Goal: Task Accomplishment & Management: Manage account settings

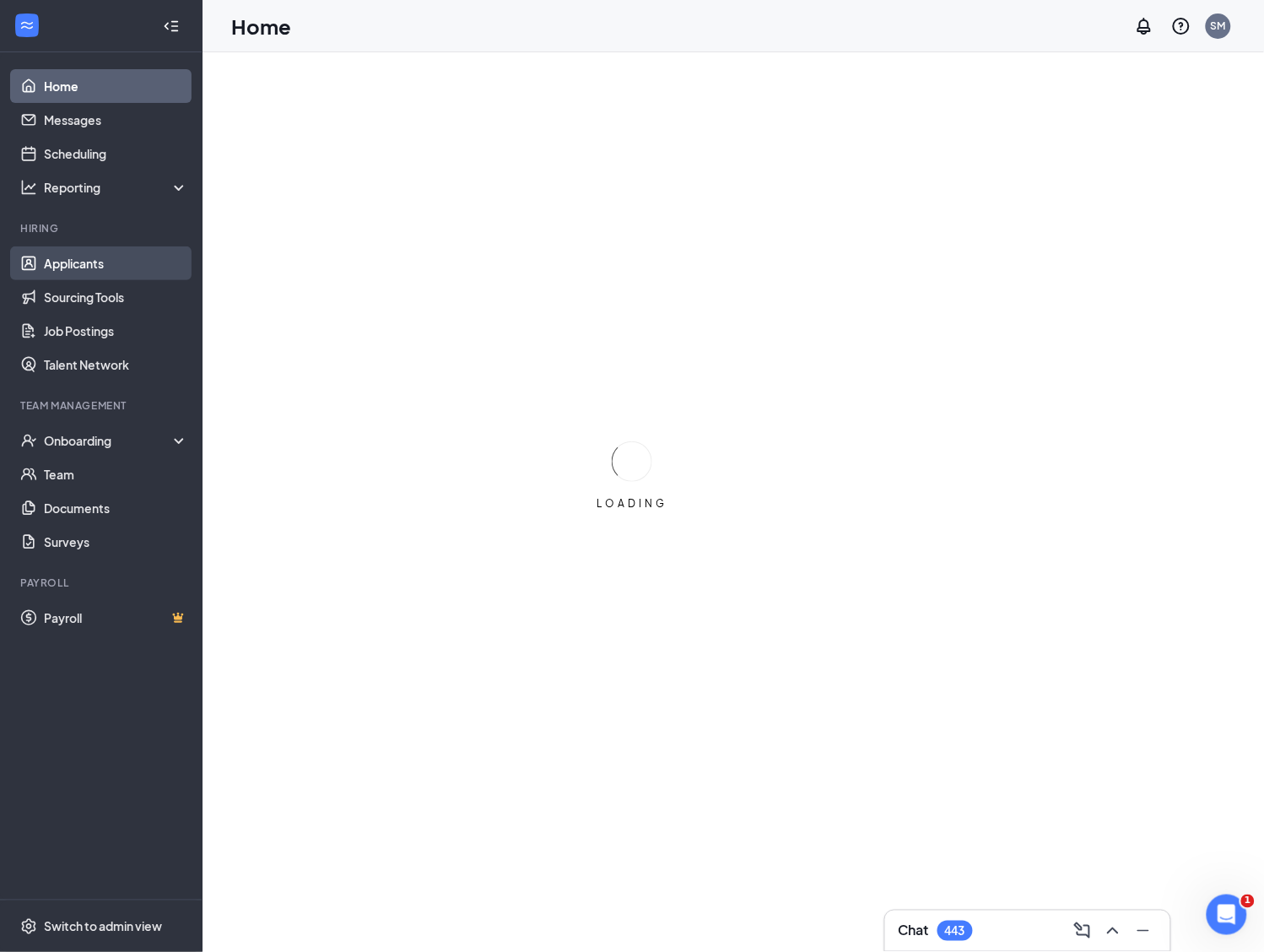
click at [97, 260] on link "Applicants" at bounding box center [116, 263] width 145 height 34
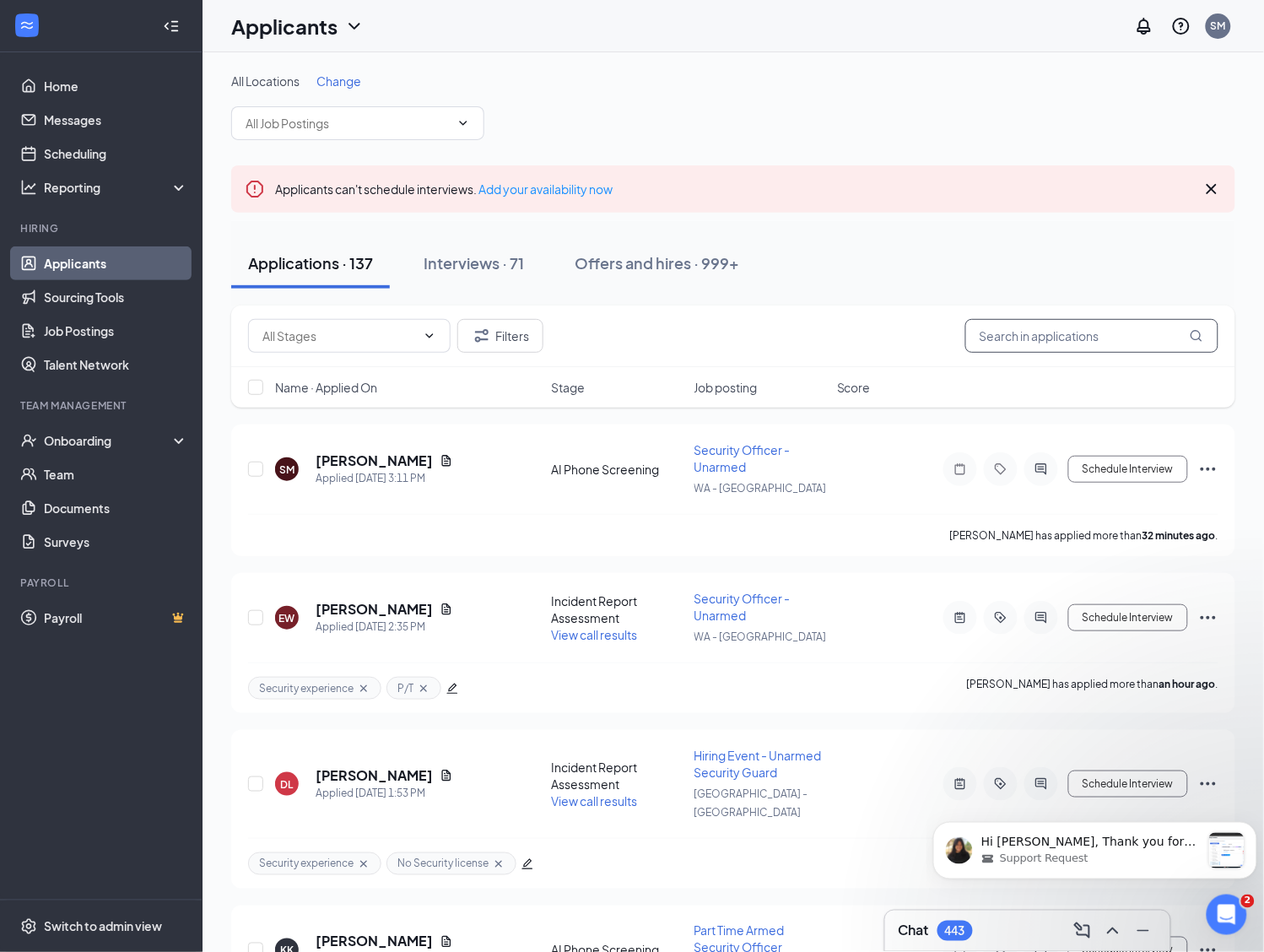
click at [1051, 338] on input "text" at bounding box center [1092, 336] width 253 height 34
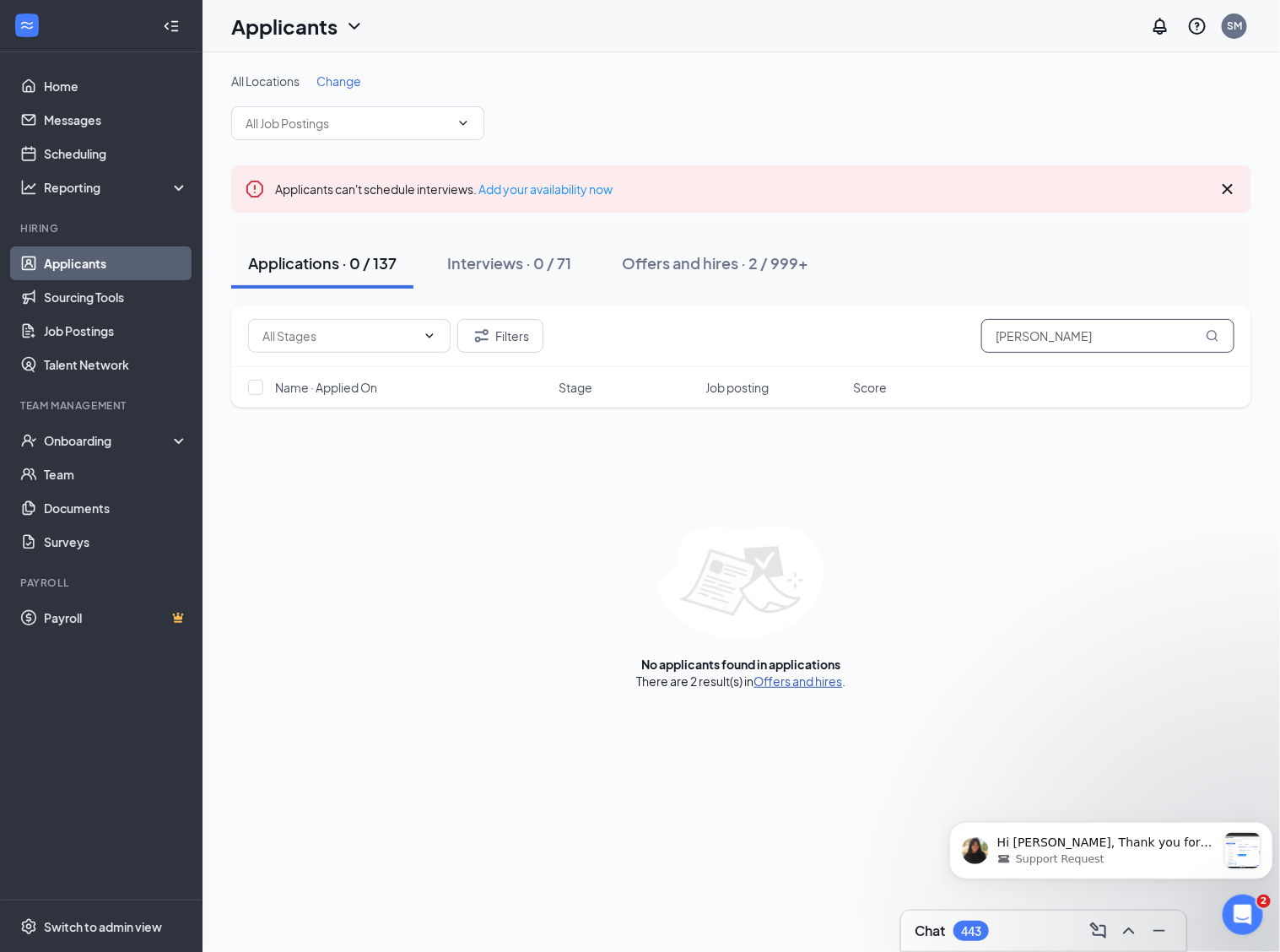
type input "[PERSON_NAME]"
click at [773, 688] on link "Offers and hires" at bounding box center [799, 681] width 89 height 15
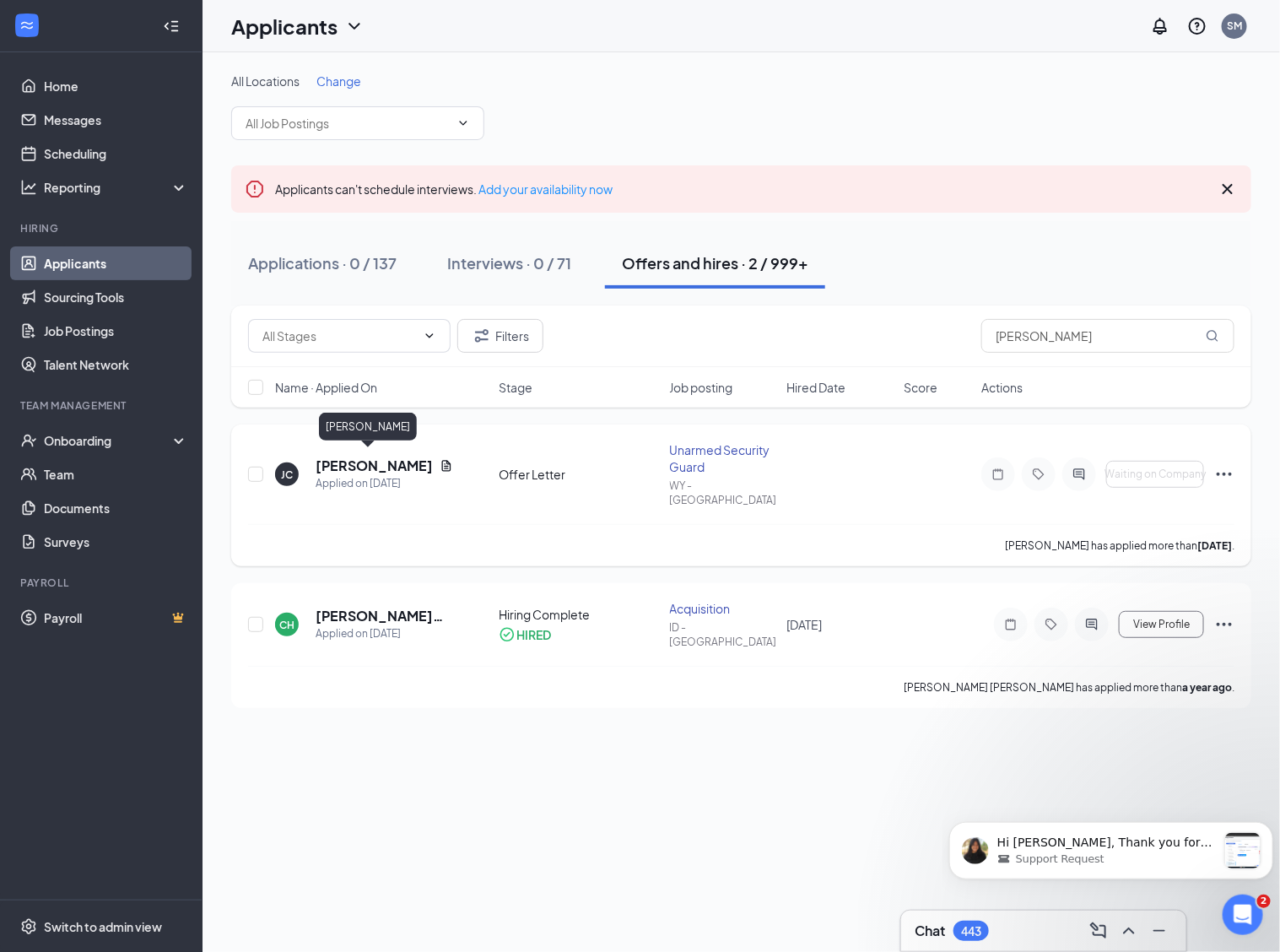
click at [355, 462] on h5 "[PERSON_NAME]" at bounding box center [375, 466] width 118 height 19
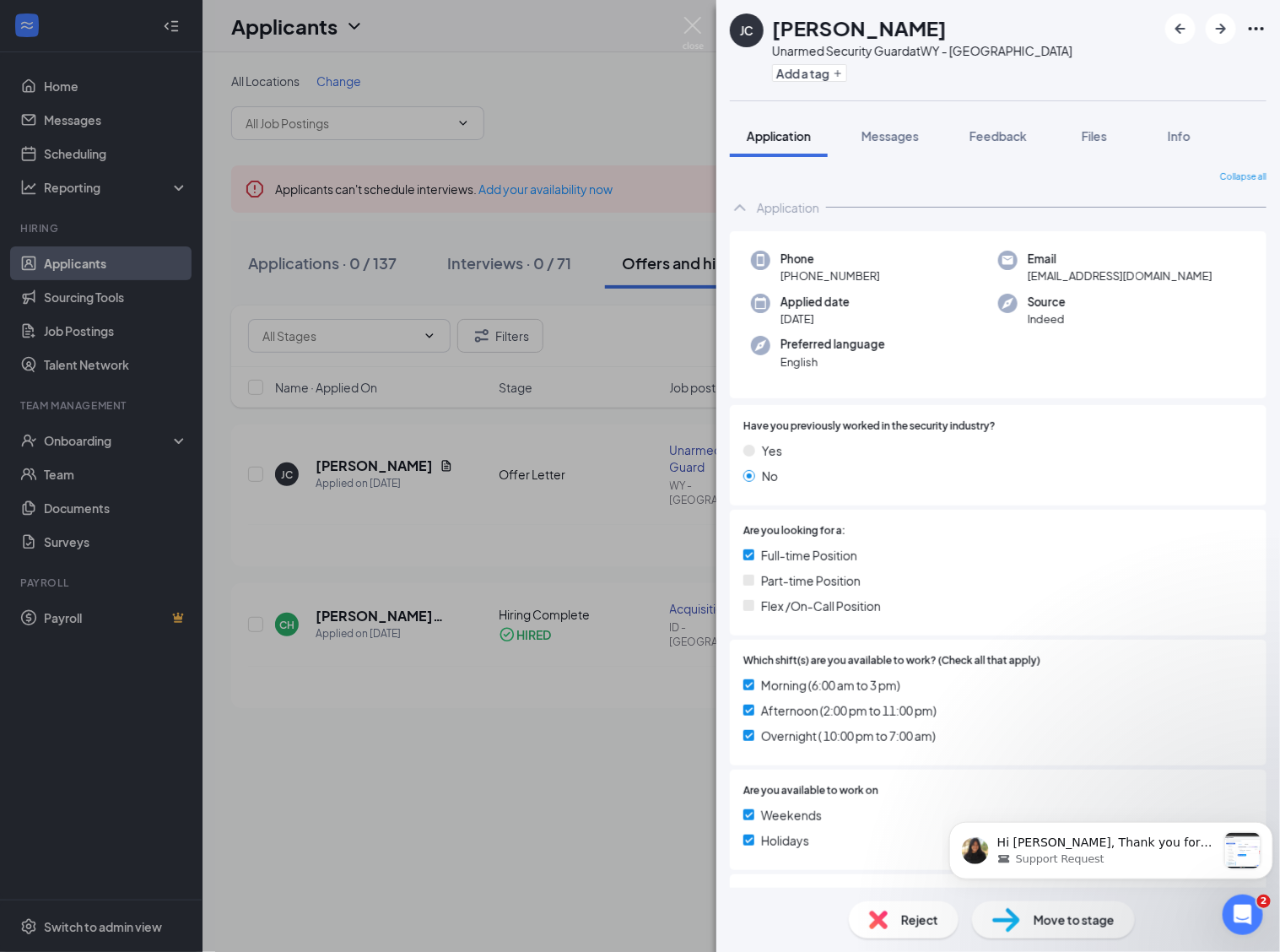
click at [1018, 916] on img at bounding box center [1007, 920] width 28 height 25
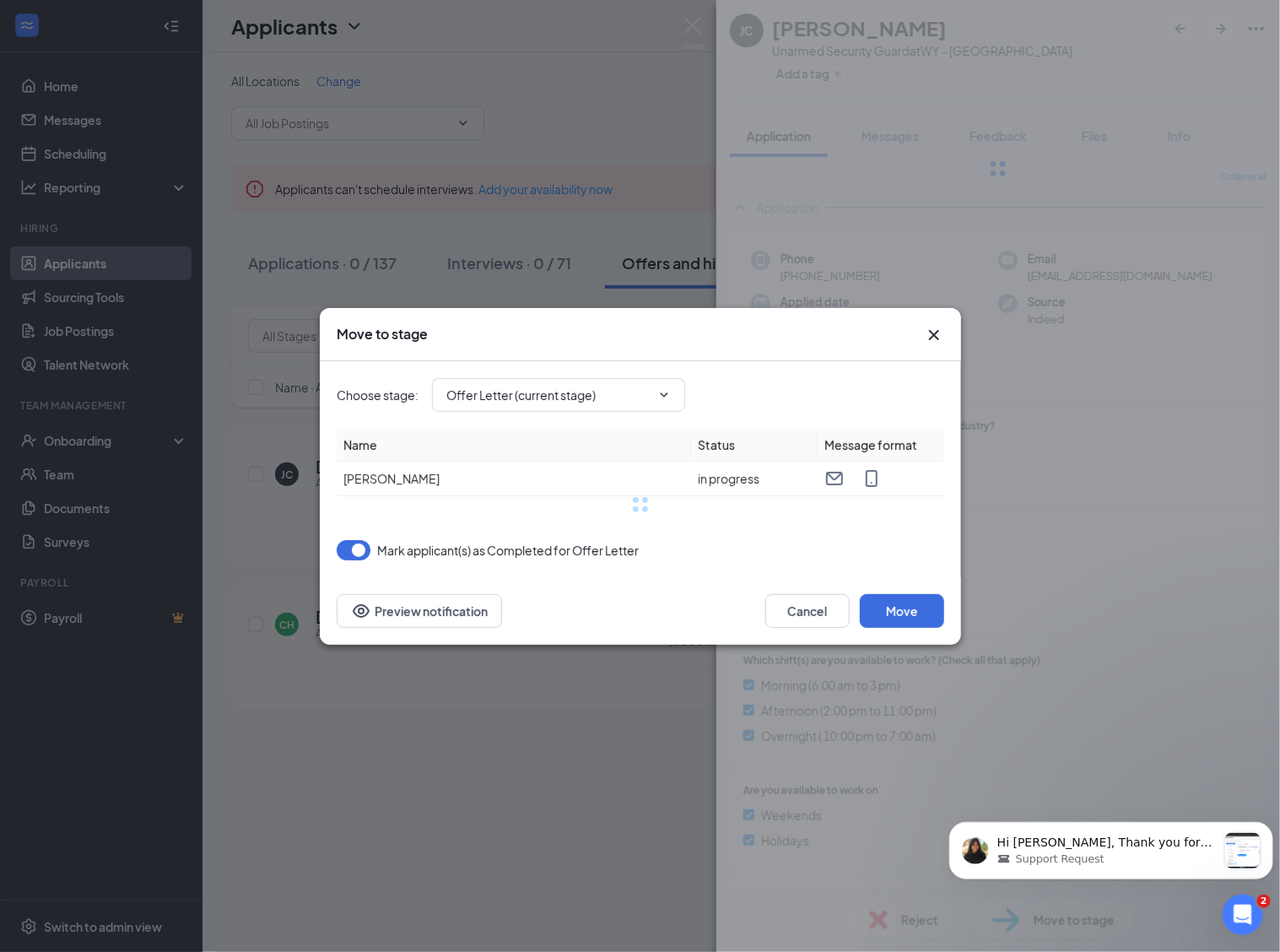
type input "Background Check (next stage)"
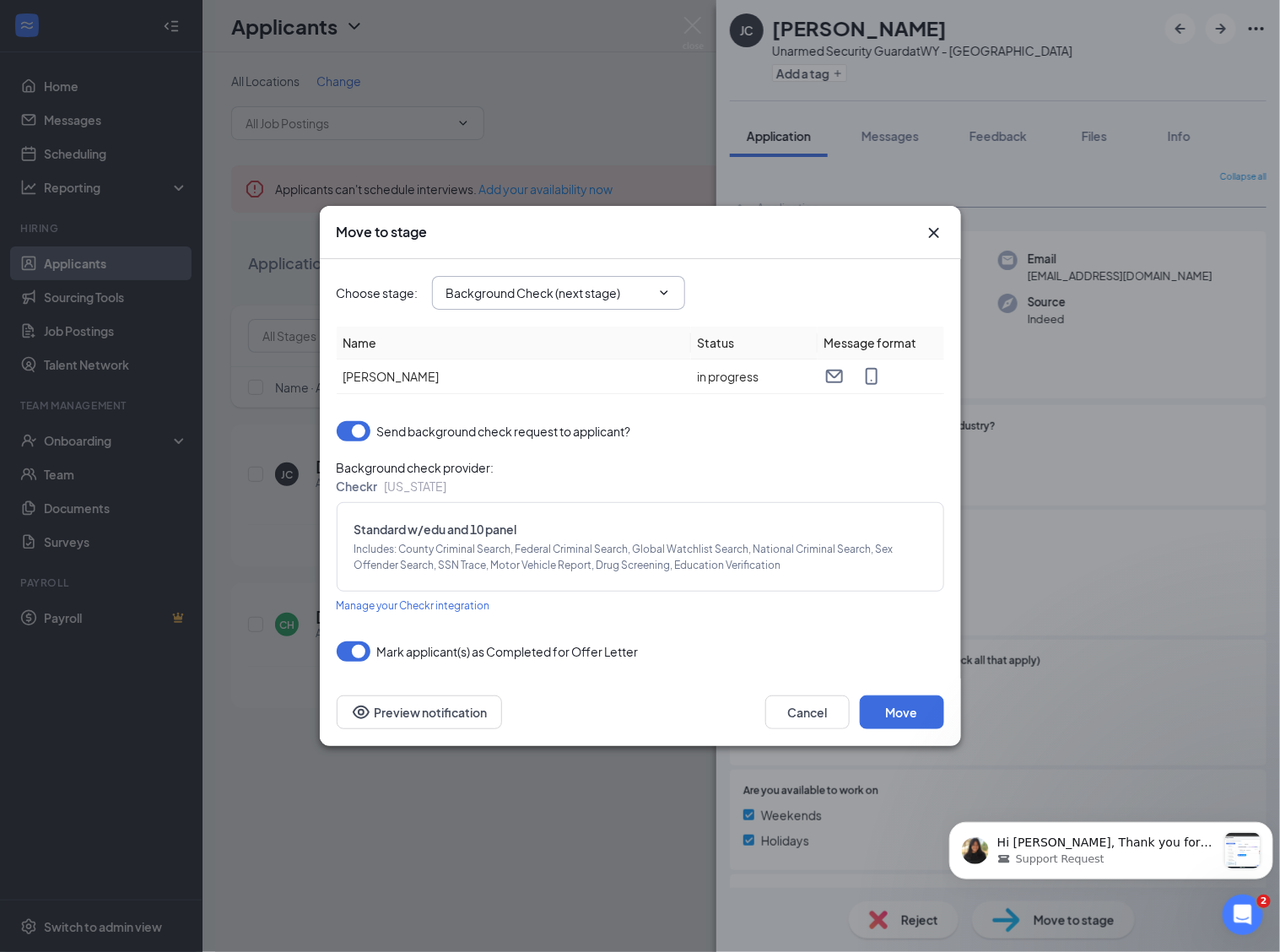
click at [659, 294] on icon "ChevronDown" at bounding box center [664, 293] width 14 height 14
click at [658, 289] on icon "ChevronDown" at bounding box center [664, 293] width 14 height 14
click at [663, 291] on icon "ChevronDown" at bounding box center [664, 293] width 14 height 14
click at [603, 292] on input "Background Check (next stage)" at bounding box center [548, 292] width 204 height 19
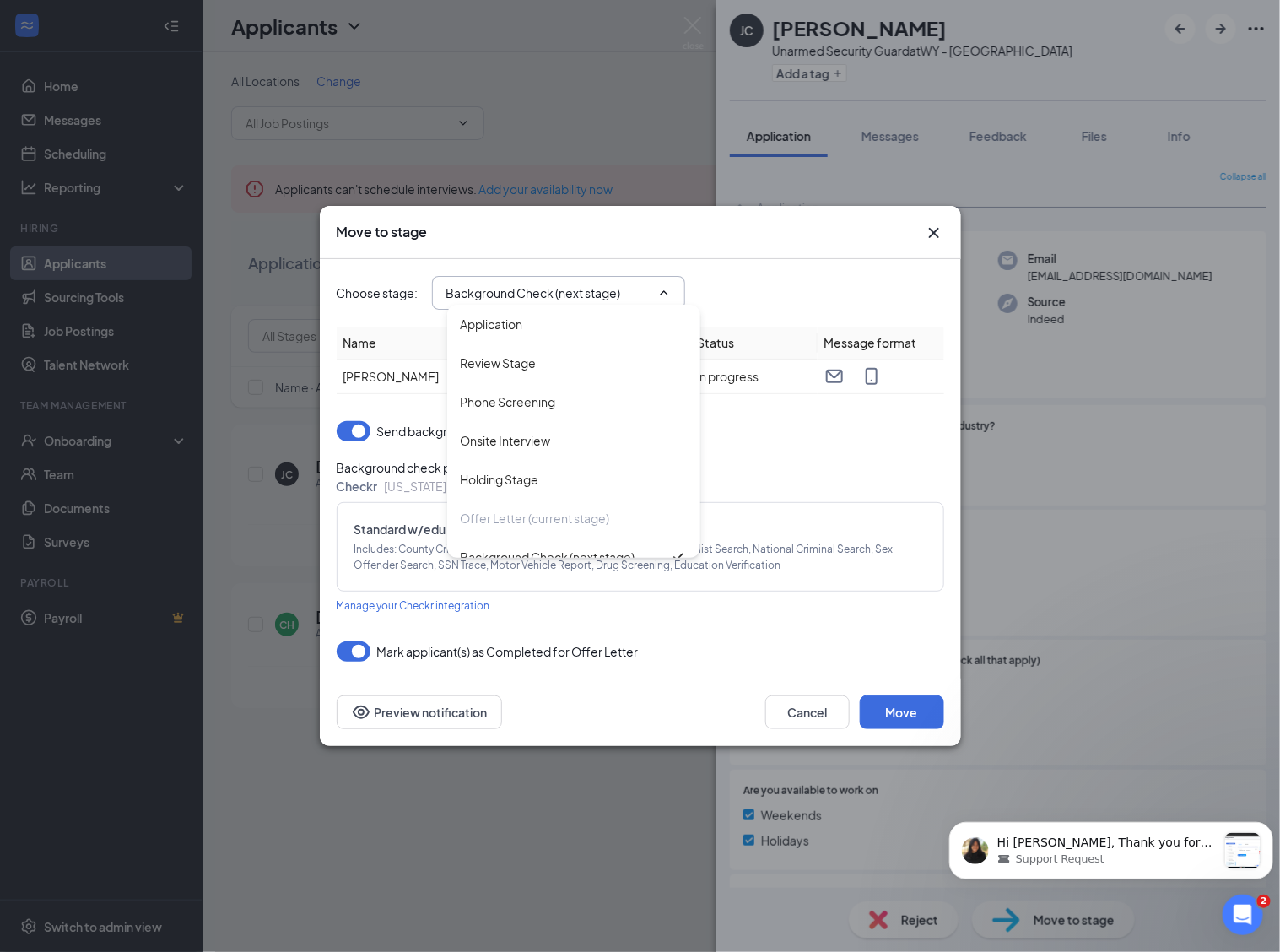
click at [534, 292] on input "Background Check (next stage)" at bounding box center [548, 292] width 204 height 19
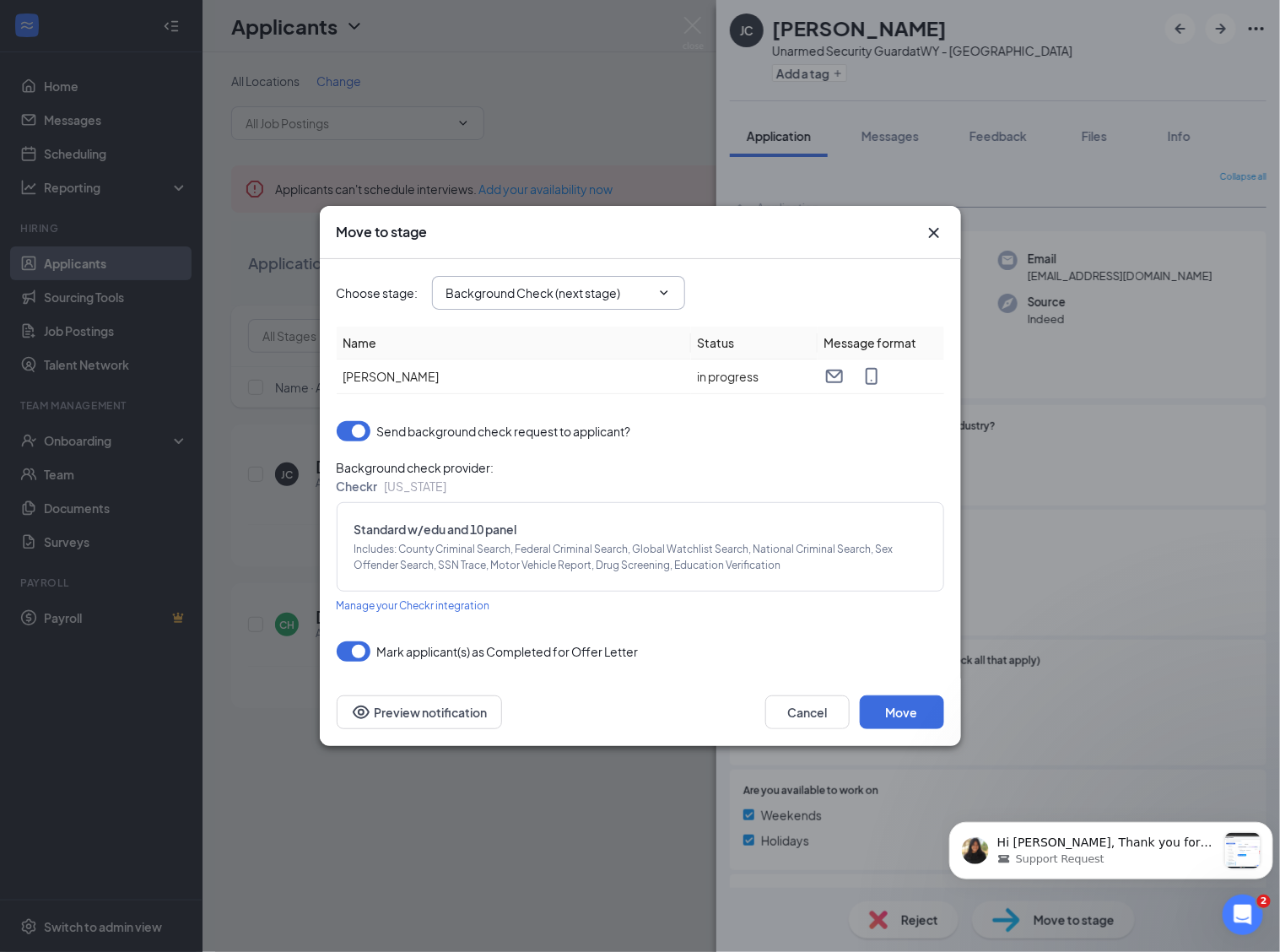
click at [534, 292] on input "Background Check (next stage)" at bounding box center [548, 292] width 204 height 19
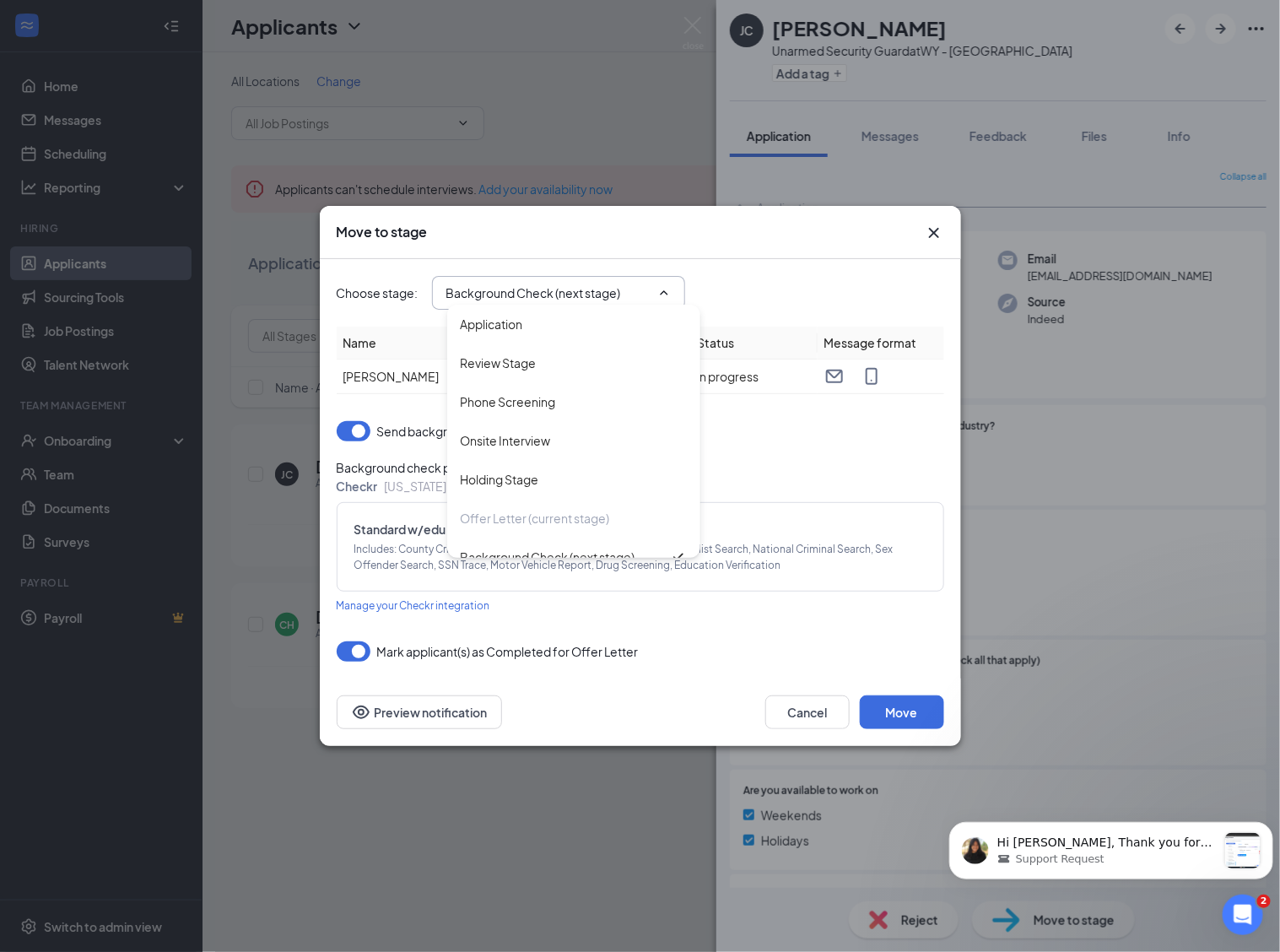
click at [939, 224] on icon "Cross" at bounding box center [934, 232] width 20 height 20
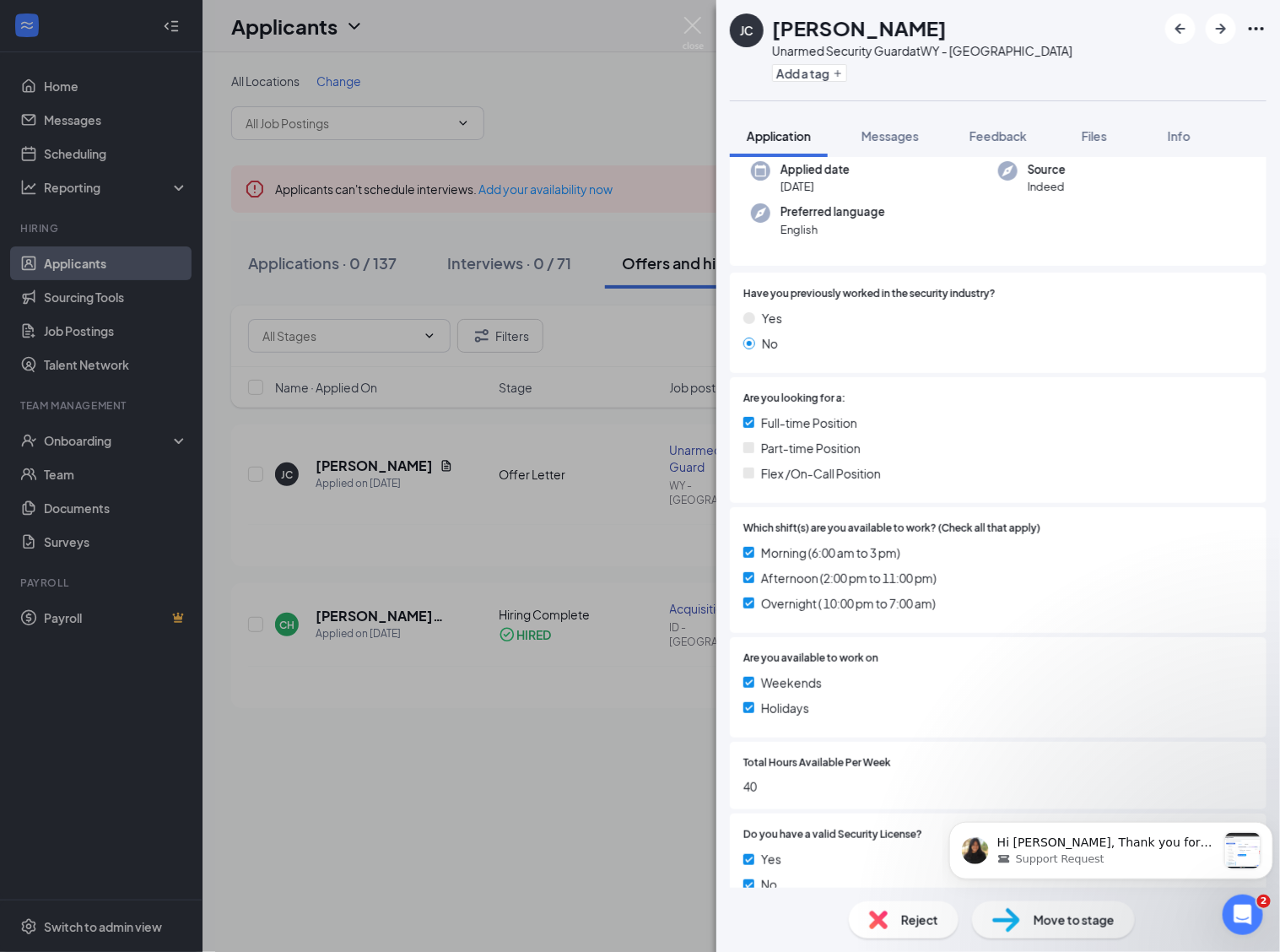
scroll to position [680, 0]
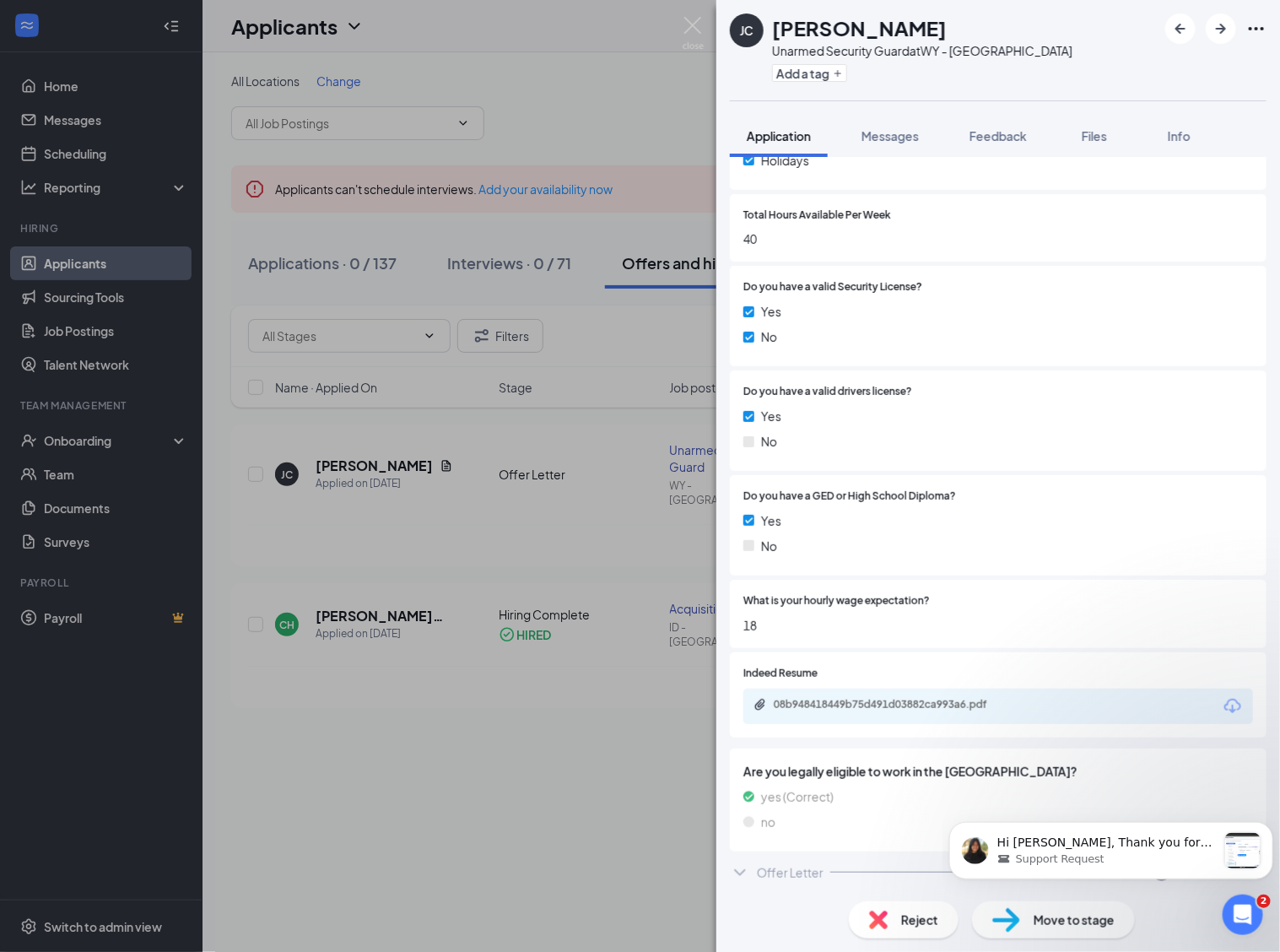
click at [798, 866] on div "Offer Letter" at bounding box center [790, 872] width 67 height 17
click at [1244, 904] on icon "Open Intercom Messenger" at bounding box center [1241, 913] width 28 height 28
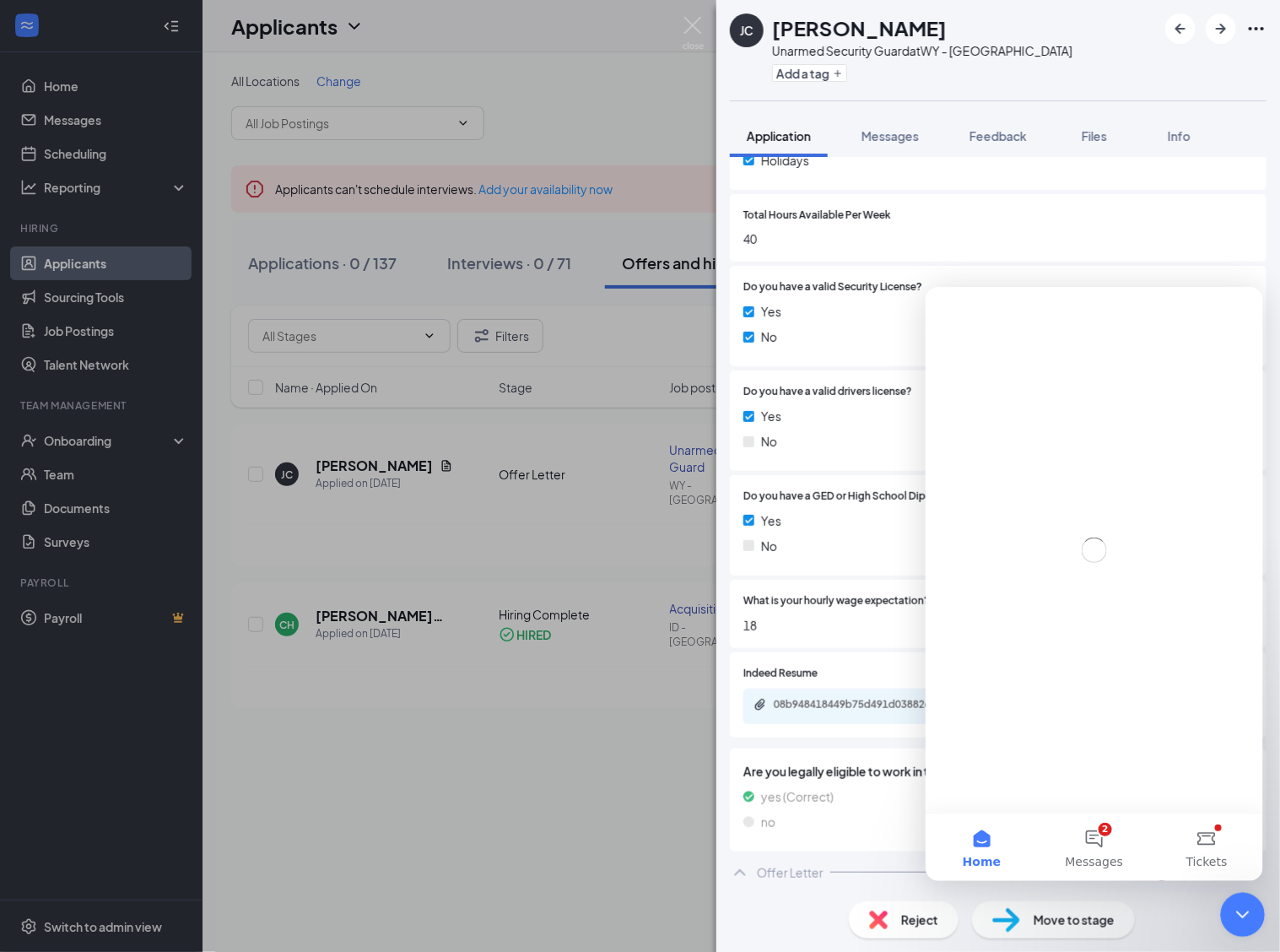
scroll to position [0, 0]
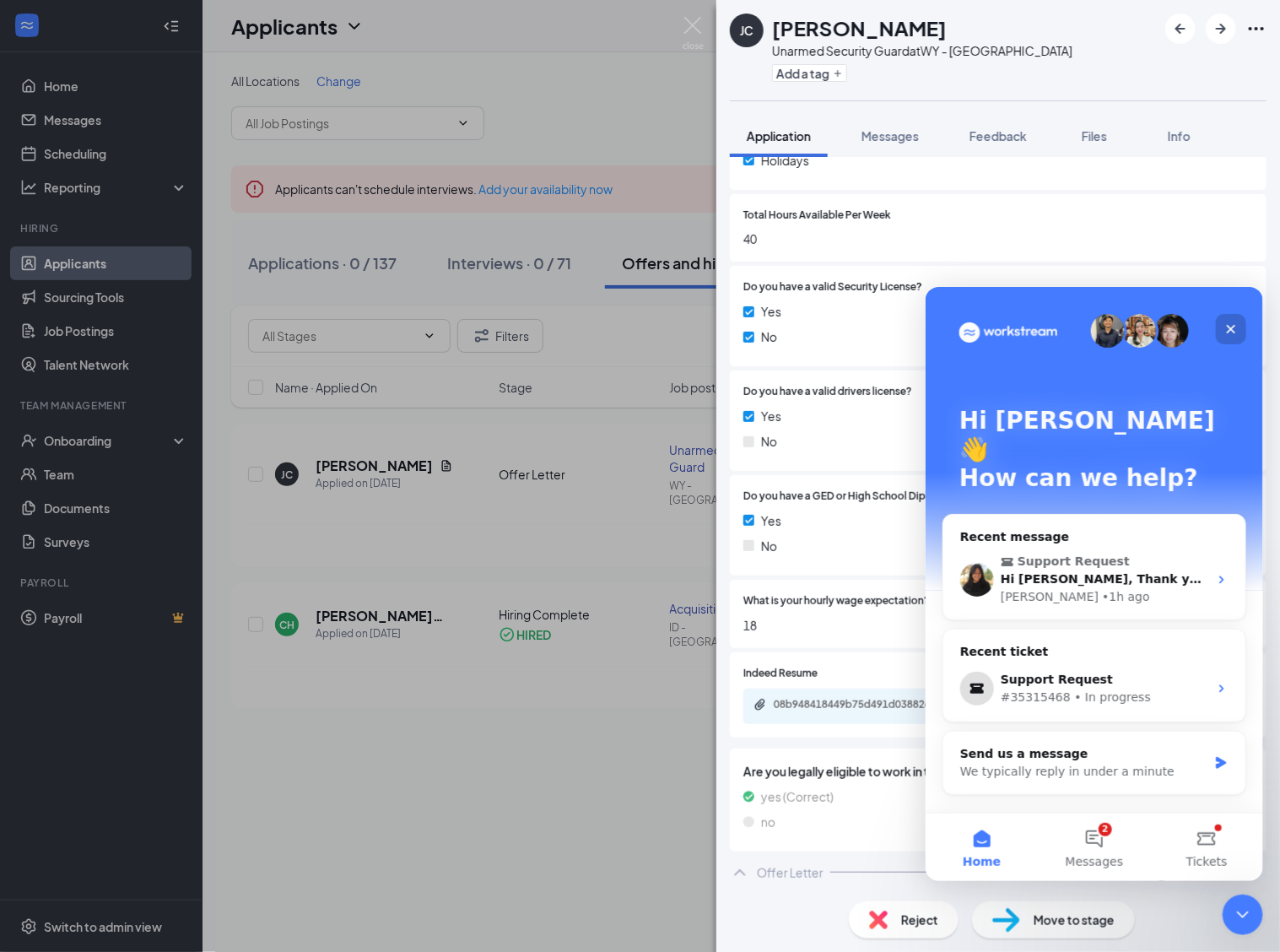
click at [1234, 323] on icon "Close" at bounding box center [1230, 329] width 14 height 14
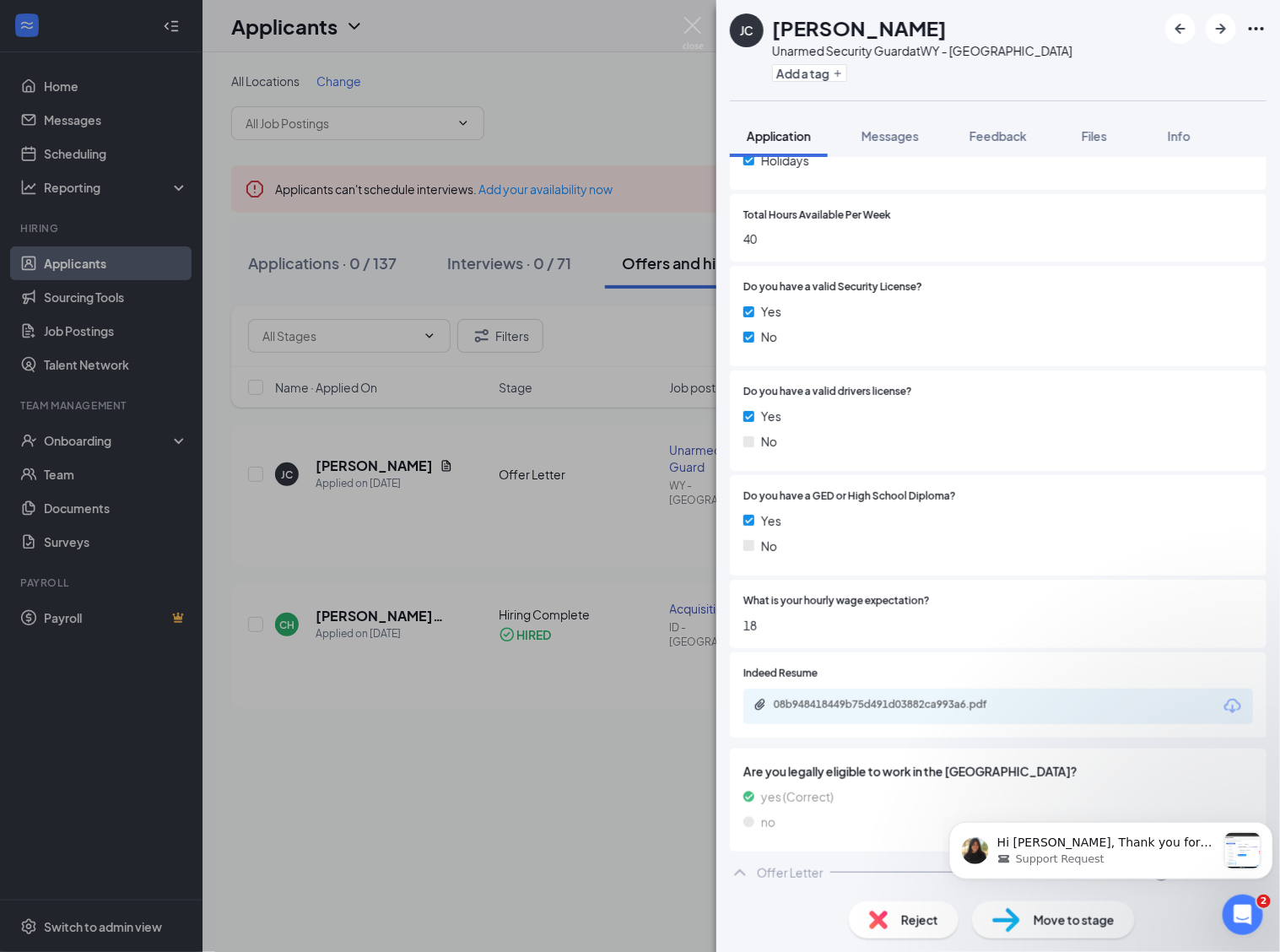
click at [623, 65] on div "[PERSON_NAME] Unarmed Security Guard at [GEOGRAPHIC_DATA] Add a tag Application…" at bounding box center [640, 476] width 1280 height 952
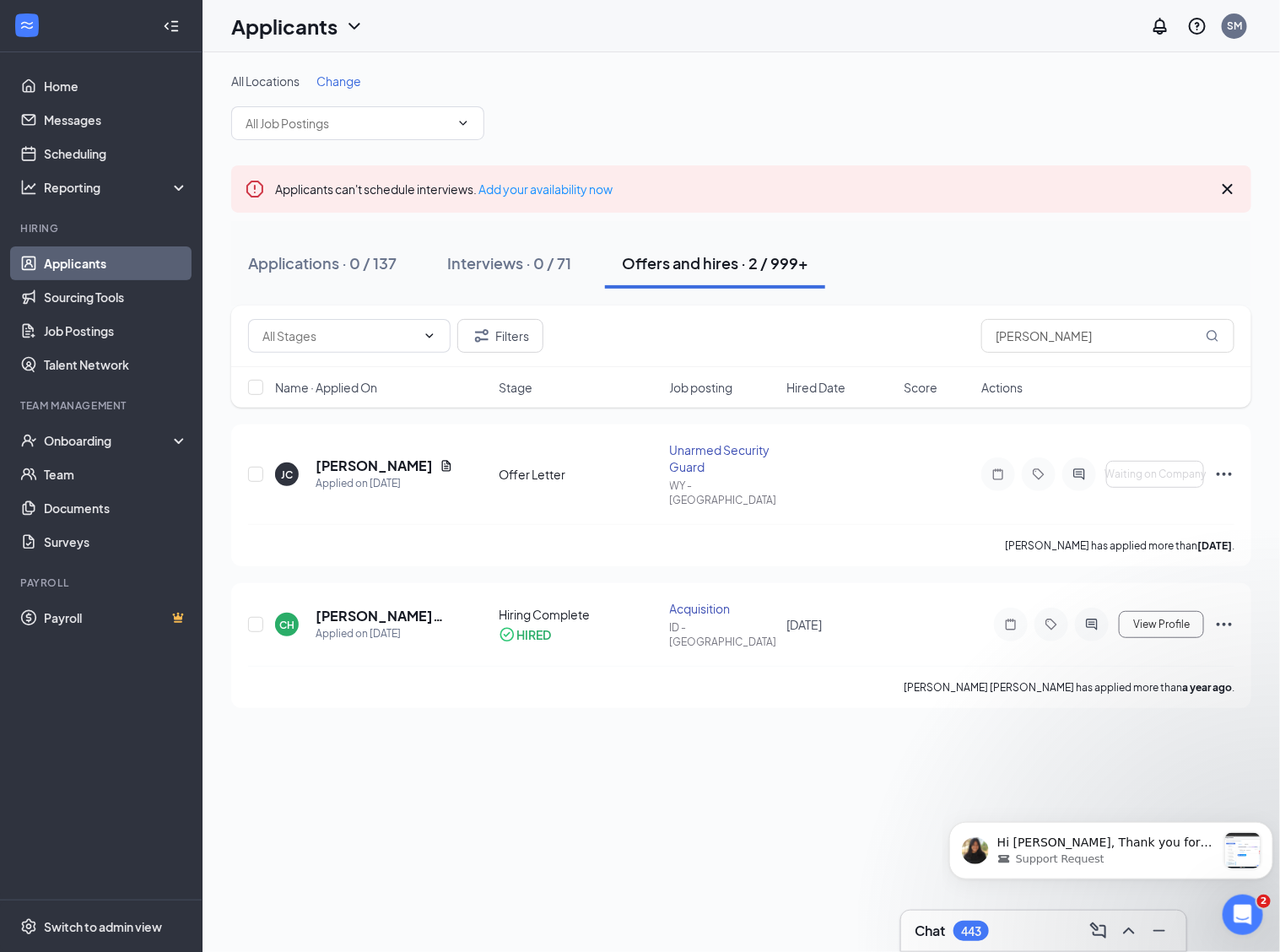
click at [925, 908] on div "All Locations Change Applicants can't schedule interviews. Add your availabilit…" at bounding box center [741, 501] width 1078 height 899
click at [370, 457] on h5 "[PERSON_NAME]" at bounding box center [375, 466] width 118 height 19
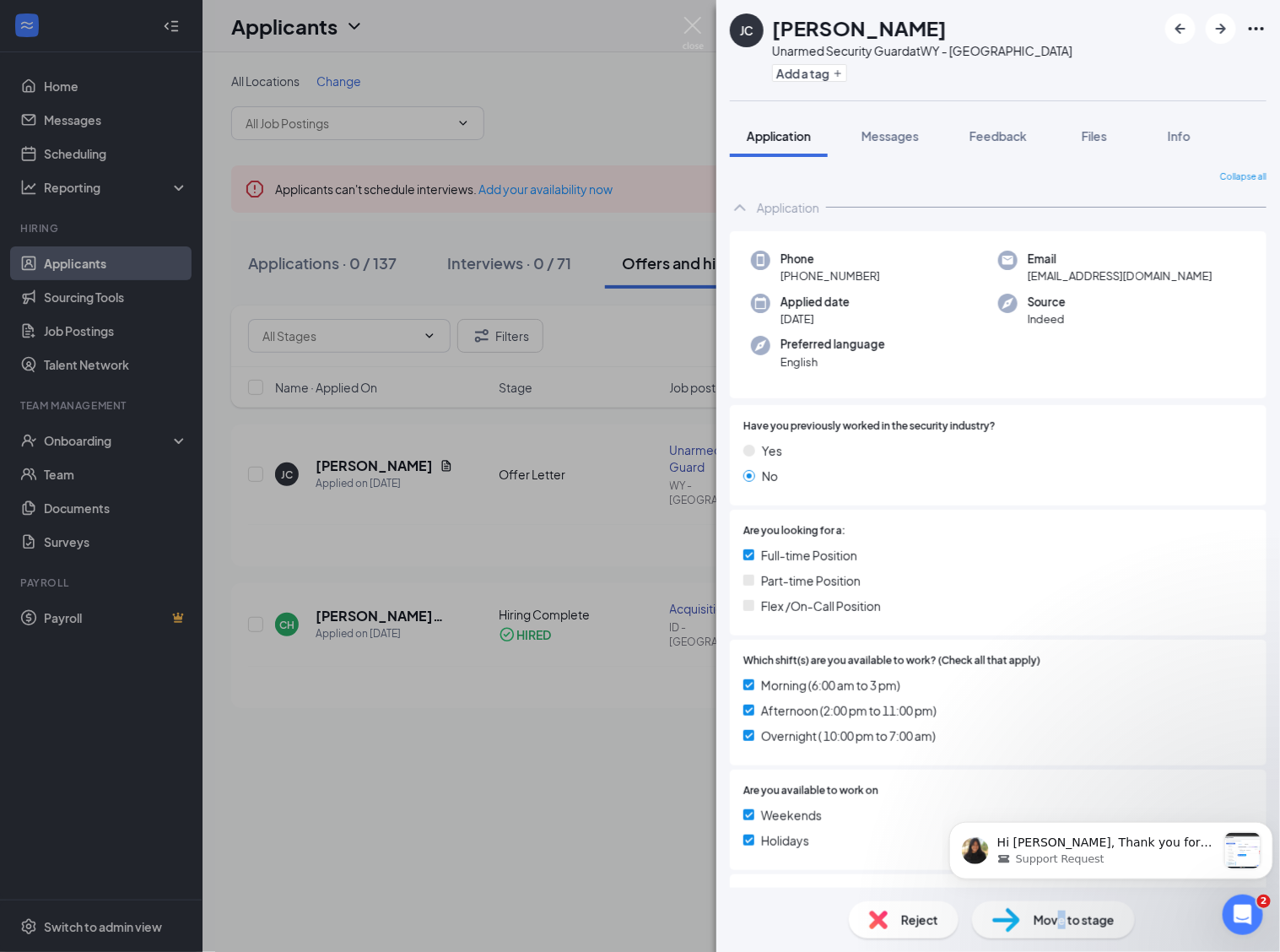
click at [1061, 924] on span "Move to stage" at bounding box center [1074, 919] width 81 height 19
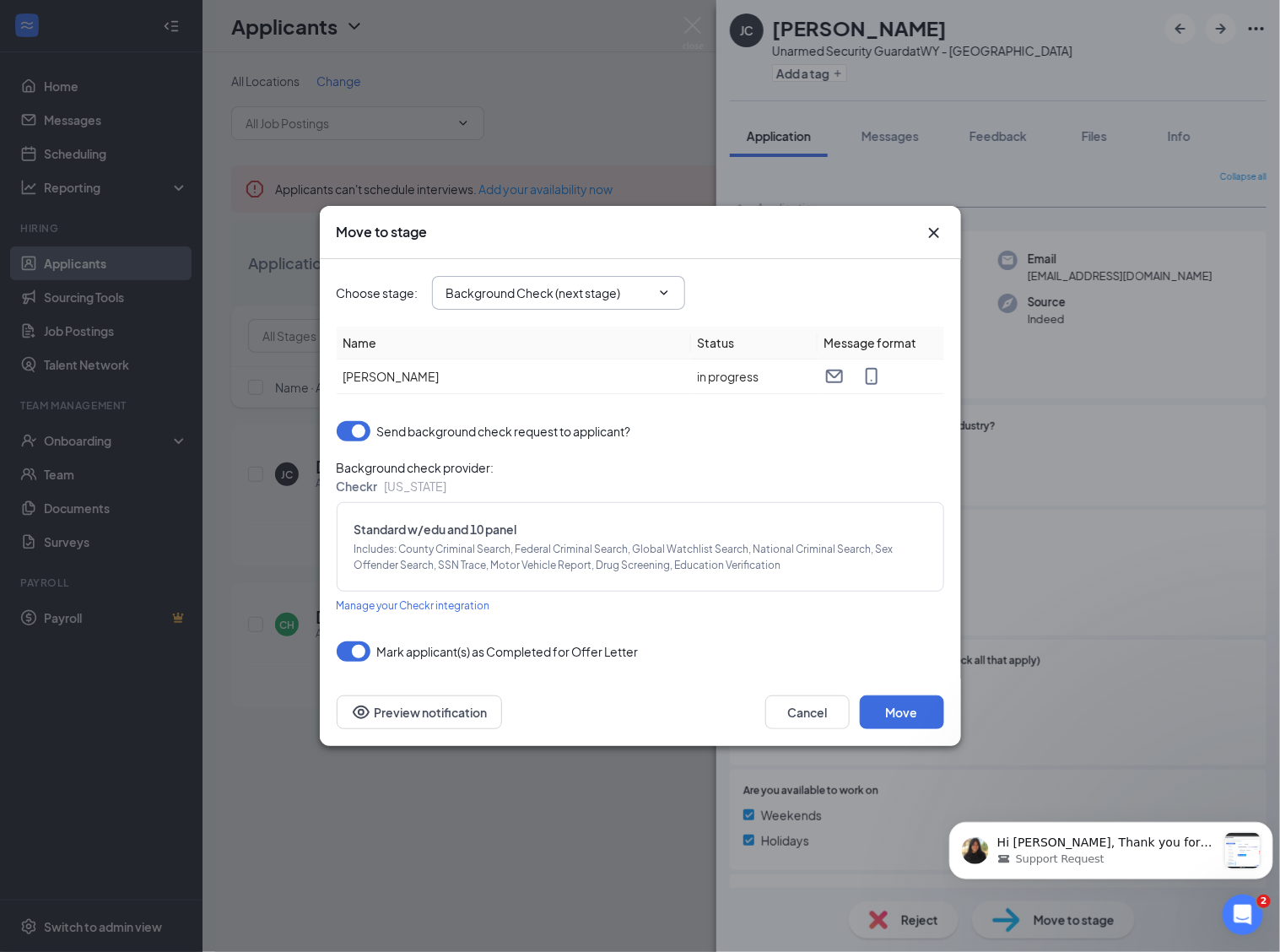
click at [604, 300] on input "Background Check (next stage)" at bounding box center [548, 292] width 204 height 19
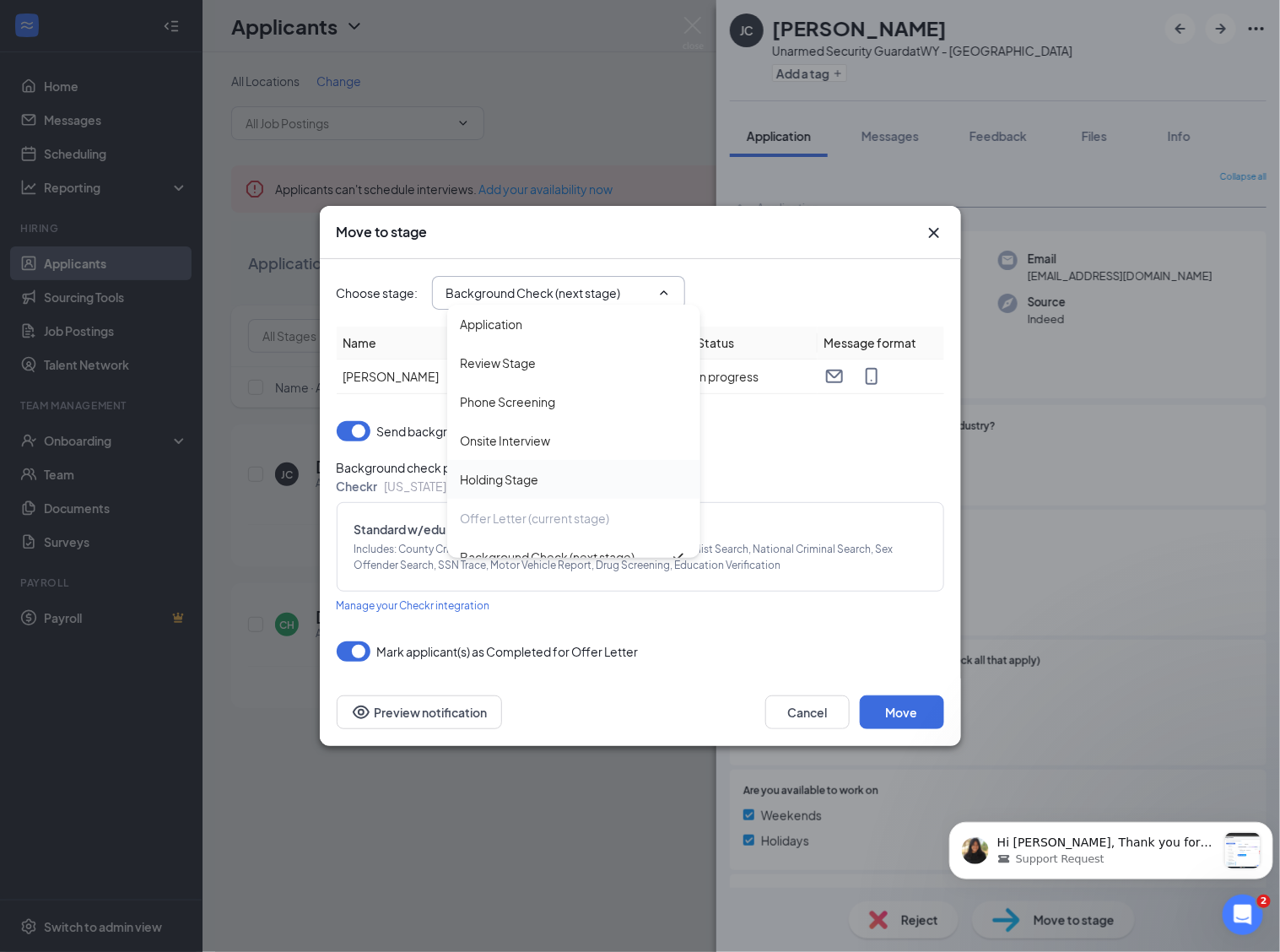
click at [525, 475] on div "Holding Stage" at bounding box center [499, 479] width 79 height 19
type input "Holding Stage"
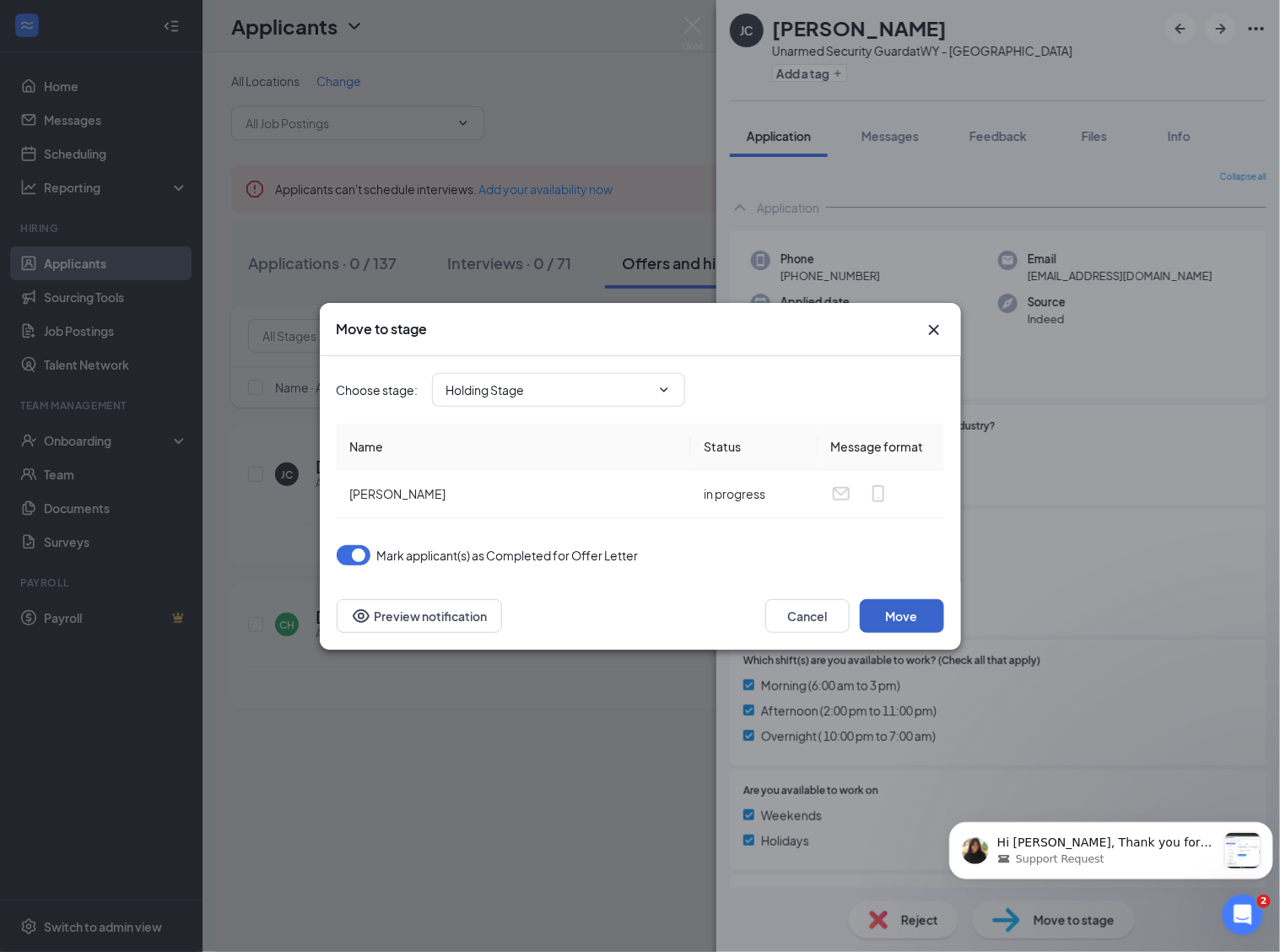
click at [896, 603] on button "Move" at bounding box center [902, 616] width 85 height 34
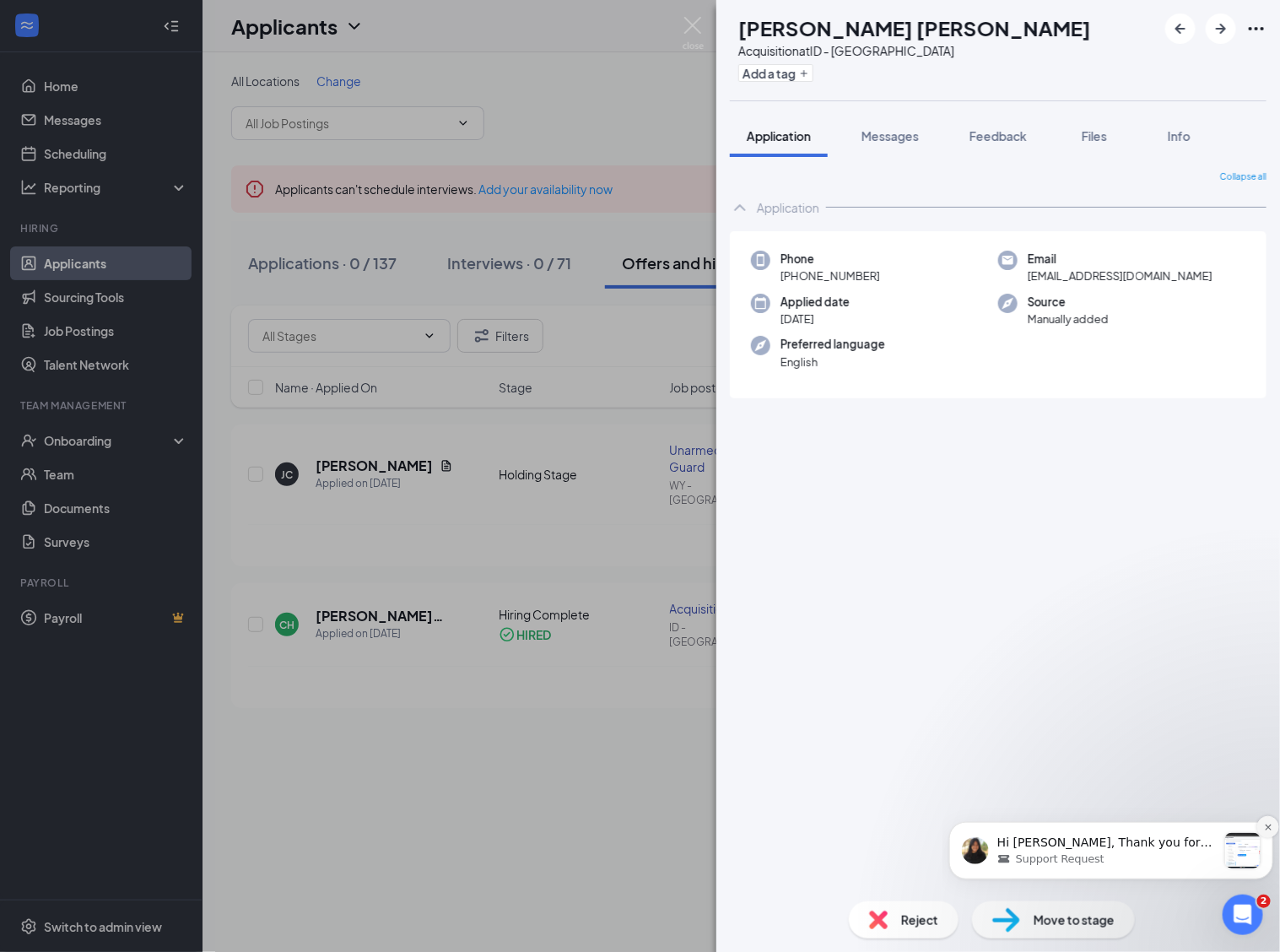
click at [1263, 826] on icon "Dismiss notification" at bounding box center [1267, 826] width 9 height 9
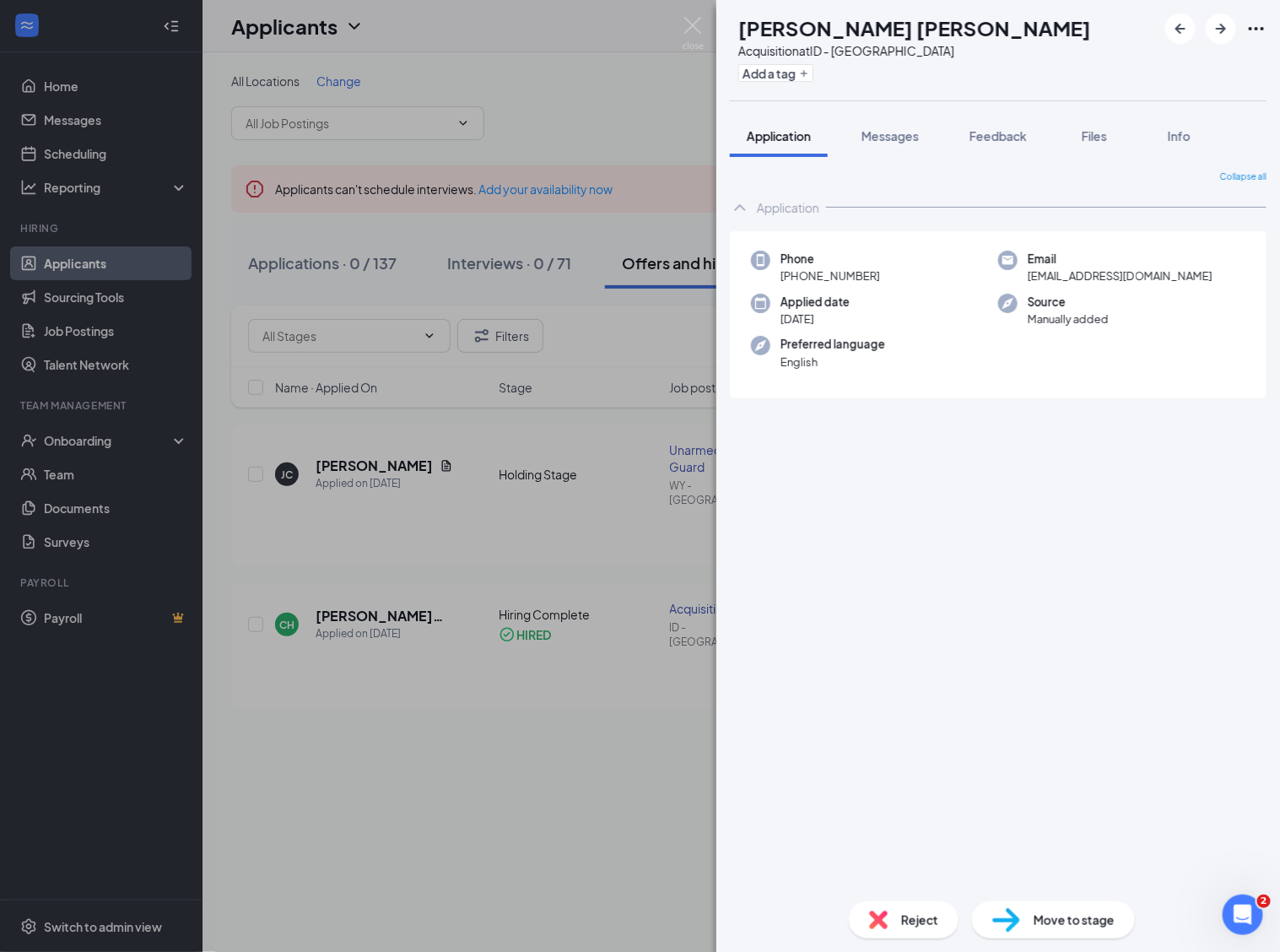
click at [1049, 921] on span "Move to stage" at bounding box center [1074, 919] width 81 height 19
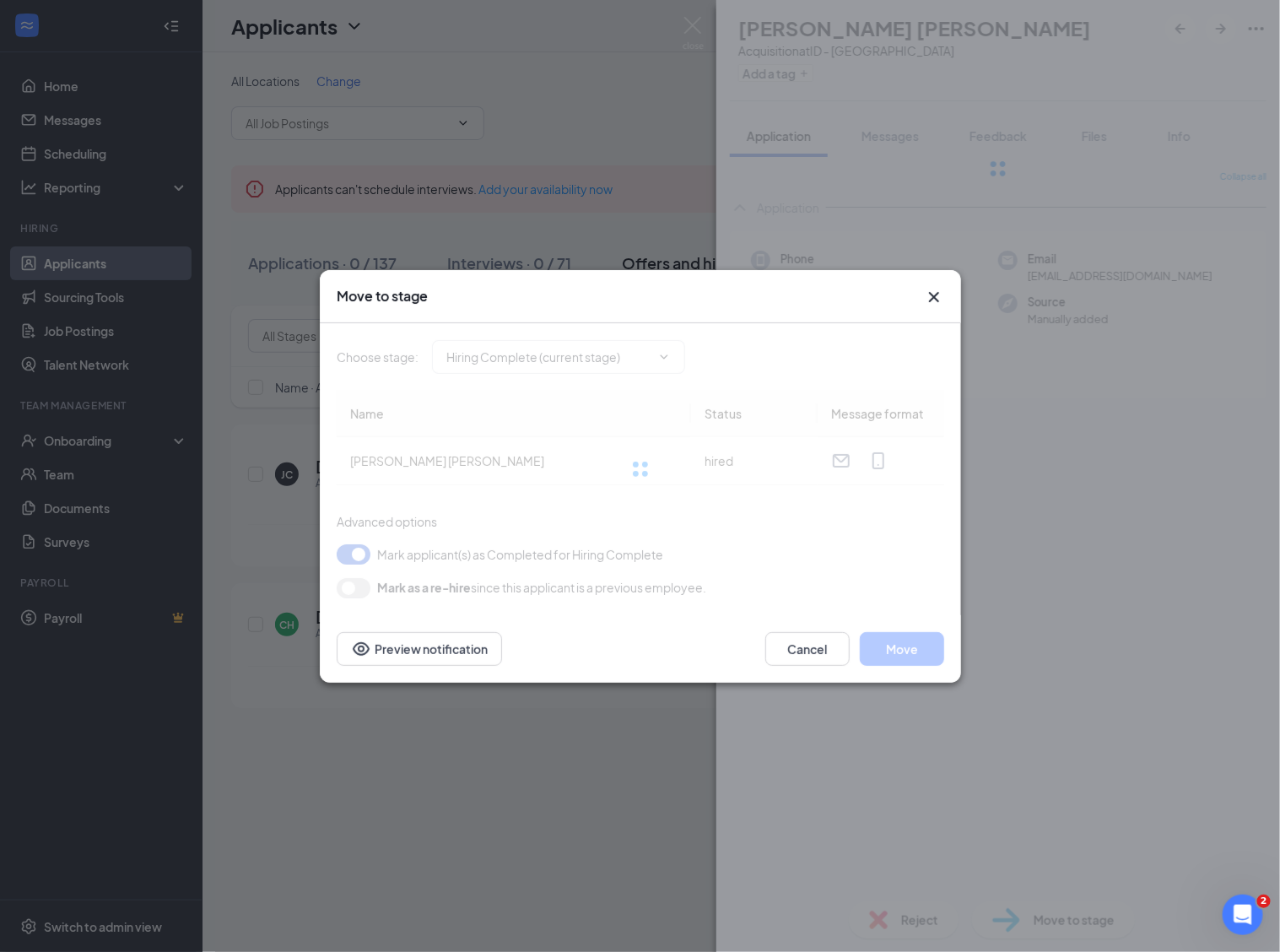
type input "Hiring Complete (current stage)"
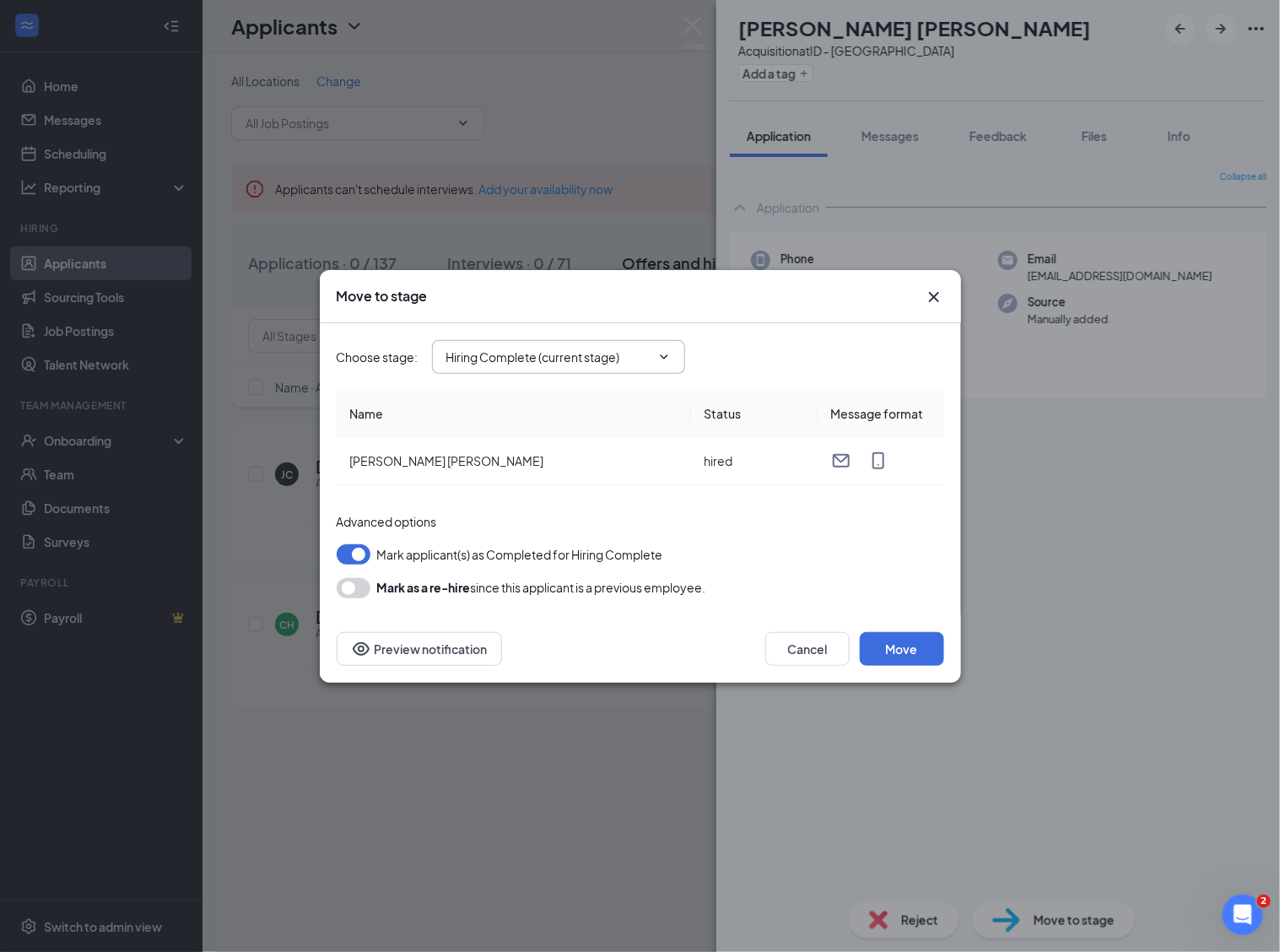
click at [567, 368] on span "Hiring Complete (current stage)" at bounding box center [558, 357] width 253 height 34
click at [668, 352] on icon "ChevronDown" at bounding box center [664, 357] width 14 height 14
drag, startPoint x: 541, startPoint y: 355, endPoint x: 519, endPoint y: 370, distance: 26.6
click at [519, 370] on span "Hiring Complete (current stage)" at bounding box center [558, 357] width 253 height 34
click at [339, 547] on button "button" at bounding box center [354, 554] width 34 height 20
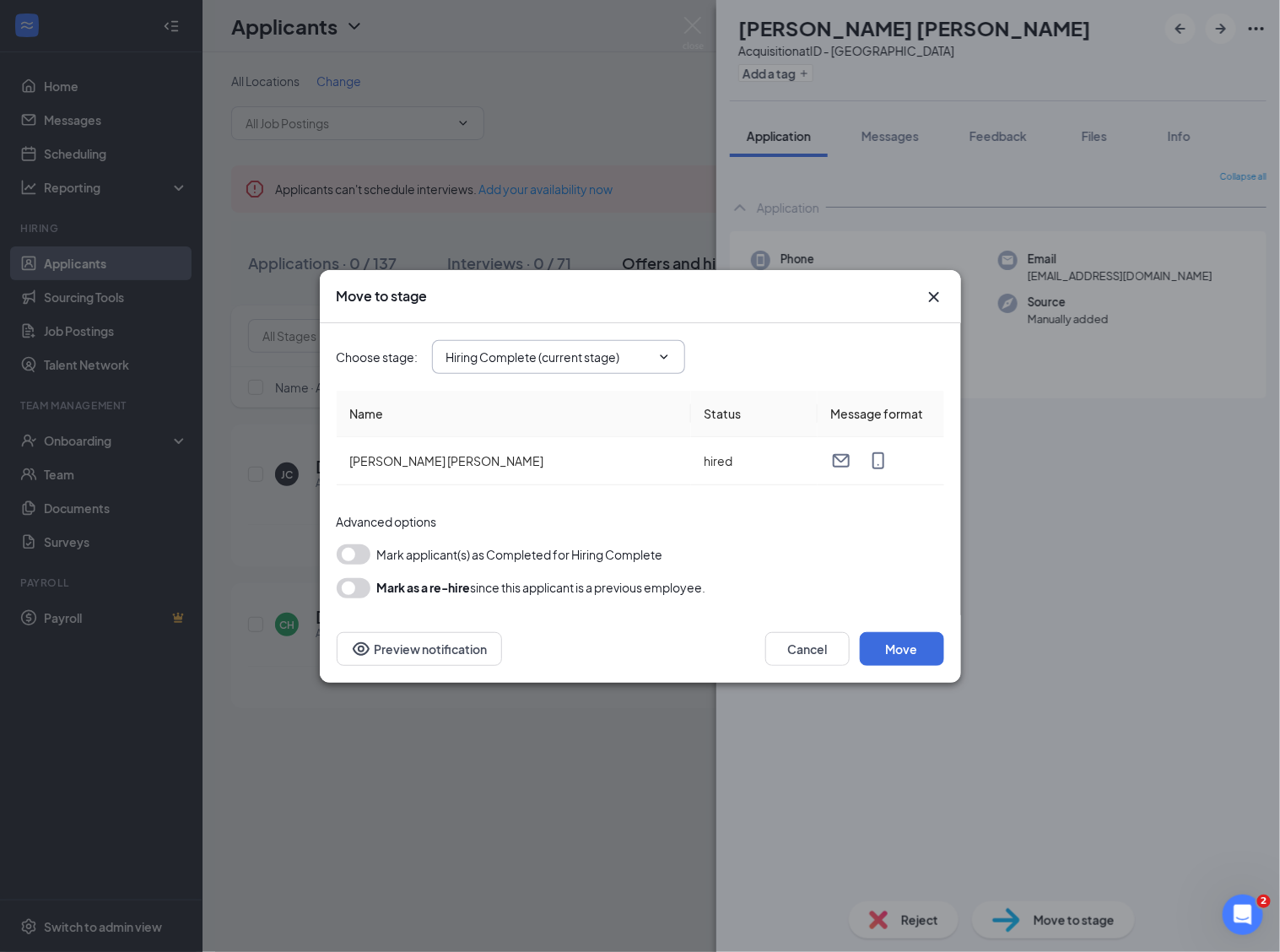
click at [562, 360] on input "Hiring Complete (current stage)" at bounding box center [548, 357] width 204 height 19
click at [784, 340] on div "Choose stage : Hiring Complete (current stage) Application Hiring Complete (cur…" at bounding box center [641, 357] width 608 height 34
click at [669, 351] on icon "ChevronDown" at bounding box center [664, 357] width 14 height 14
click at [557, 360] on input "Hiring Complete (current stage)" at bounding box center [548, 357] width 204 height 19
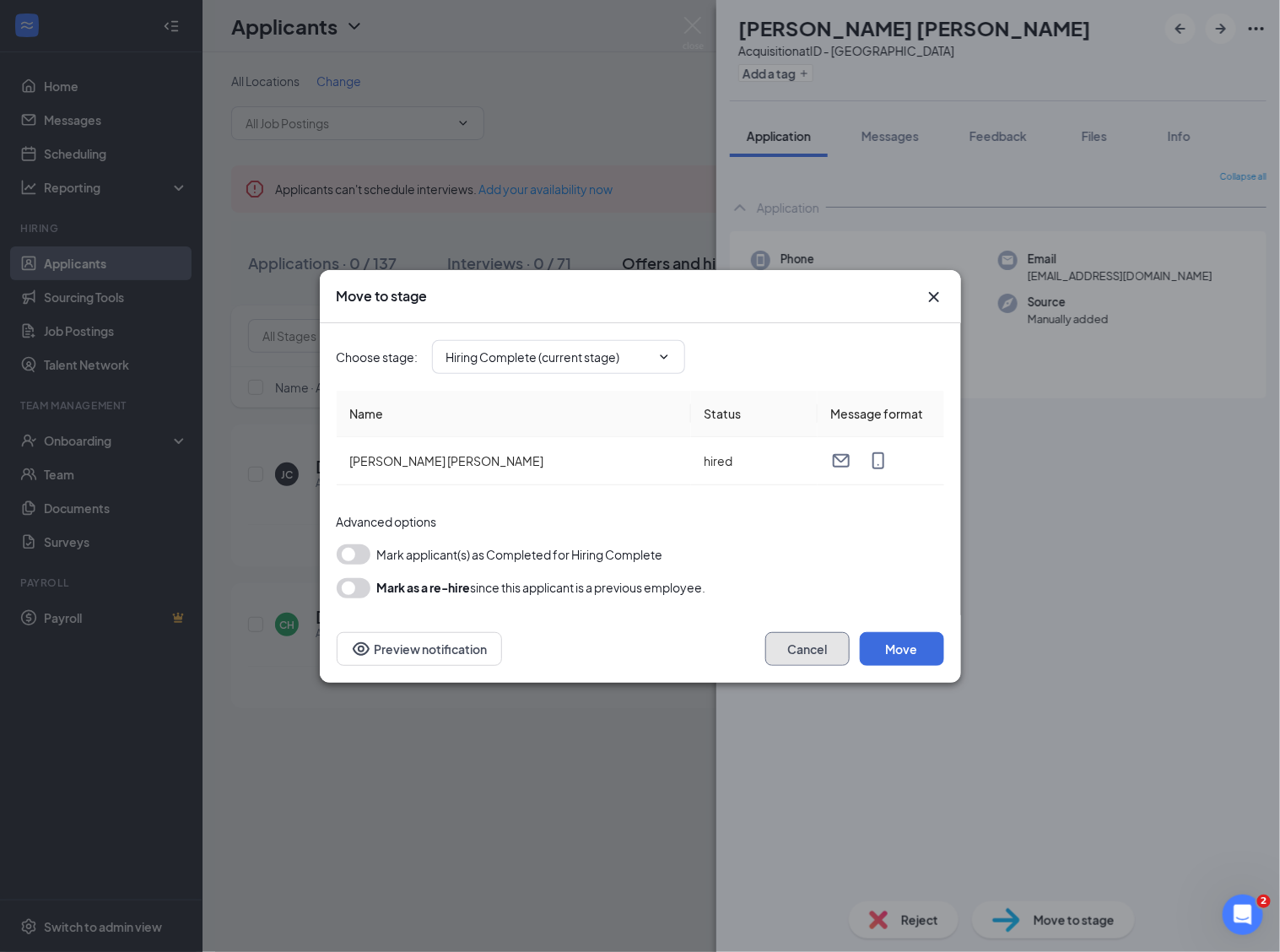
click at [804, 647] on button "Cancel" at bounding box center [807, 649] width 85 height 34
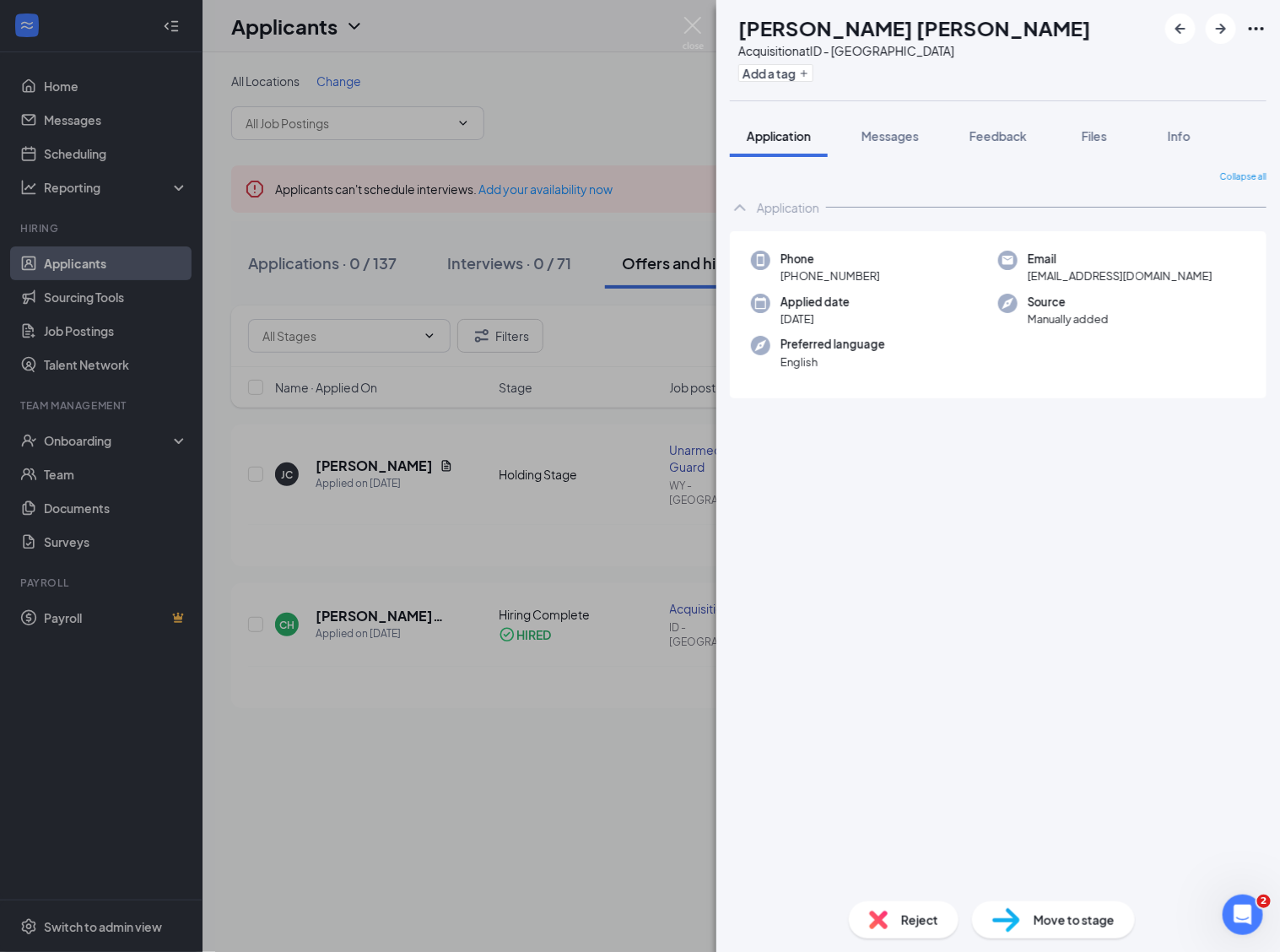
drag, startPoint x: 321, startPoint y: 460, endPoint x: 334, endPoint y: 459, distance: 13.0
click at [319, 459] on div "[PERSON_NAME] [PERSON_NAME] Acquisition at ID - Boise Add a tag Application Mes…" at bounding box center [640, 476] width 1280 height 952
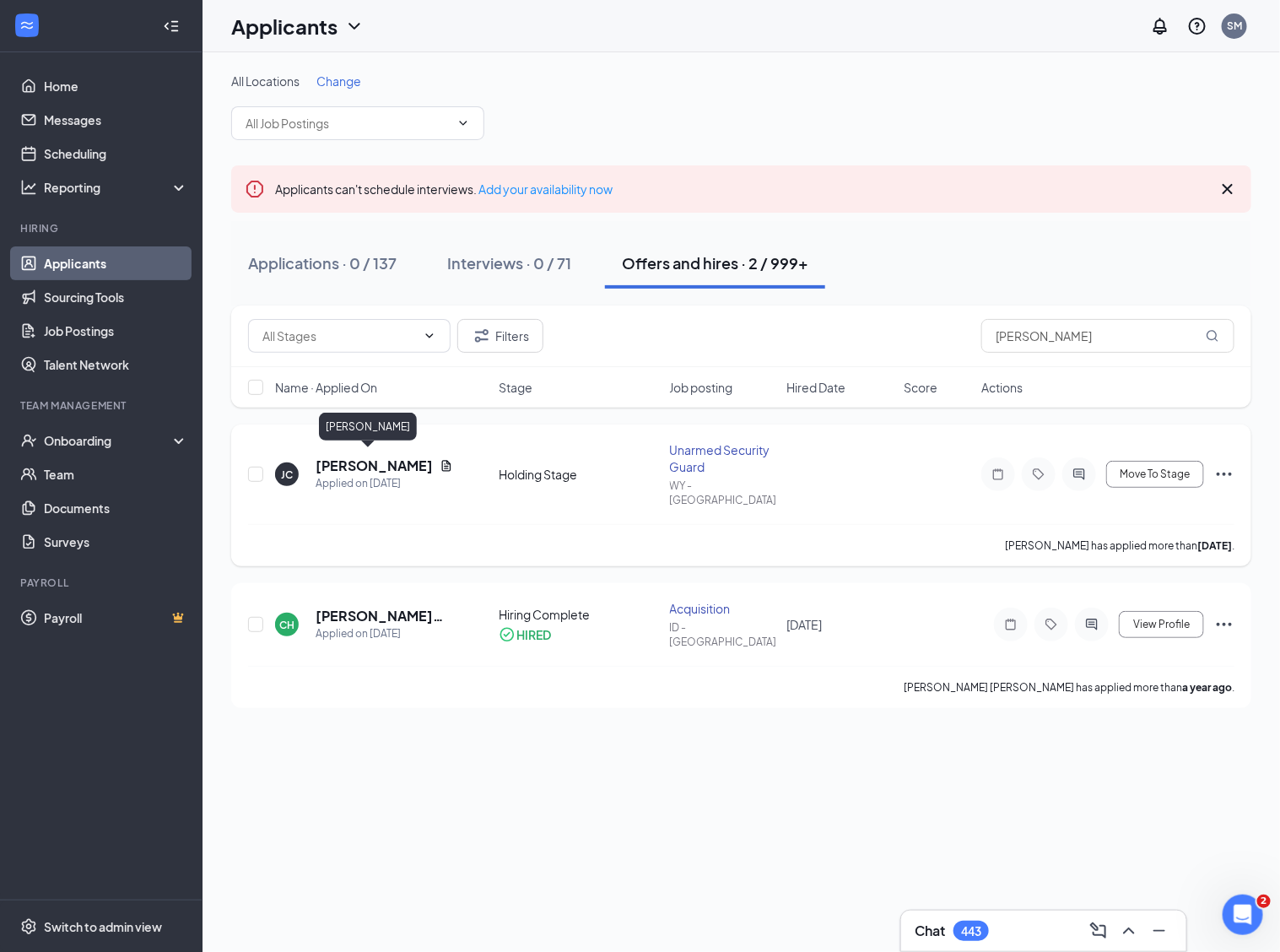
click at [342, 457] on h5 "[PERSON_NAME]" at bounding box center [375, 466] width 118 height 19
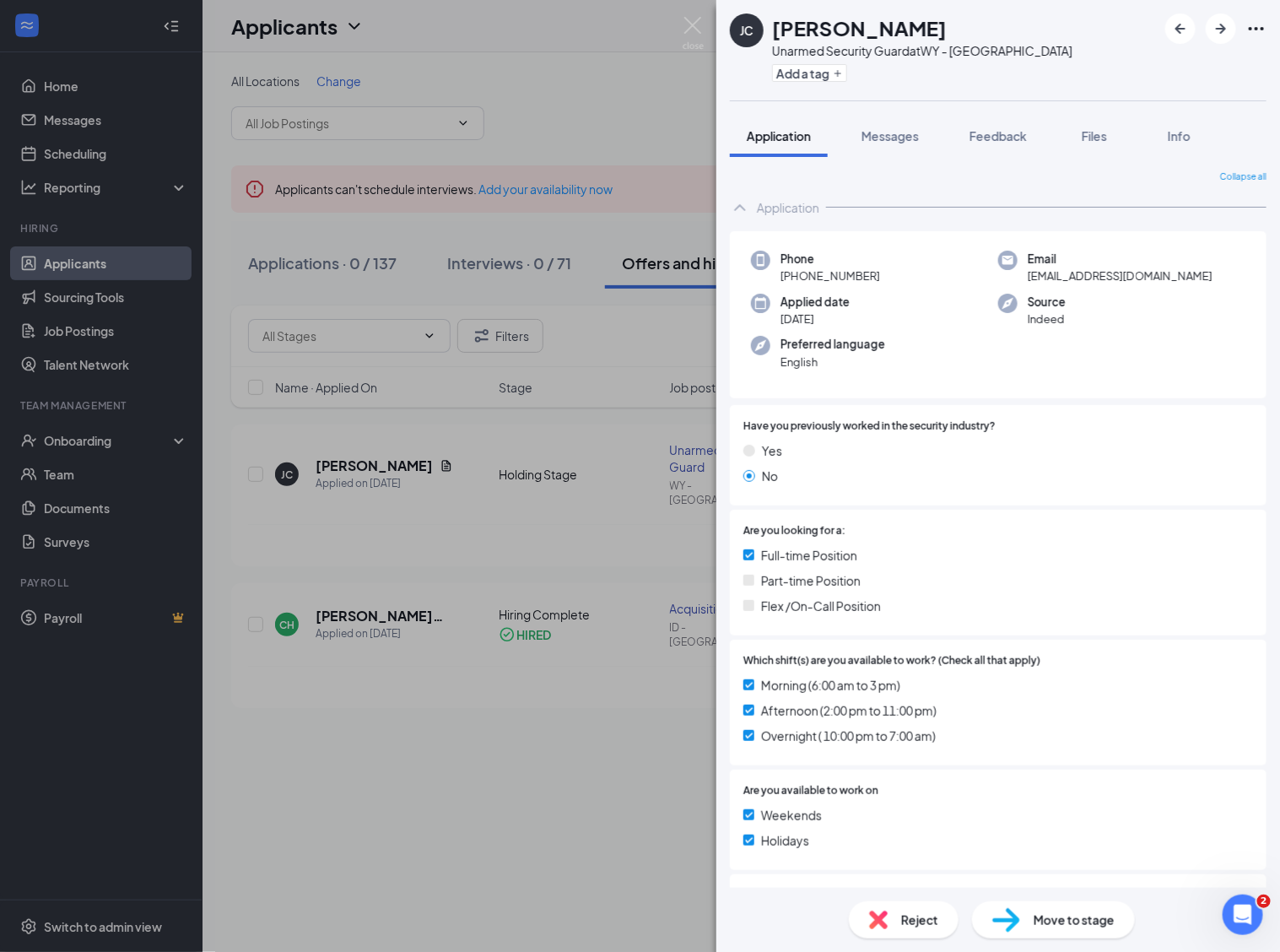
click at [1074, 916] on span "Move to stage" at bounding box center [1074, 919] width 81 height 19
type input "Offer Letter (next stage)"
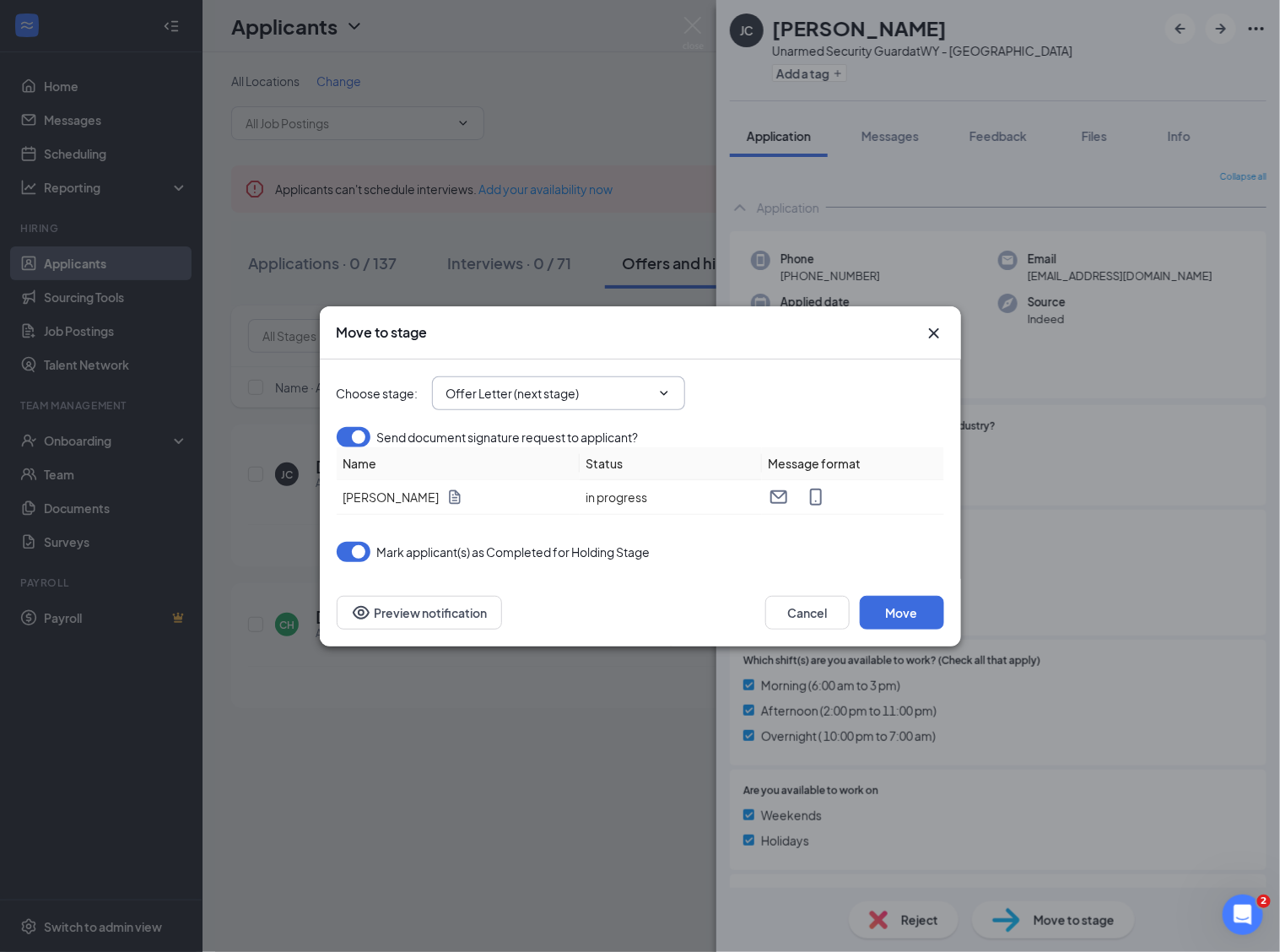
click at [550, 384] on input "Offer Letter (next stage)" at bounding box center [548, 393] width 204 height 19
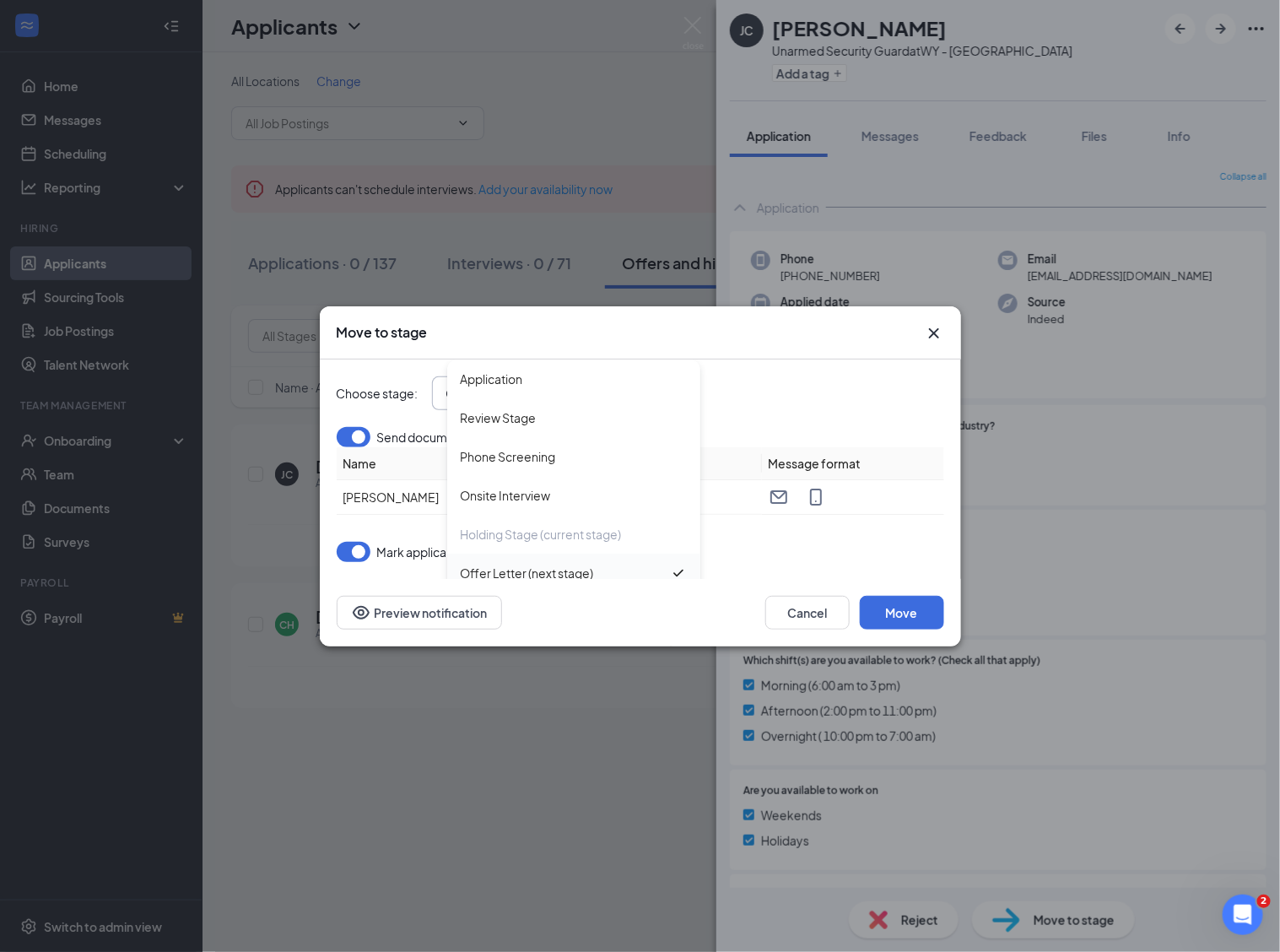
click at [550, 563] on div "Offer Letter (next stage)" at bounding box center [527, 572] width 134 height 19
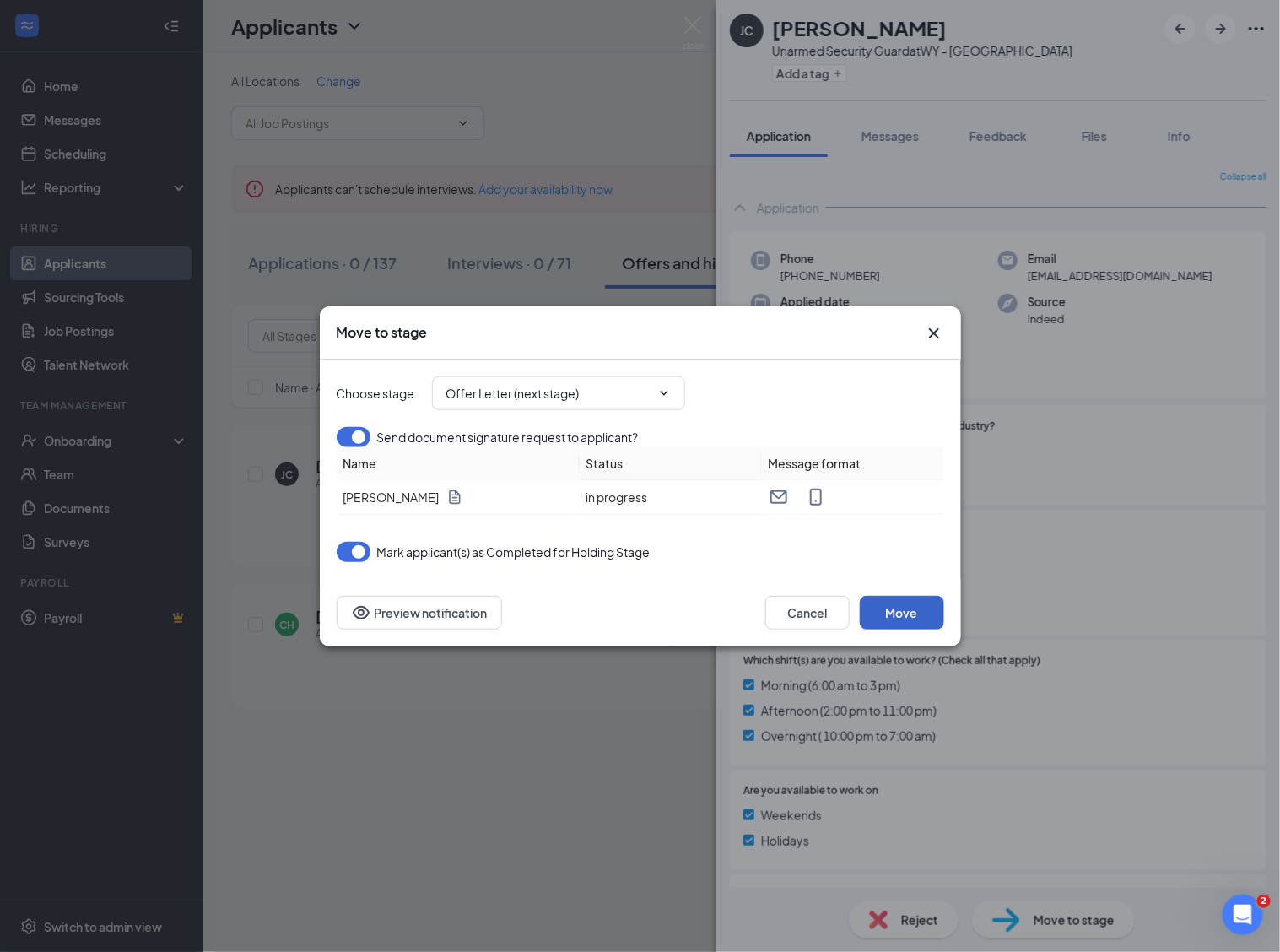
click at [894, 627] on button "Move" at bounding box center [902, 613] width 85 height 34
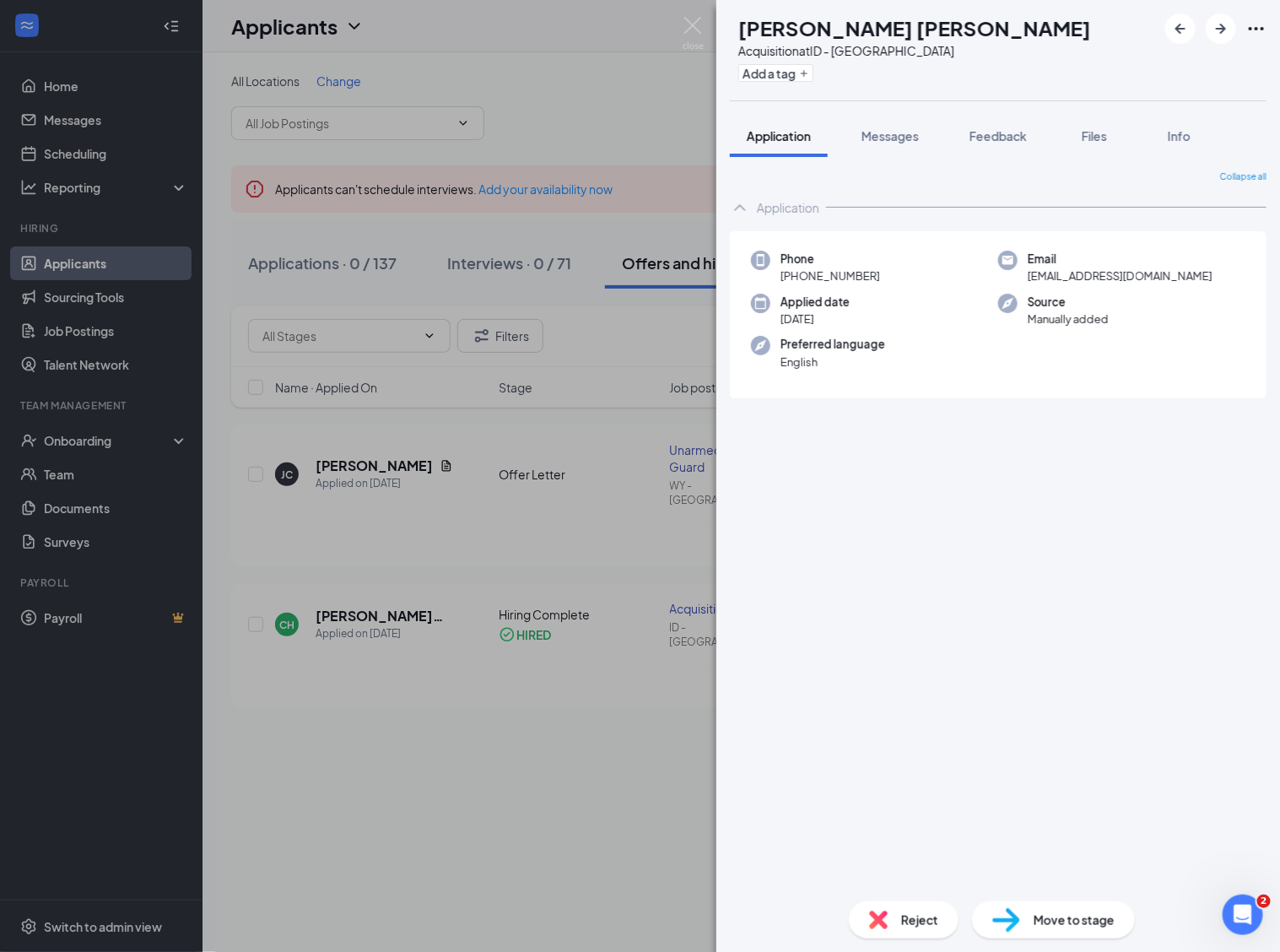
click at [359, 459] on div "[PERSON_NAME] [PERSON_NAME] Acquisition at ID - Boise Add a tag Application Mes…" at bounding box center [640, 476] width 1280 height 952
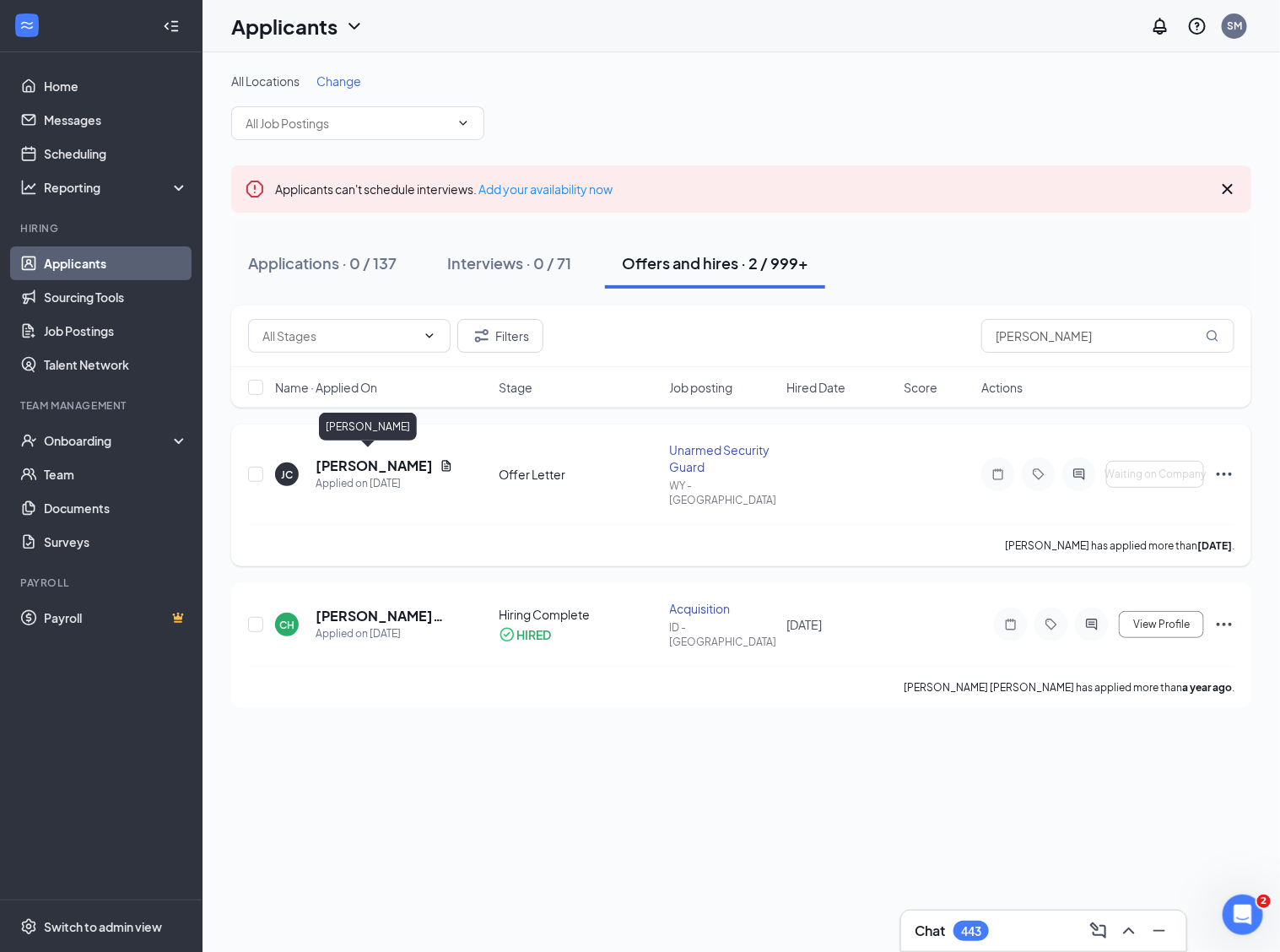
click at [378, 457] on h5 "[PERSON_NAME]" at bounding box center [375, 466] width 118 height 19
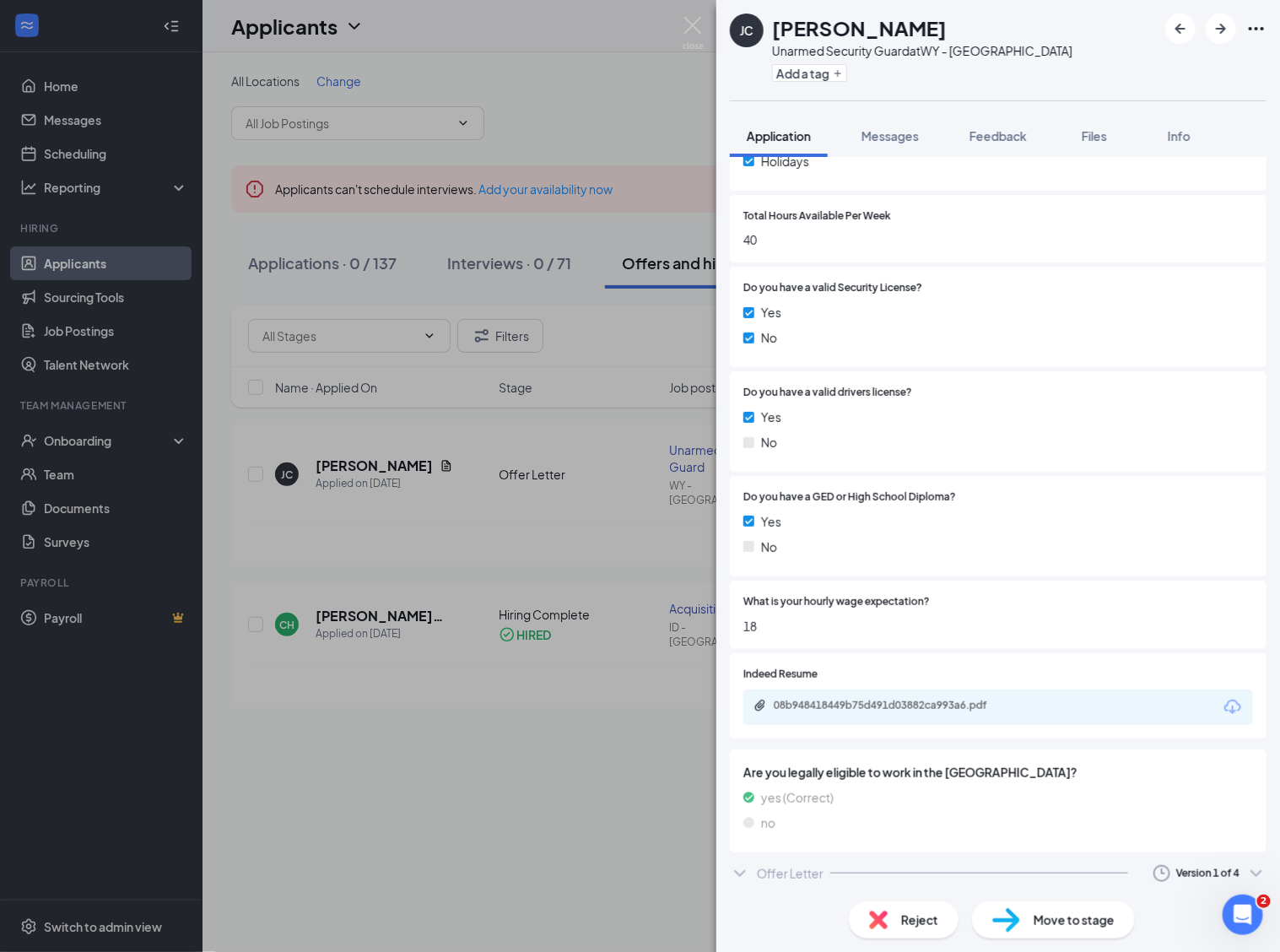
scroll to position [680, 0]
click at [1187, 870] on div "Version 1 of 4" at bounding box center [1207, 872] width 63 height 14
click at [1226, 869] on div "Version 1 of 4" at bounding box center [1207, 872] width 119 height 20
click at [1122, 805] on div "Sent: [DATE] 2:29 PM" at bounding box center [1124, 795] width 132 height 19
click at [747, 866] on icon "ChevronDown" at bounding box center [740, 872] width 20 height 20
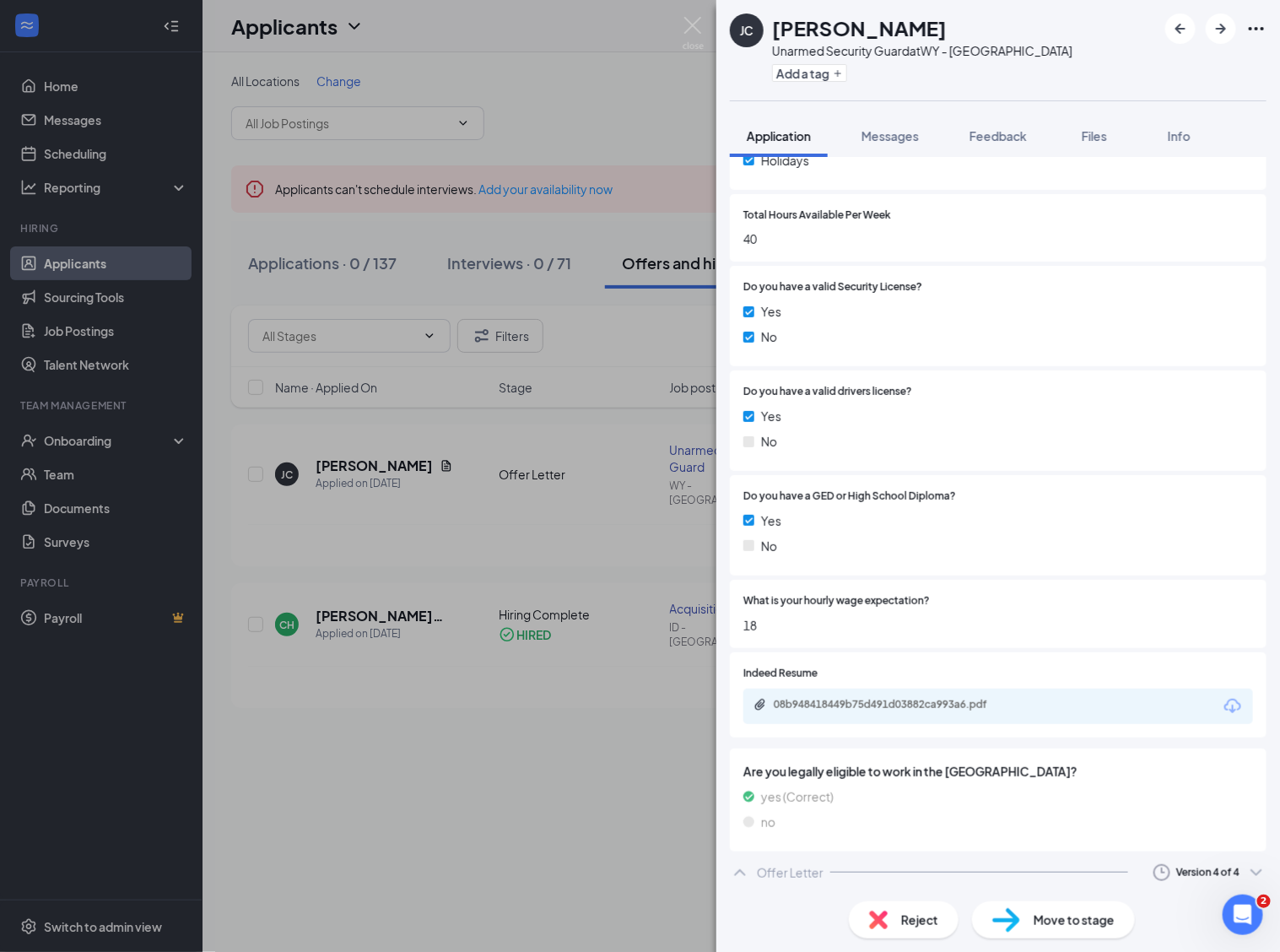
click at [770, 866] on div "Offer Letter" at bounding box center [790, 872] width 67 height 17
click at [1176, 867] on div "Version 4 of 4" at bounding box center [1207, 872] width 63 height 14
click at [1124, 719] on div "Sent: [DATE] 5:10 PM" at bounding box center [1124, 713] width 132 height 19
click at [740, 869] on icon "ChevronDown" at bounding box center [740, 872] width 20 height 20
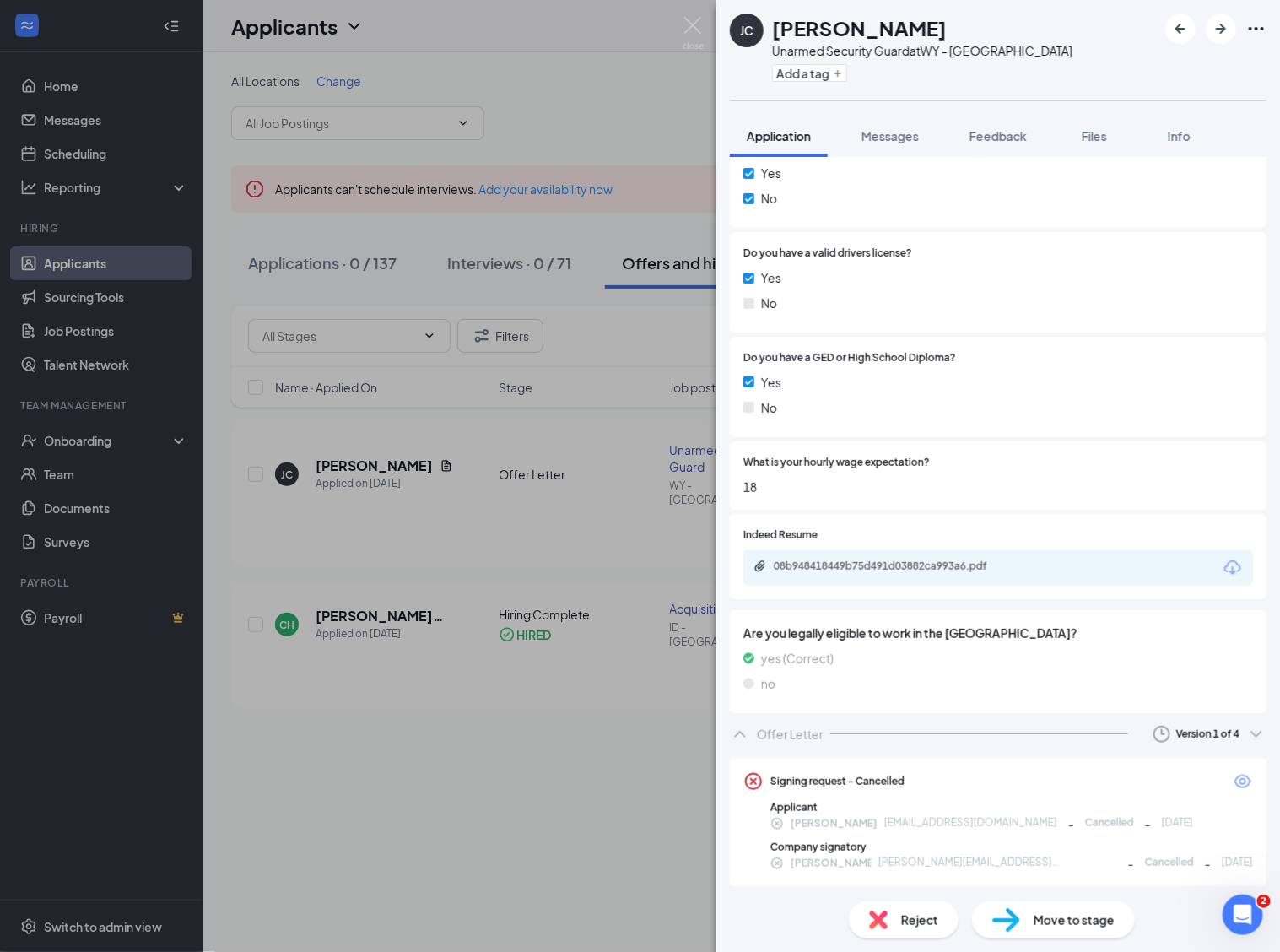
scroll to position [821, 0]
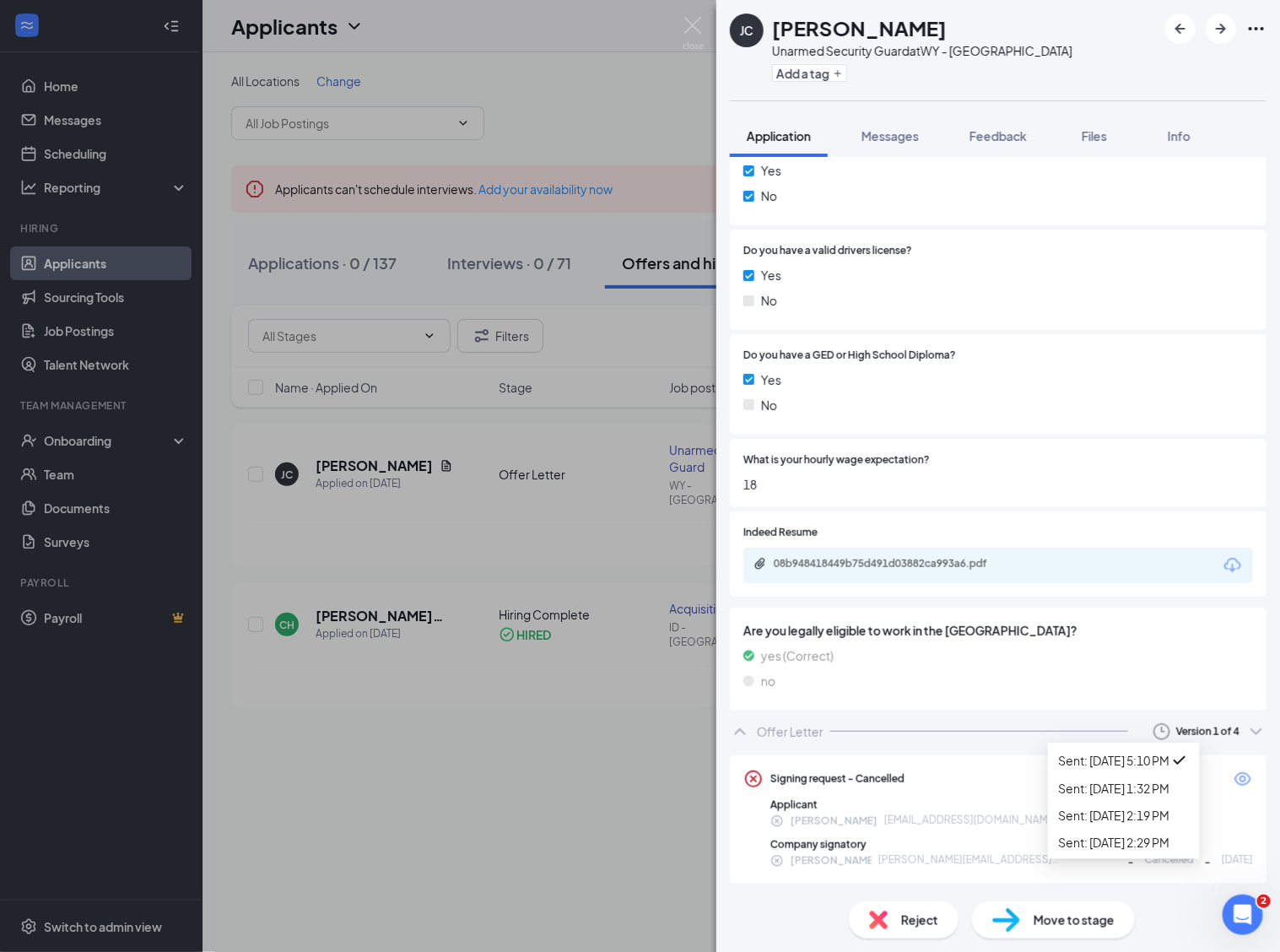
click at [1246, 723] on icon "ChevronDown" at bounding box center [1256, 732] width 20 height 20
click at [1184, 801] on li "Sent: [DATE] 1:32 PM" at bounding box center [1123, 788] width 152 height 27
click at [1251, 730] on icon "ChevronDown" at bounding box center [1256, 732] width 11 height 7
click at [1161, 851] on div "Sent: [DATE] 2:29 PM" at bounding box center [1124, 842] width 132 height 19
click at [1208, 825] on div "[PERSON_NAME] [EMAIL_ADDRESS][DOMAIN_NAME] - Cancelled - [DATE] 3:44 PM" at bounding box center [1012, 820] width 482 height 19
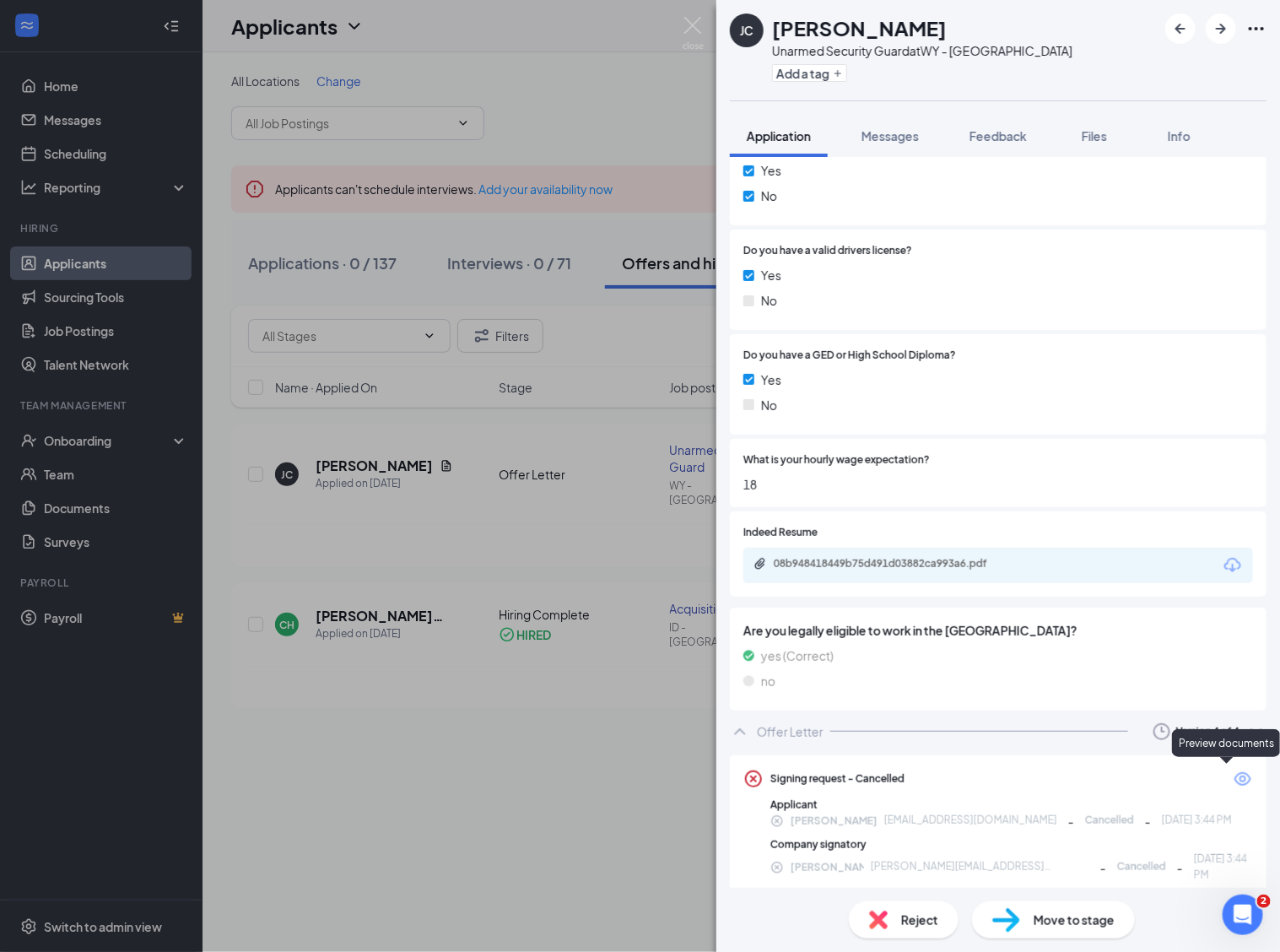
click at [1233, 773] on icon "Eye" at bounding box center [1243, 779] width 20 height 20
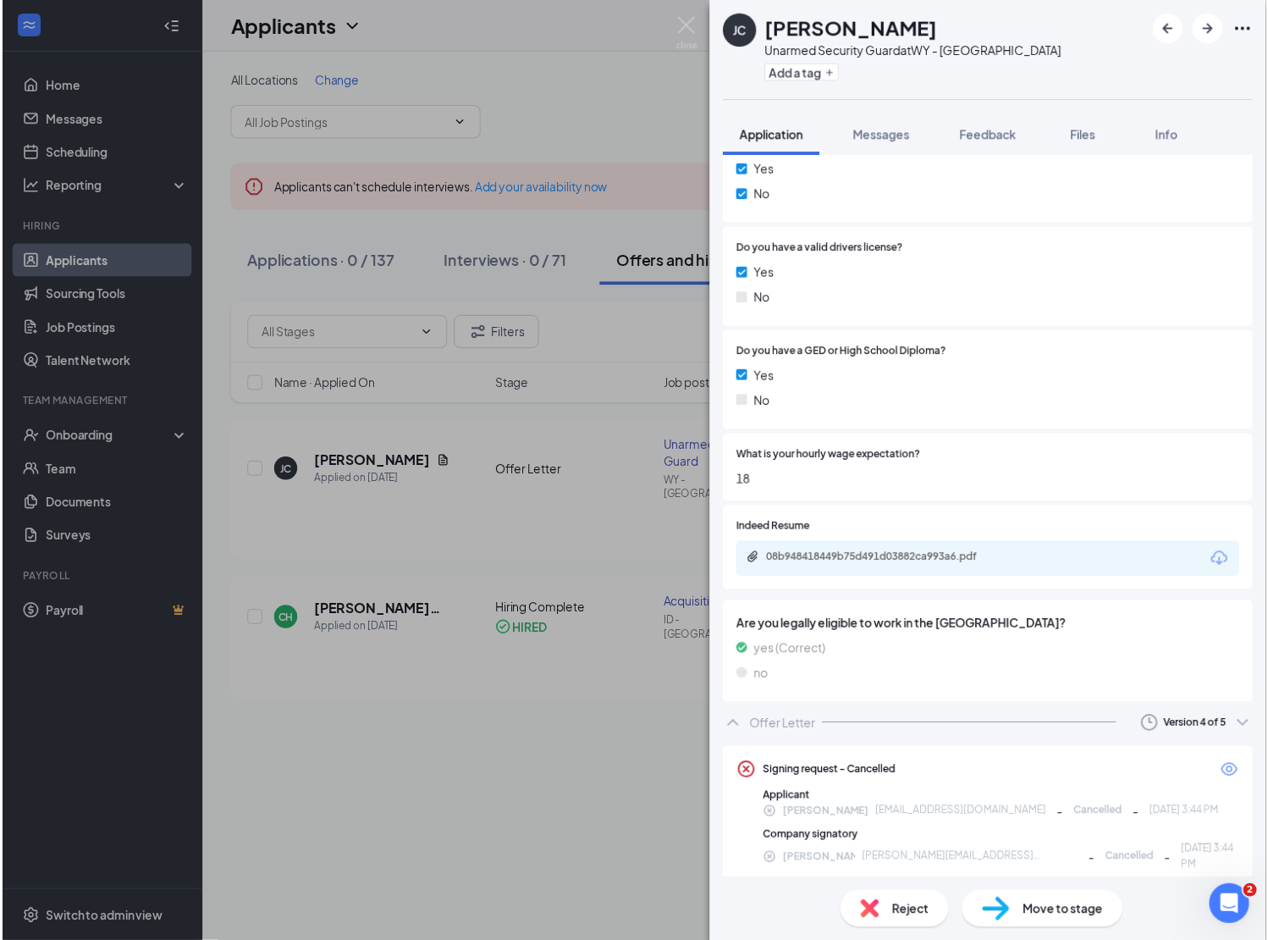
scroll to position [818, 0]
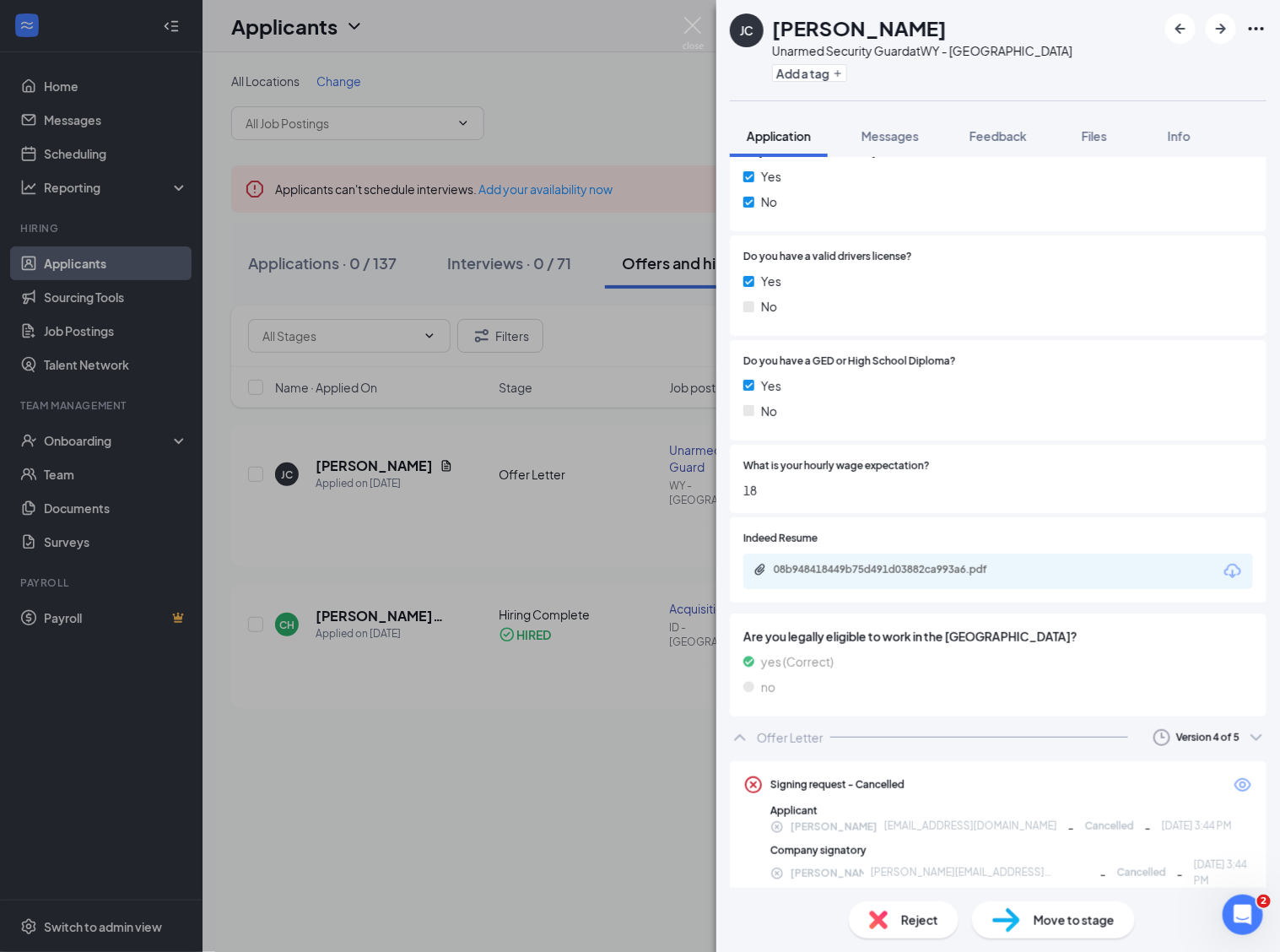
click at [531, 94] on div "[PERSON_NAME] Unarmed Security Guard at [GEOGRAPHIC_DATA] Add a tag Application…" at bounding box center [640, 476] width 1280 height 952
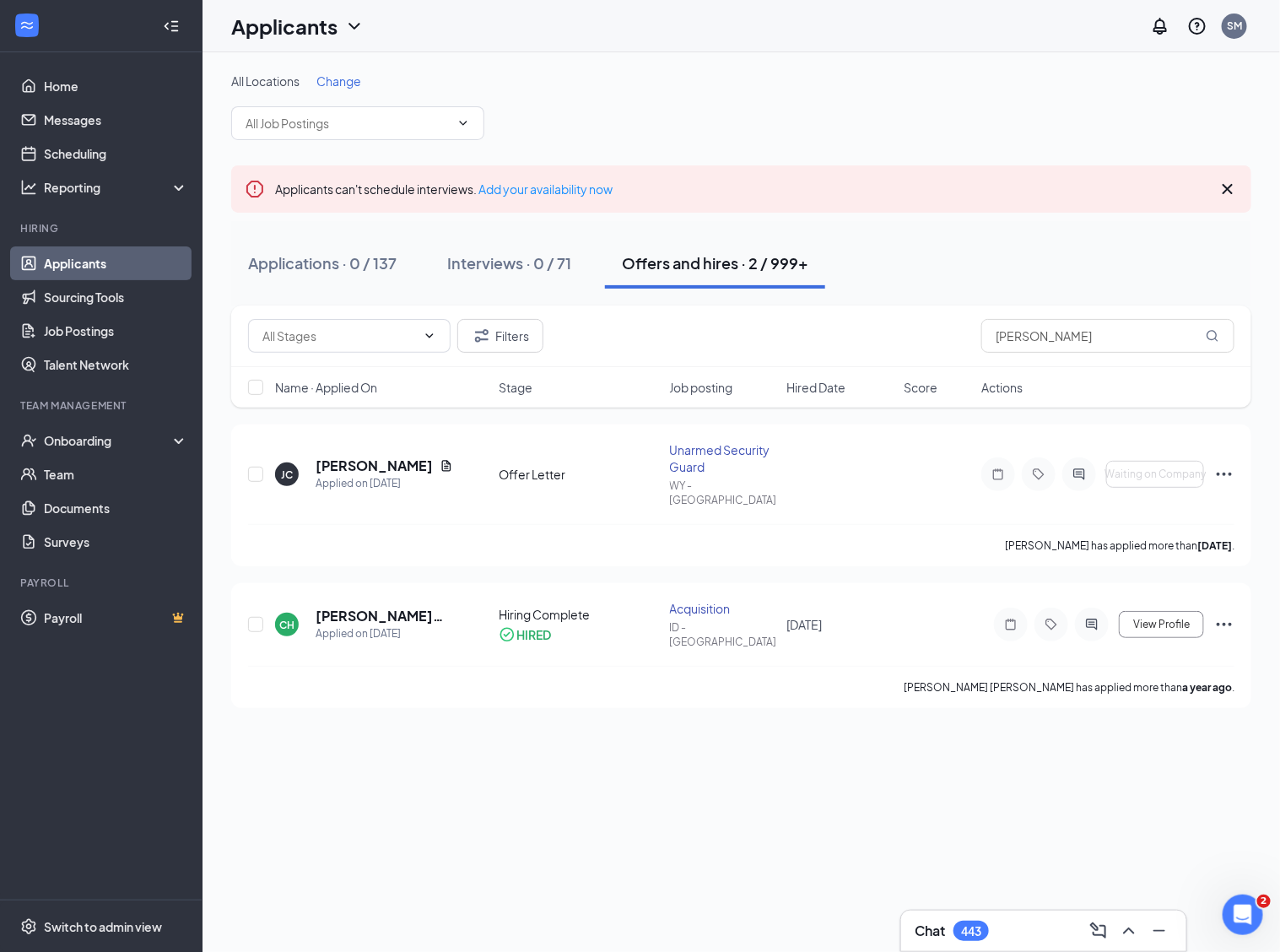
click at [859, 93] on div "All Locations Change" at bounding box center [741, 107] width 1020 height 68
click at [76, 335] on link "Job Postings" at bounding box center [116, 331] width 145 height 34
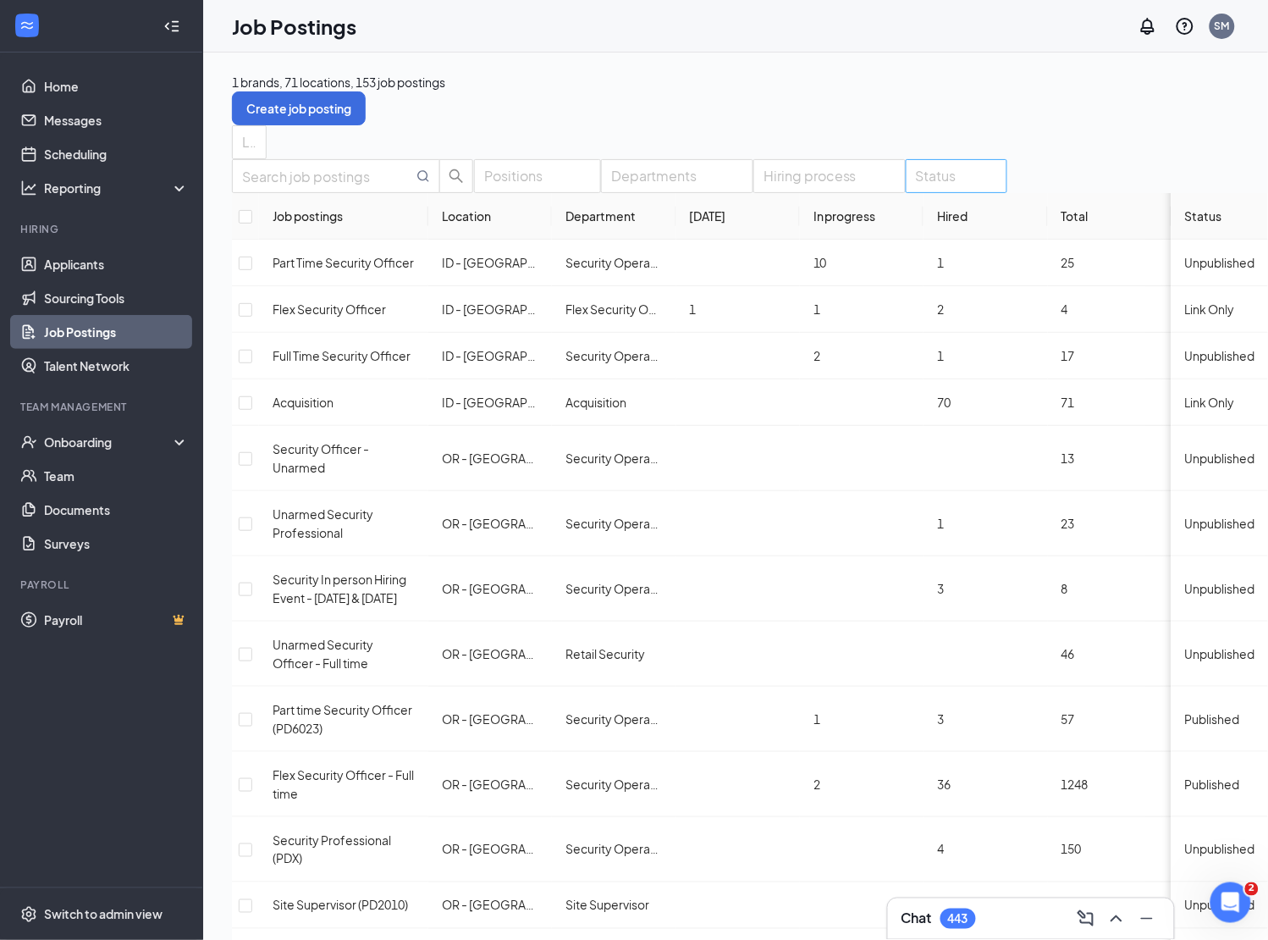
click at [986, 190] on div at bounding box center [948, 176] width 76 height 27
click at [936, 281] on div at bounding box center [969, 281] width 81 height 0
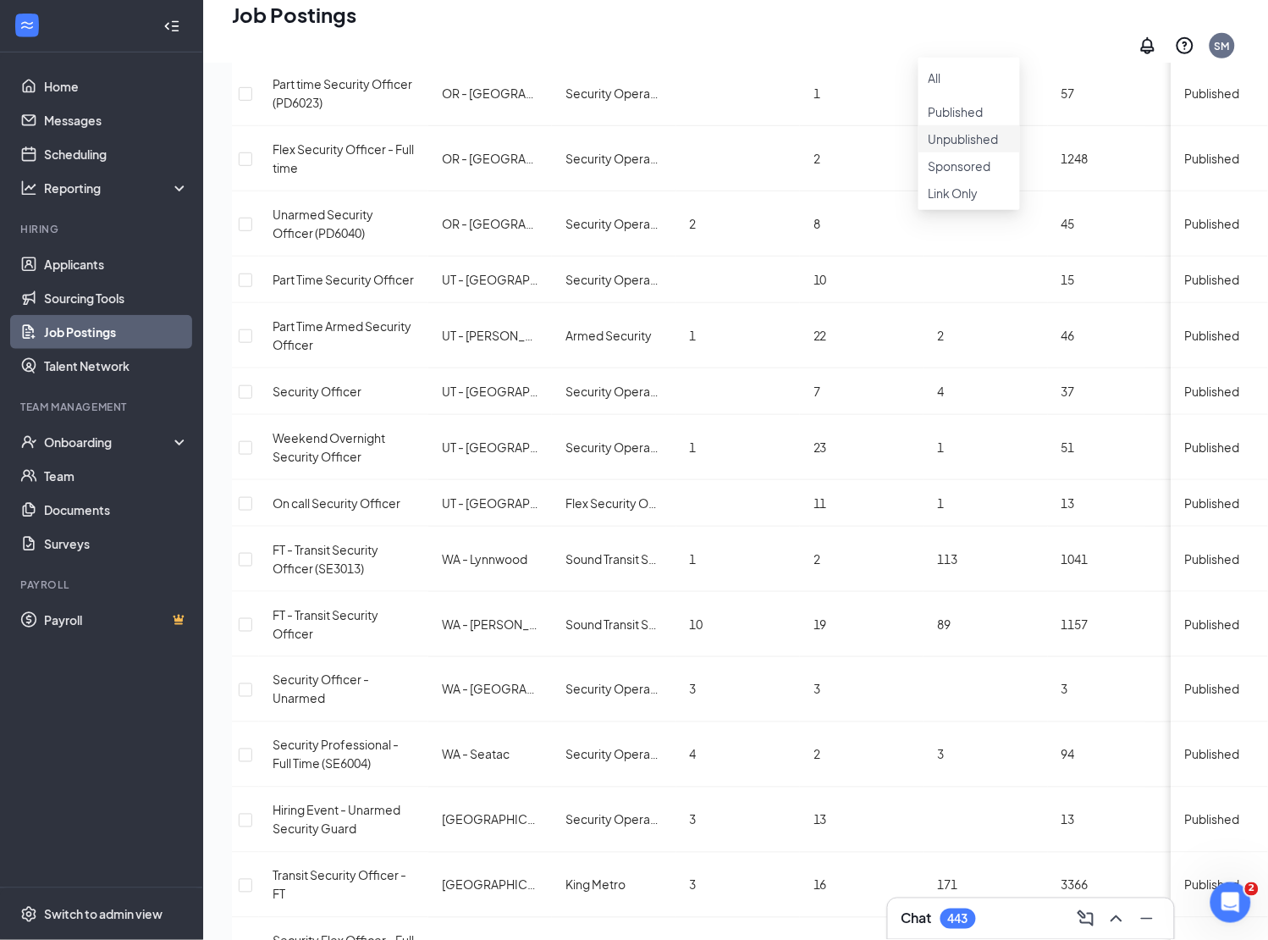
scroll to position [225, 0]
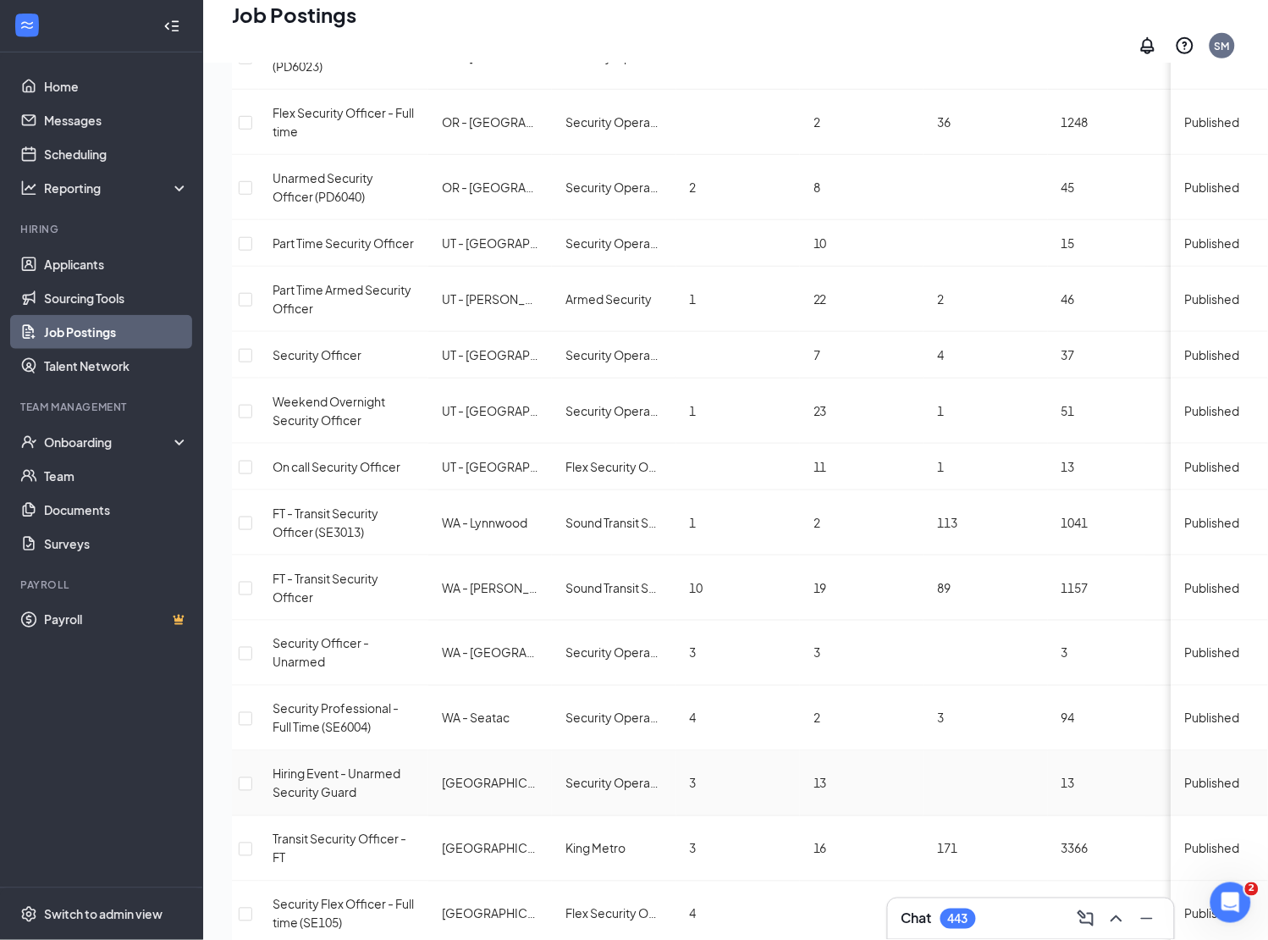
click at [305, 766] on span "Hiring Event - Unarmed Security Guard" at bounding box center [337, 783] width 128 height 34
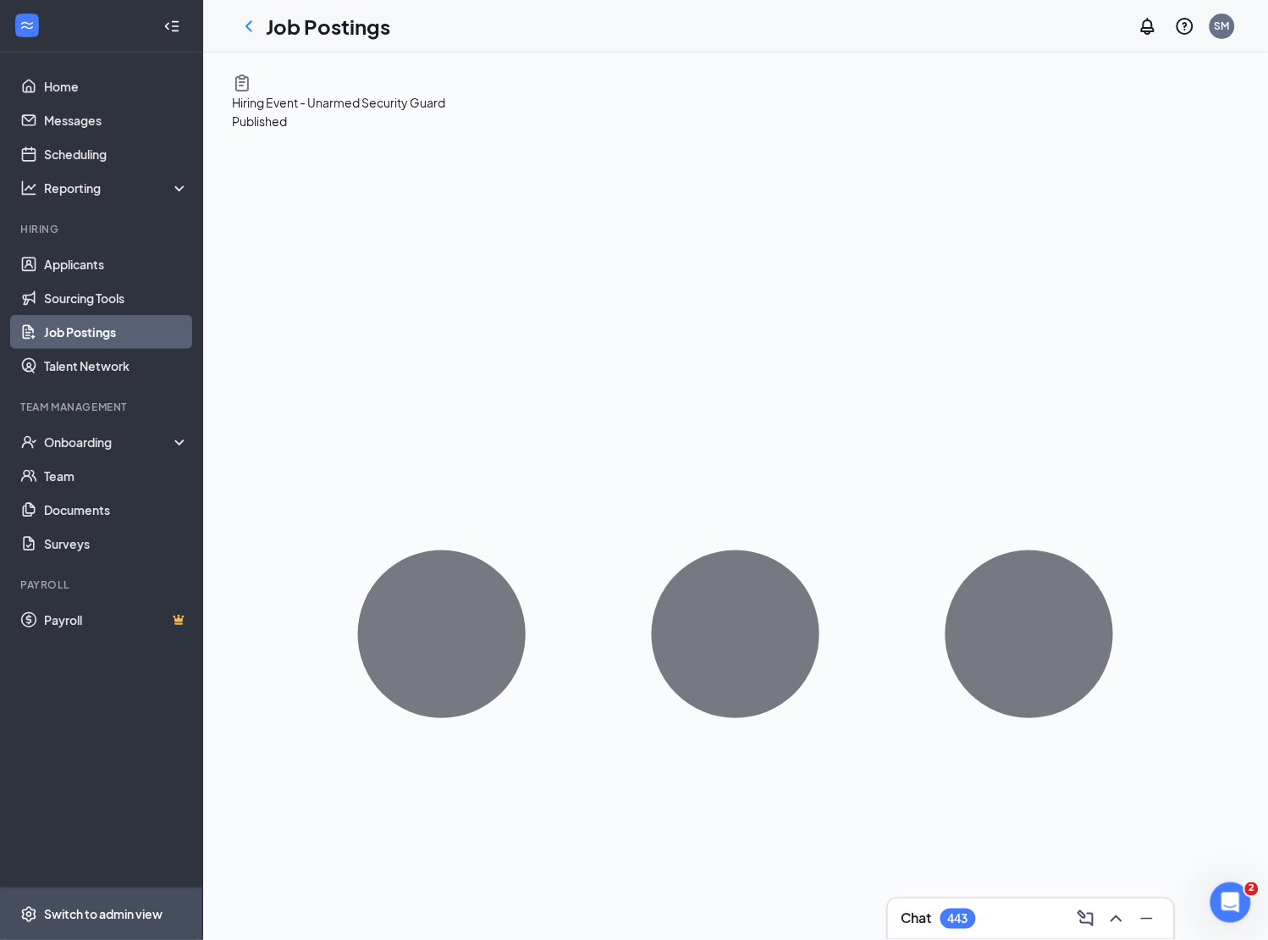
click at [79, 920] on div "Switch to admin view" at bounding box center [103, 914] width 119 height 17
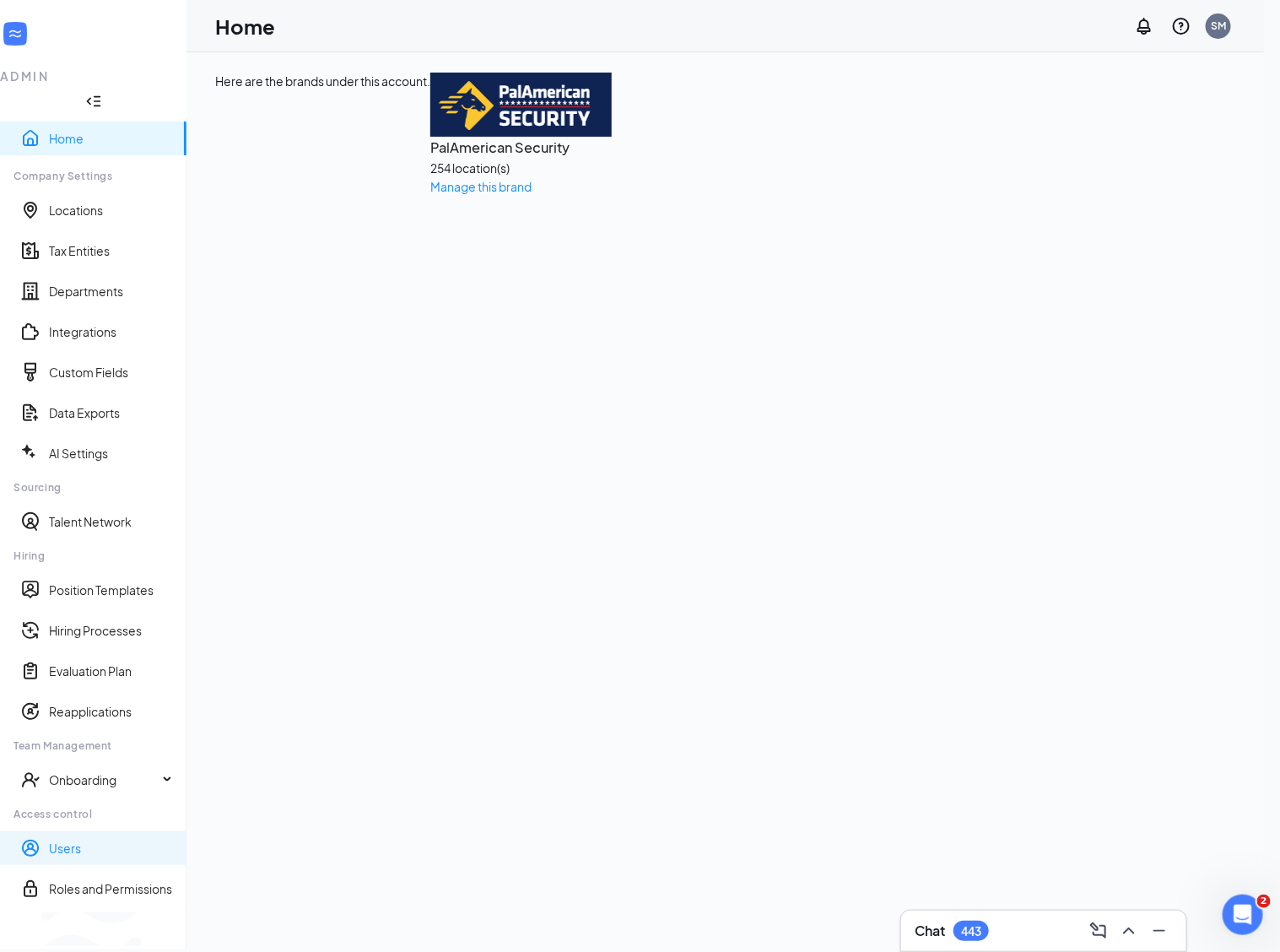
click at [53, 839] on link "Users" at bounding box center [111, 847] width 124 height 17
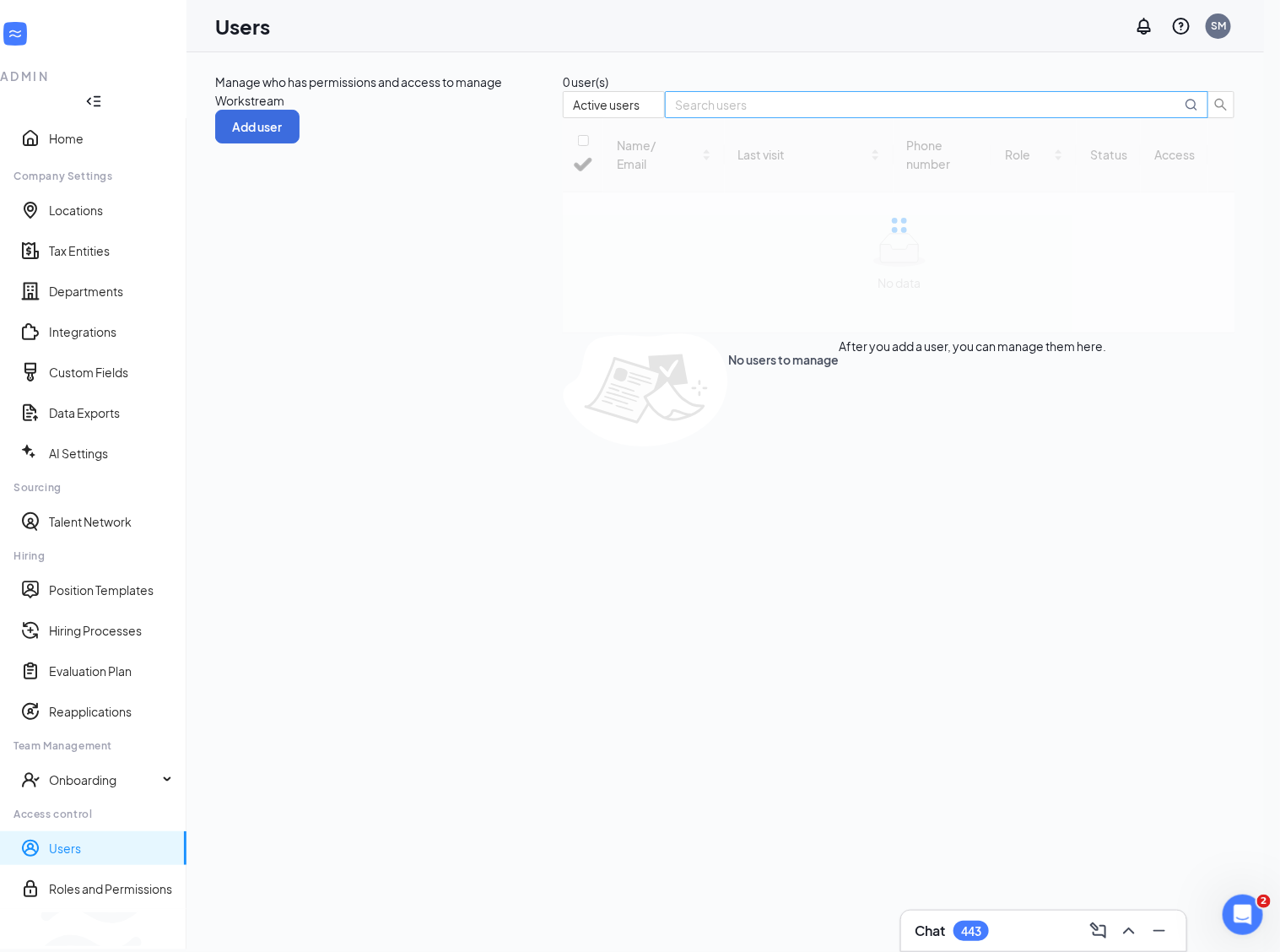
click at [1082, 114] on input "text" at bounding box center [928, 105] width 506 height 19
checkbox input "false"
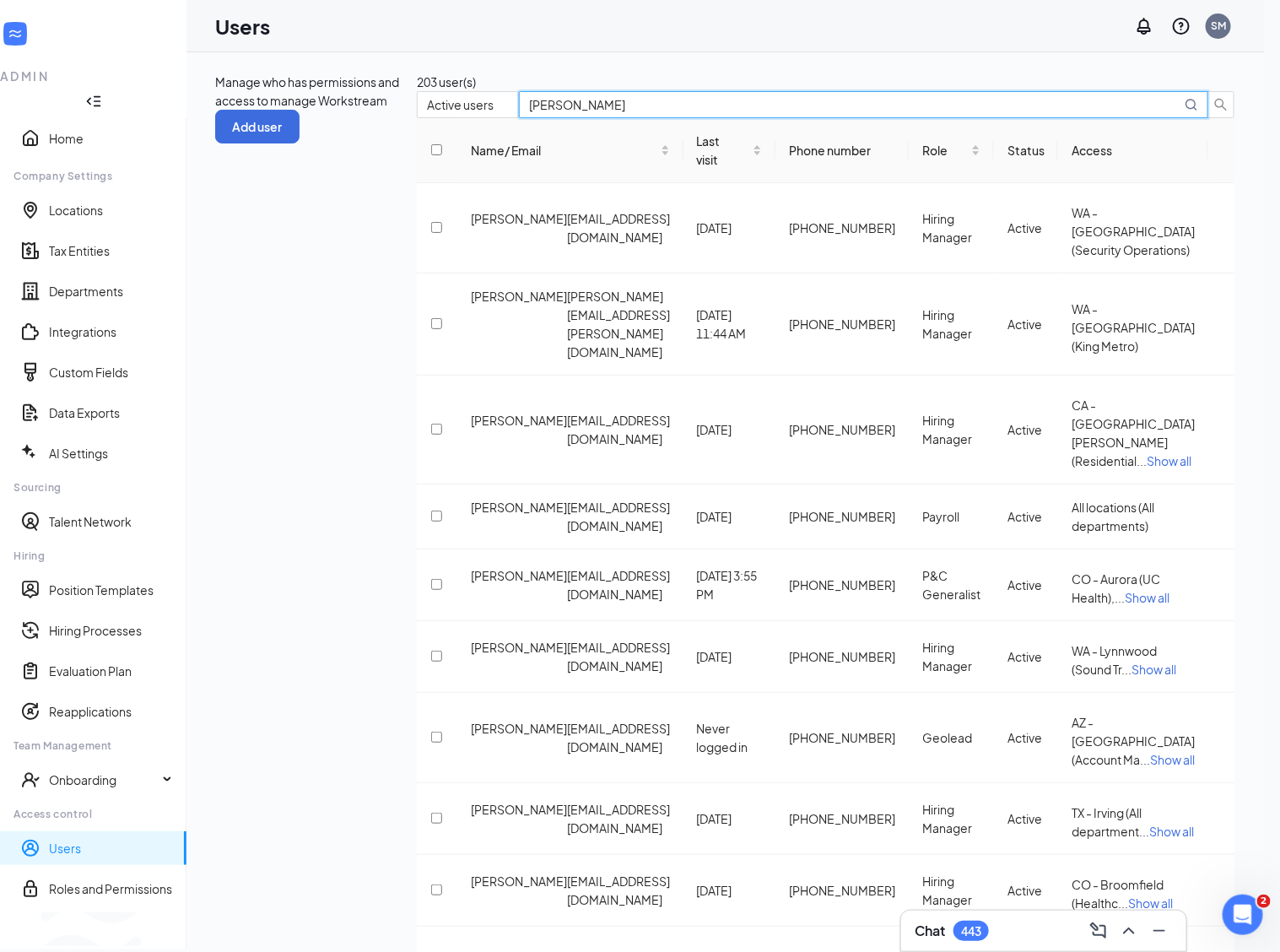
type input "[PERSON_NAME]"
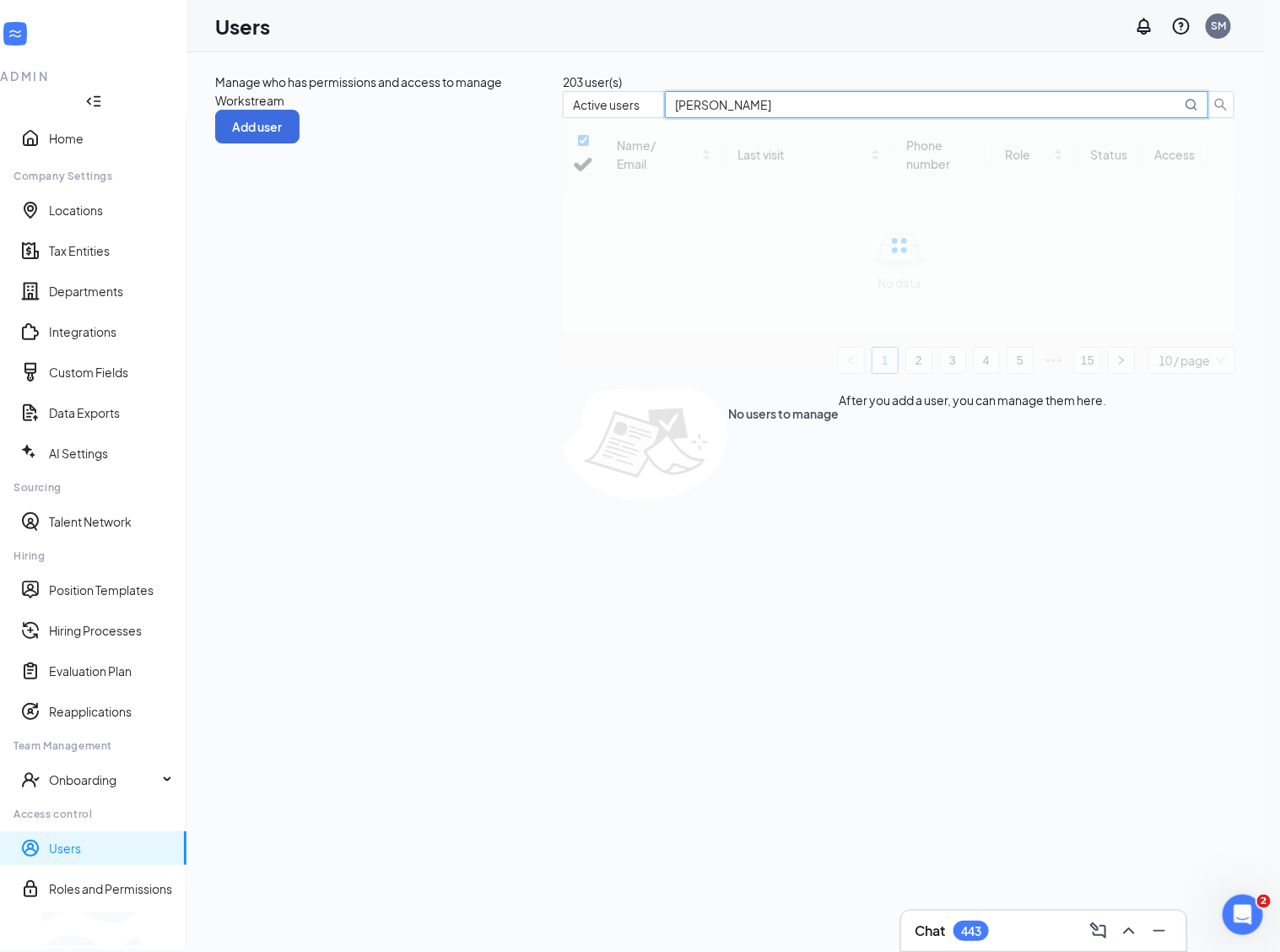
checkbox input "false"
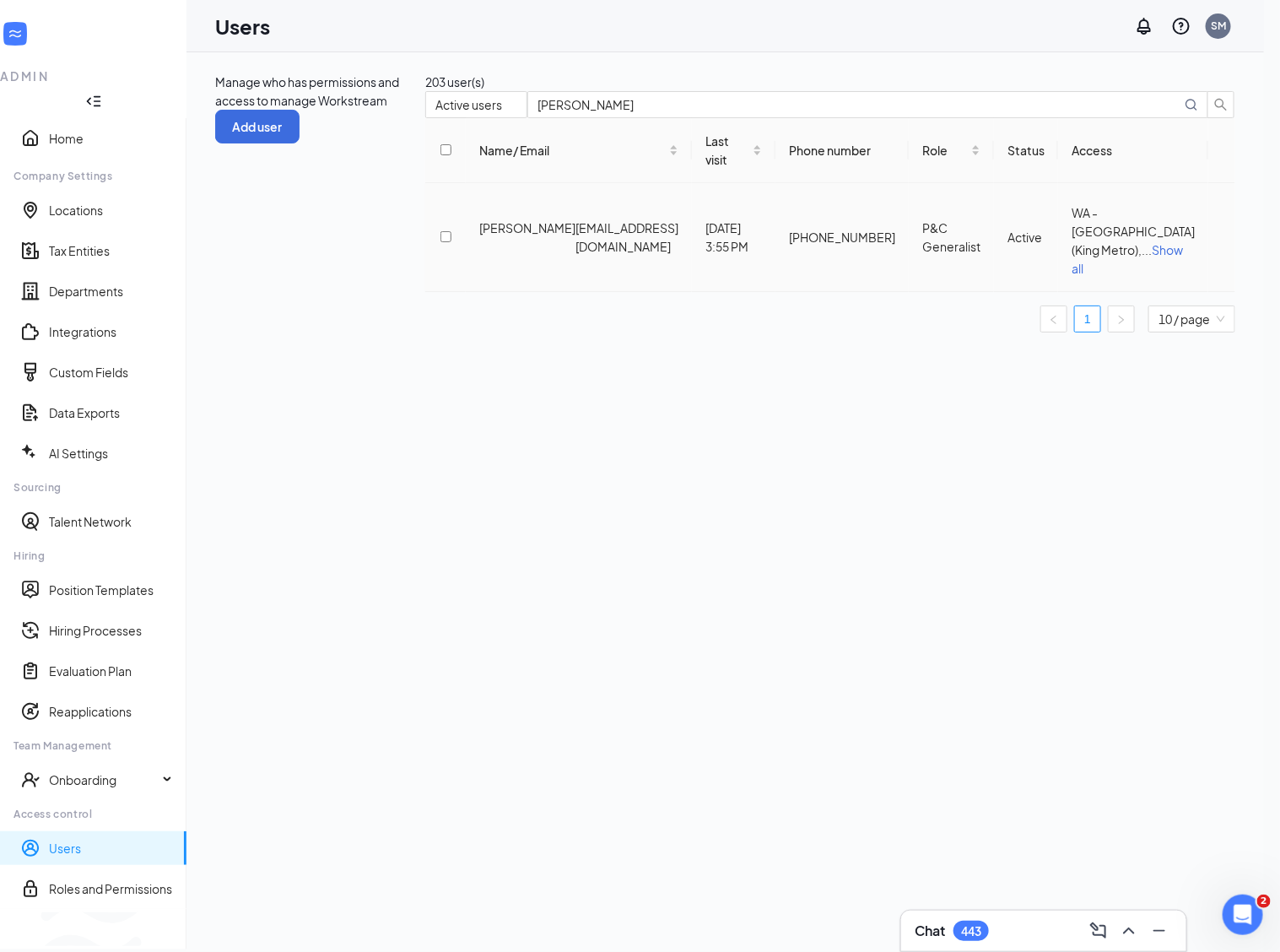
click at [1222, 237] on icon "ActionsIcon" at bounding box center [1222, 237] width 0 height 0
click at [1145, 277] on span "Edit user" at bounding box center [1120, 276] width 48 height 15
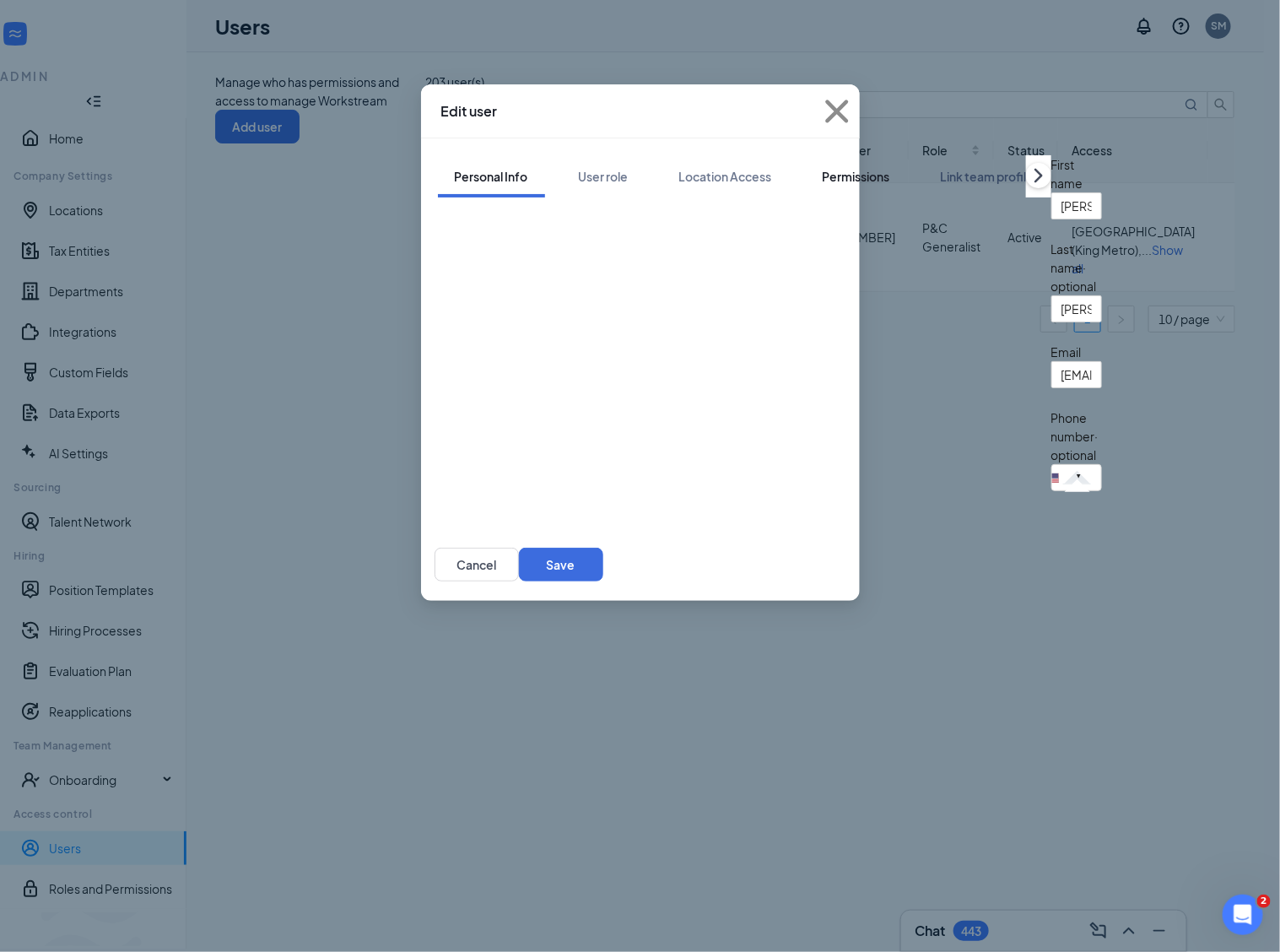
click at [822, 167] on div "Permissions" at bounding box center [856, 175] width 68 height 17
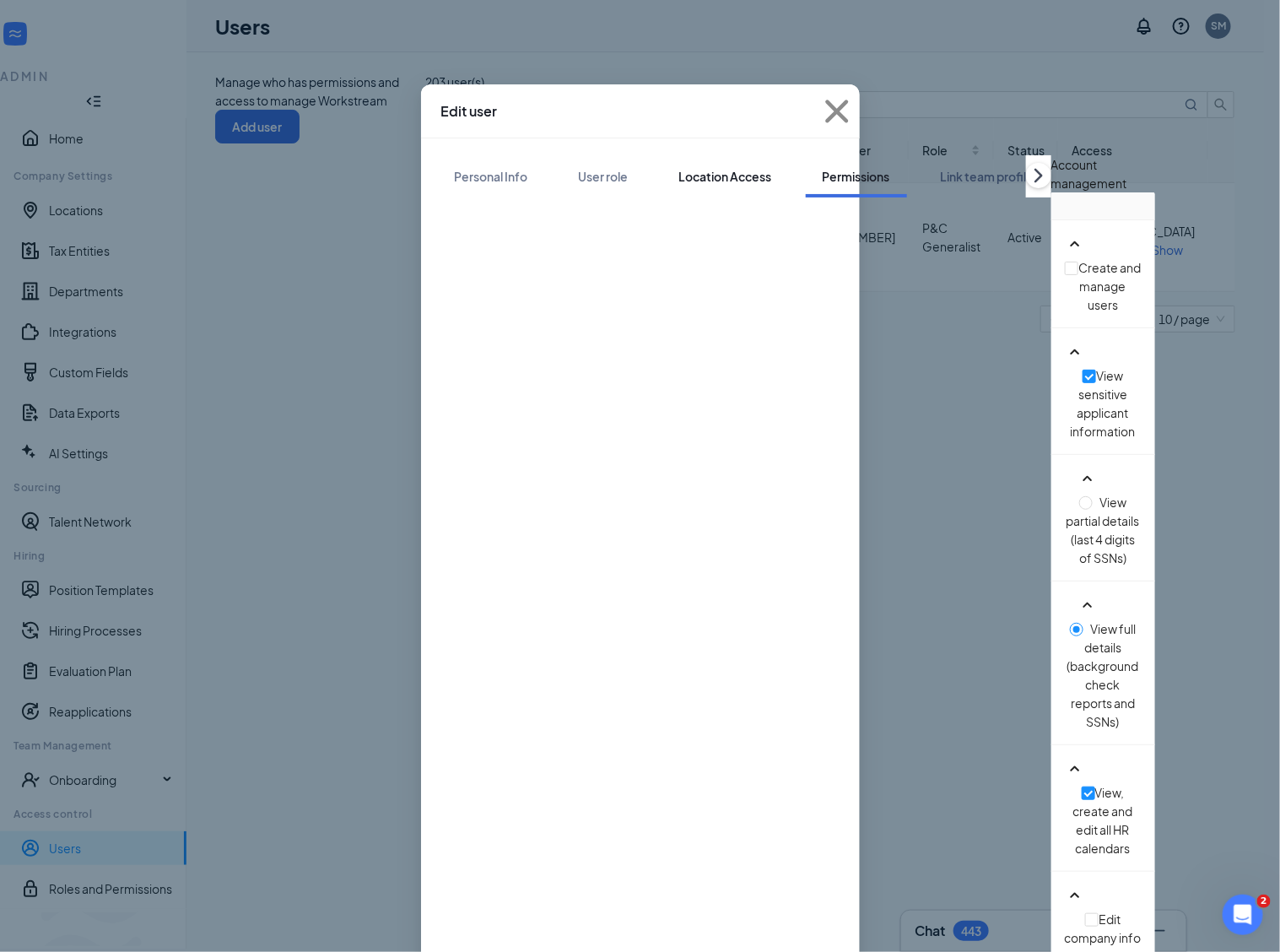
click at [679, 167] on div "Location Access" at bounding box center [725, 175] width 93 height 17
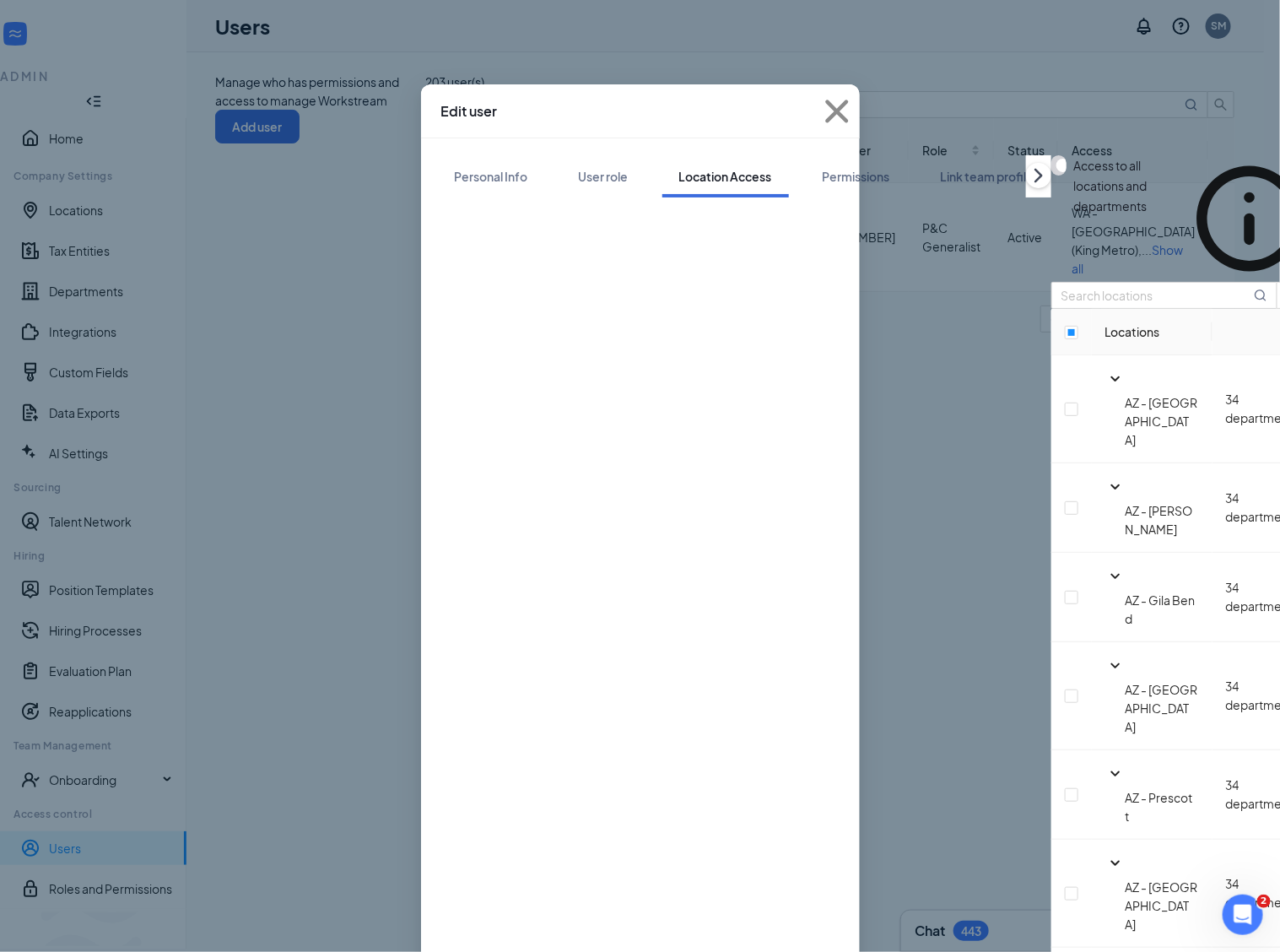
scroll to position [10337, 0]
checkbox input "true"
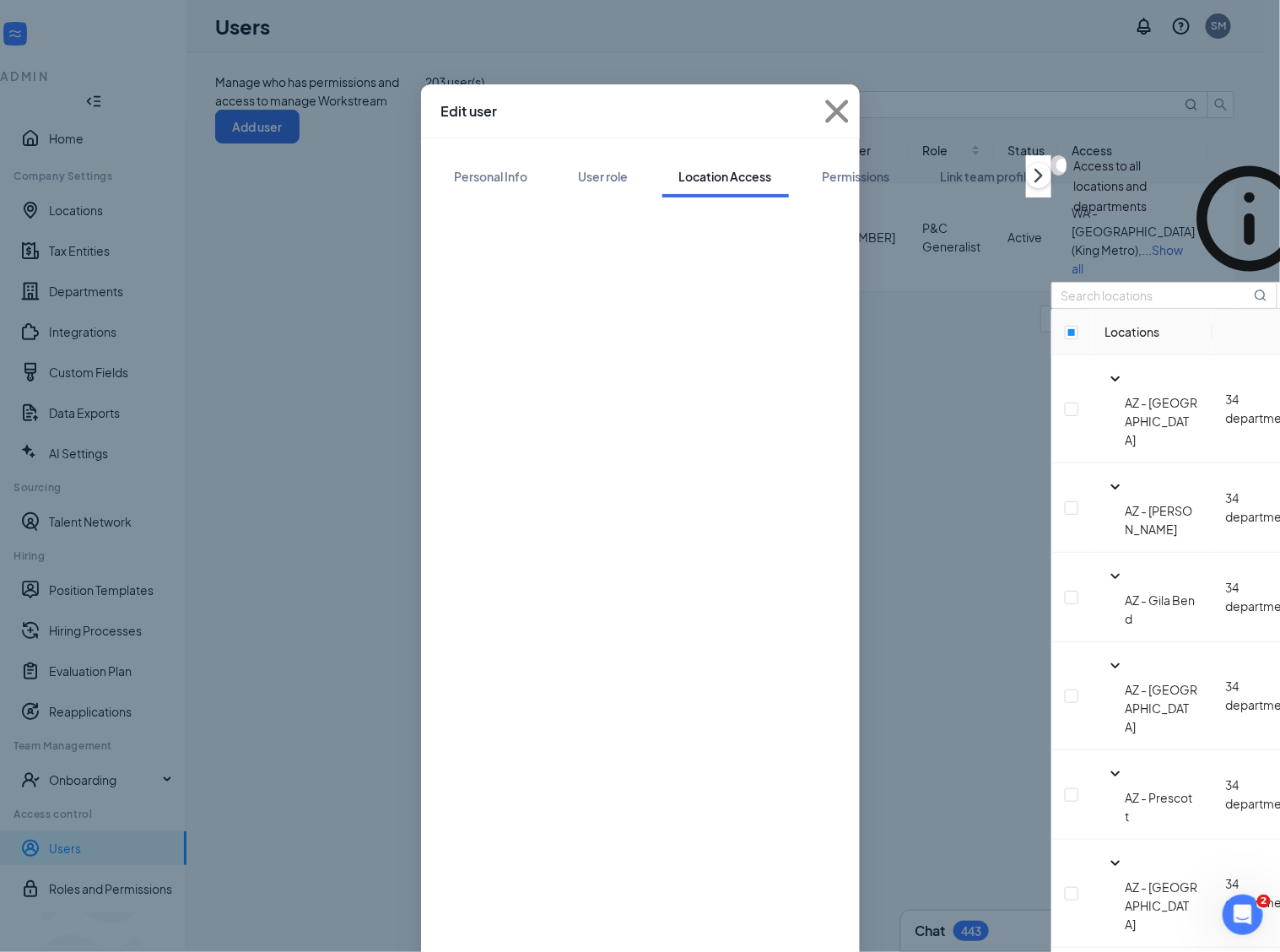
scroll to position [8715, 0]
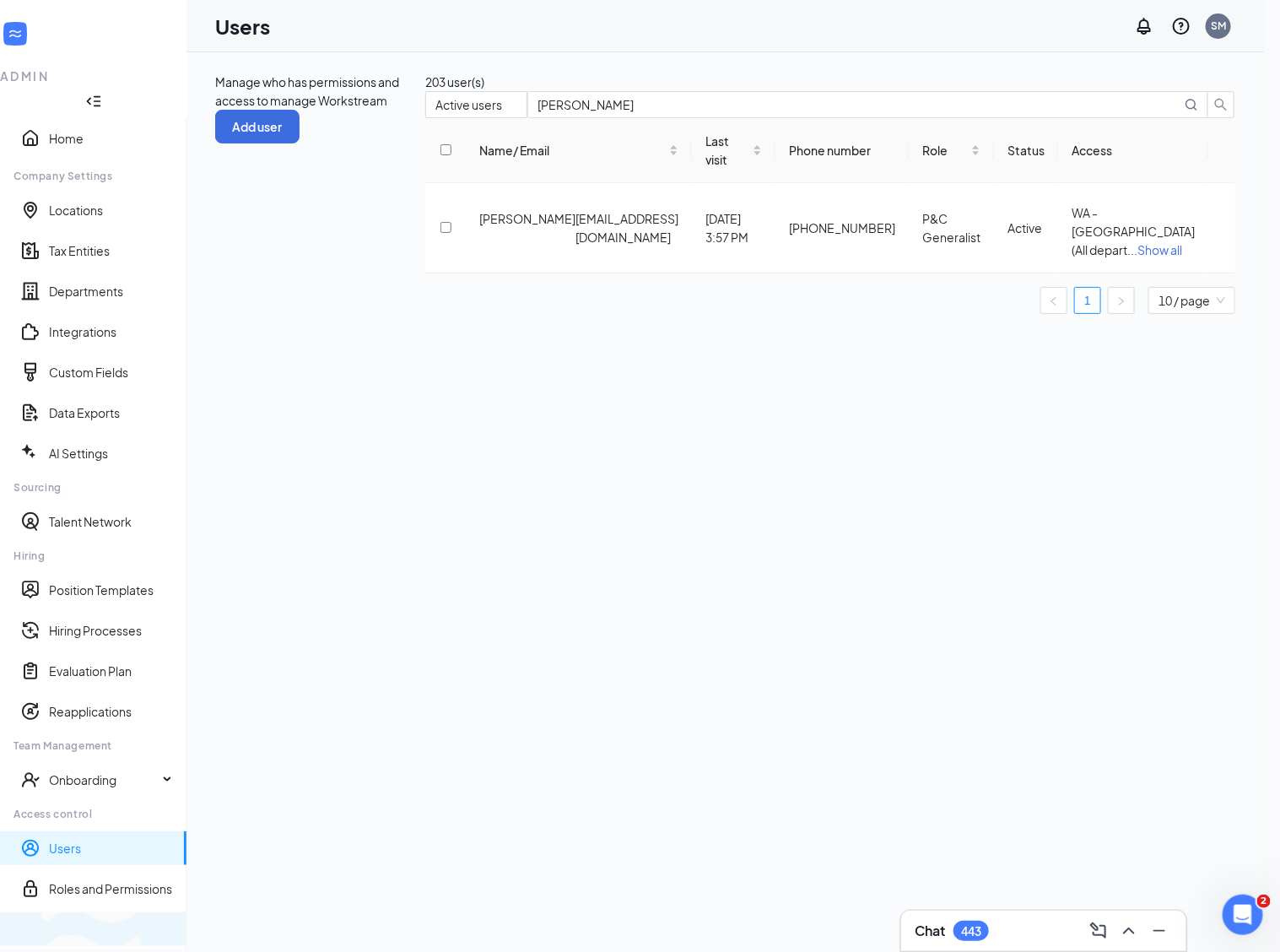
click at [282, 926] on div "Switch to team view" at bounding box center [282, 929] width 0 height 17
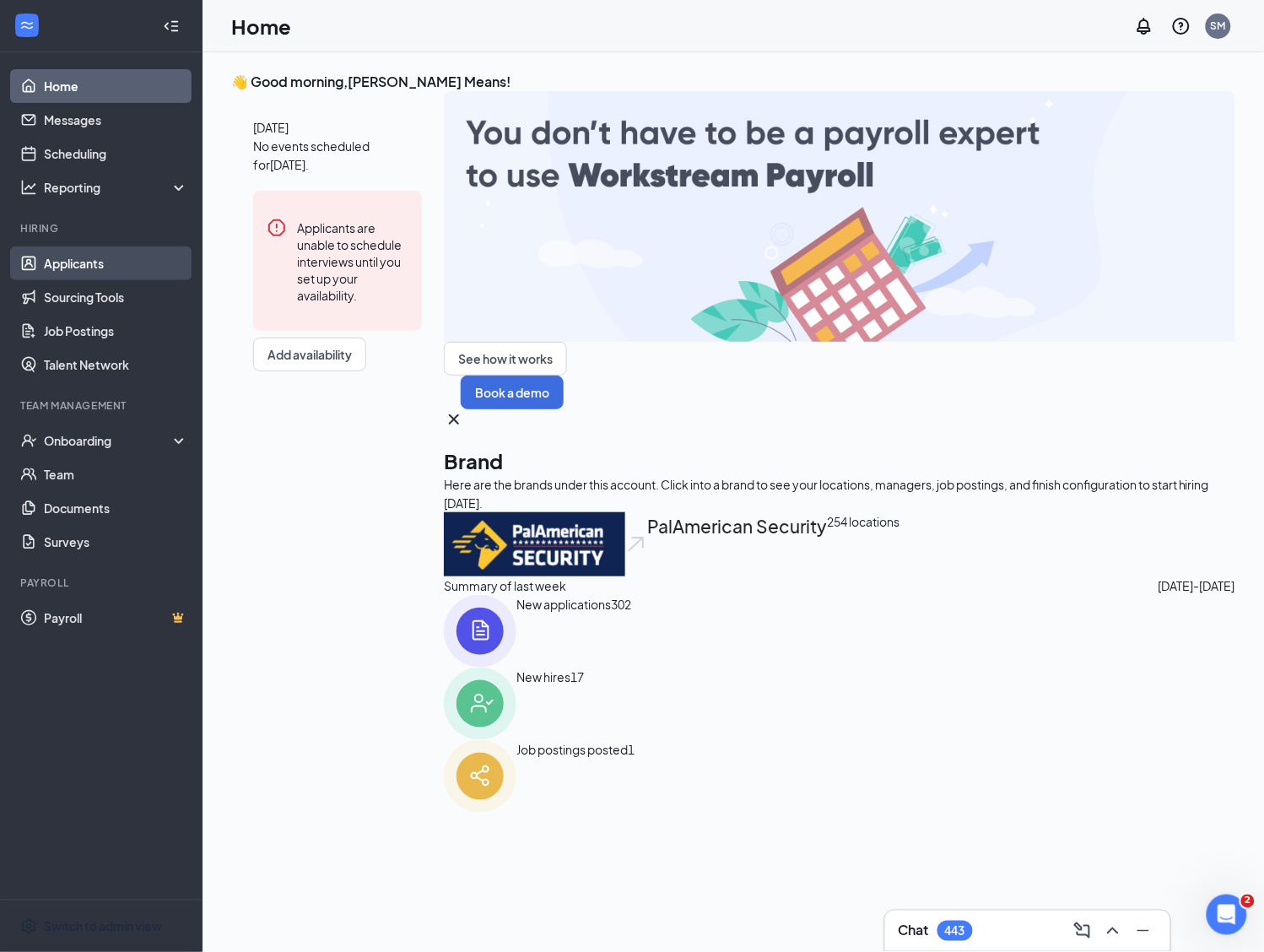
click at [61, 257] on link "Applicants" at bounding box center [116, 263] width 145 height 34
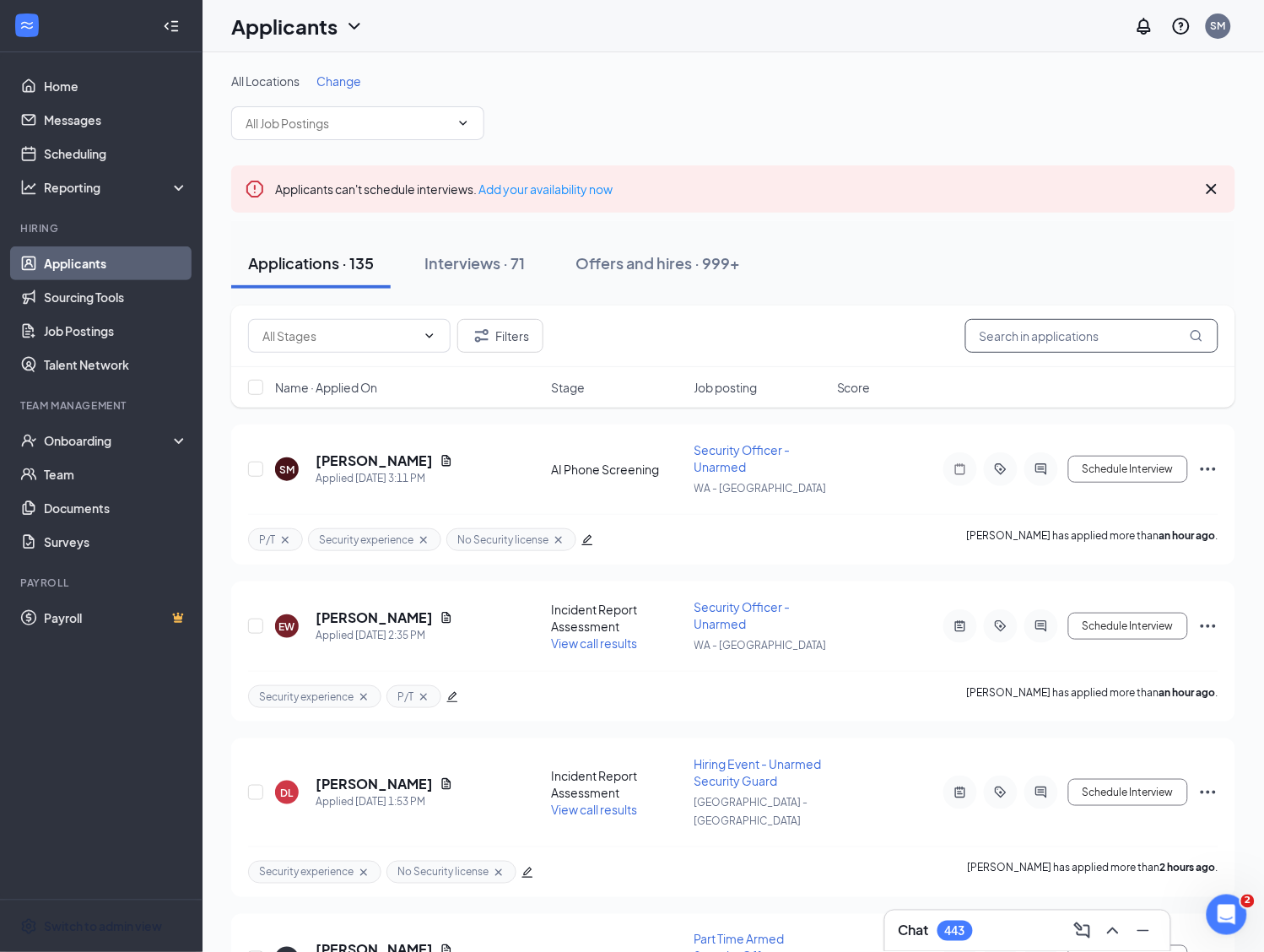
click at [1037, 342] on input "text" at bounding box center [1092, 336] width 253 height 34
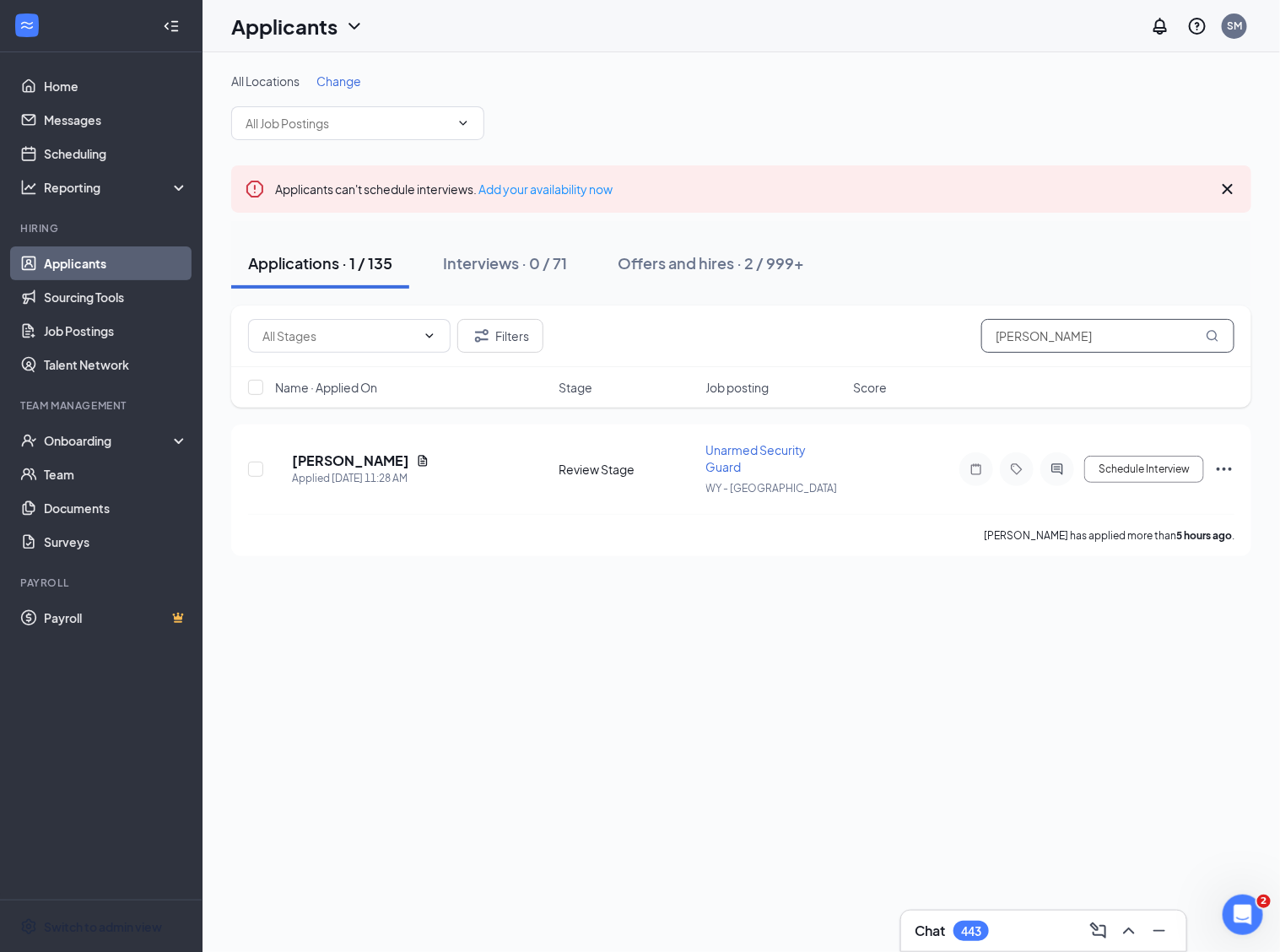
type input "[PERSON_NAME]"
click at [675, 254] on div "Offers and hires · 2 / 999+" at bounding box center [711, 262] width 186 height 21
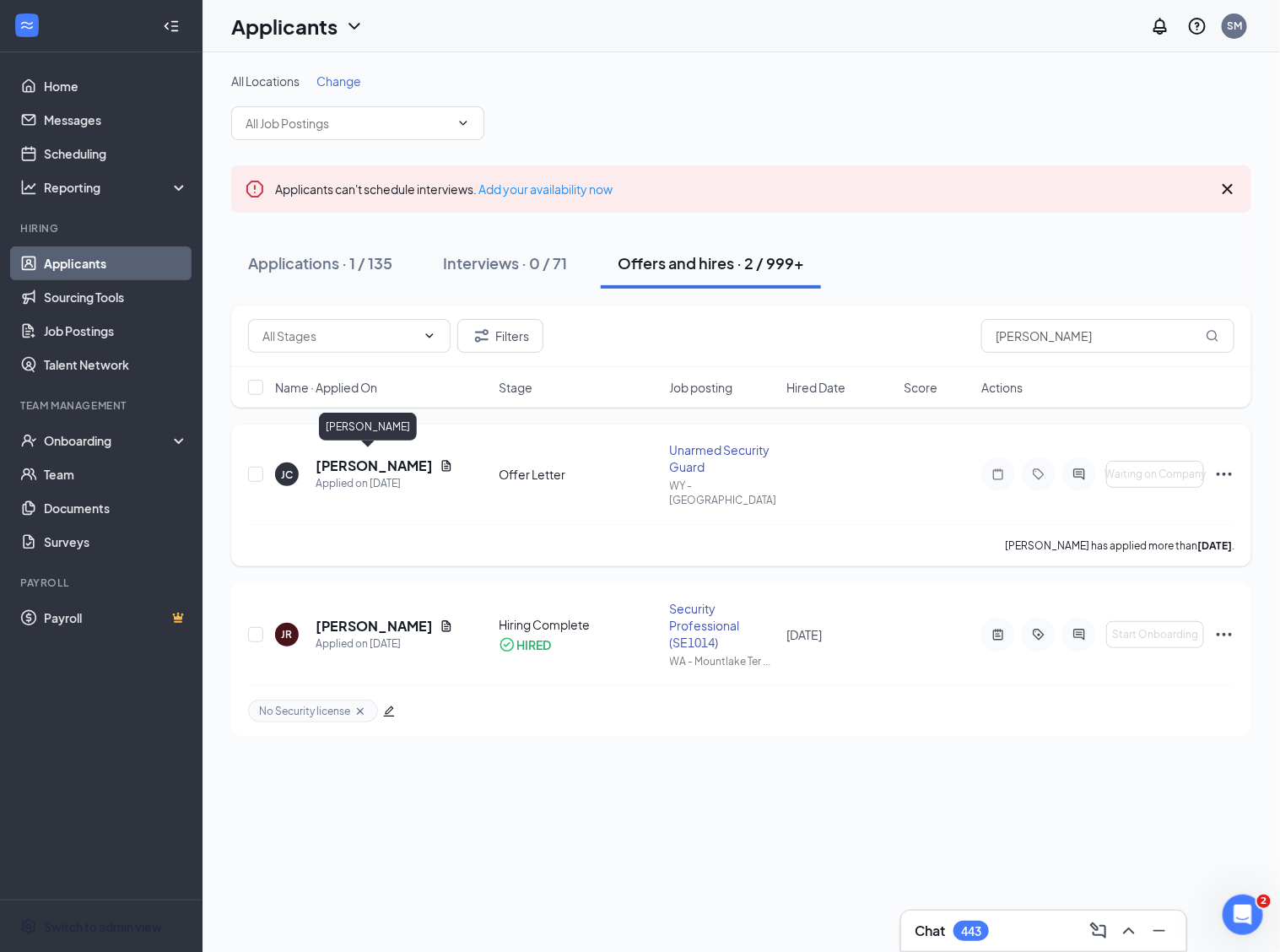
click at [360, 457] on h5 "[PERSON_NAME]" at bounding box center [375, 466] width 118 height 19
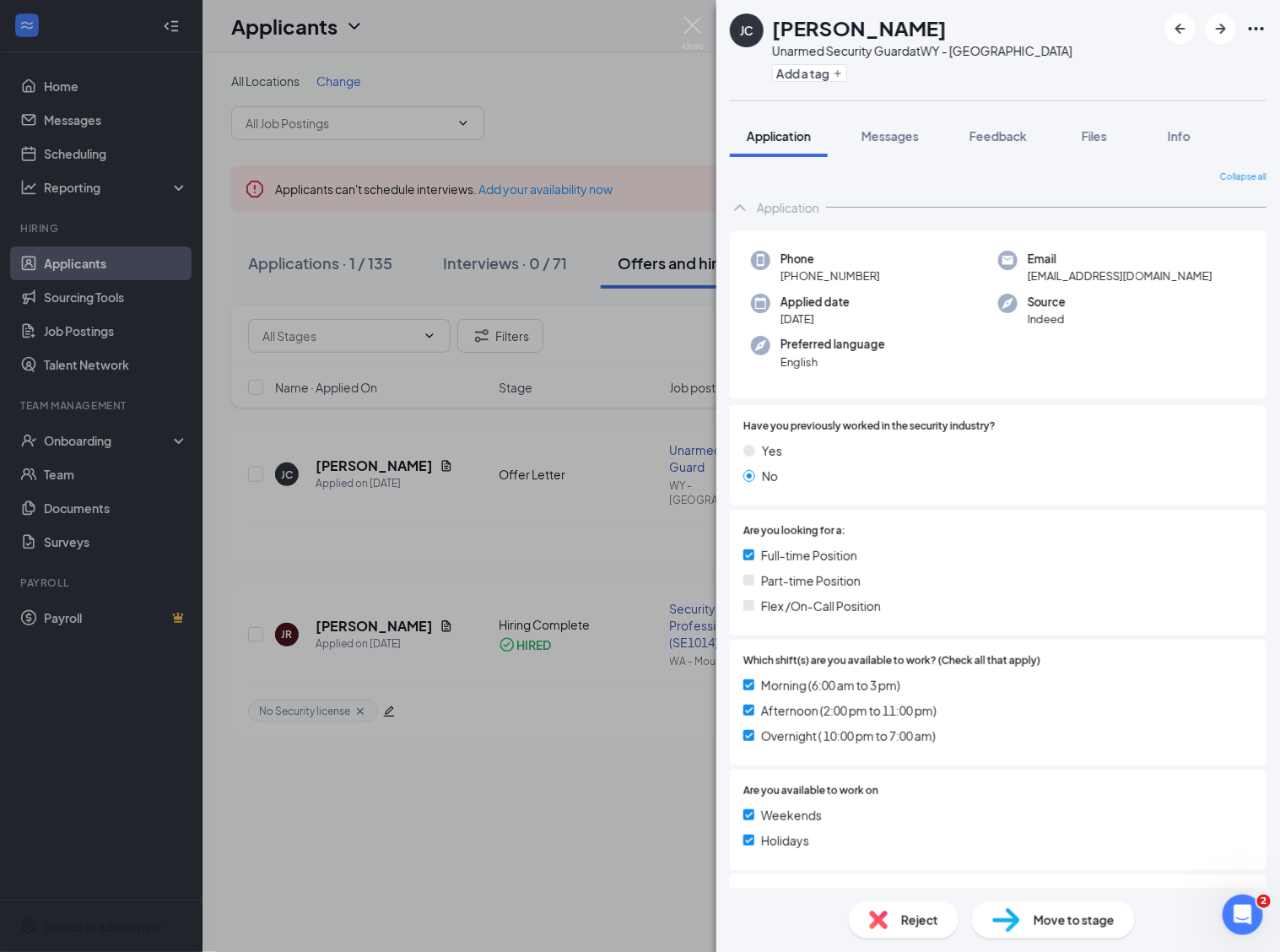
click at [1047, 931] on div "Move to stage" at bounding box center [1053, 919] width 162 height 37
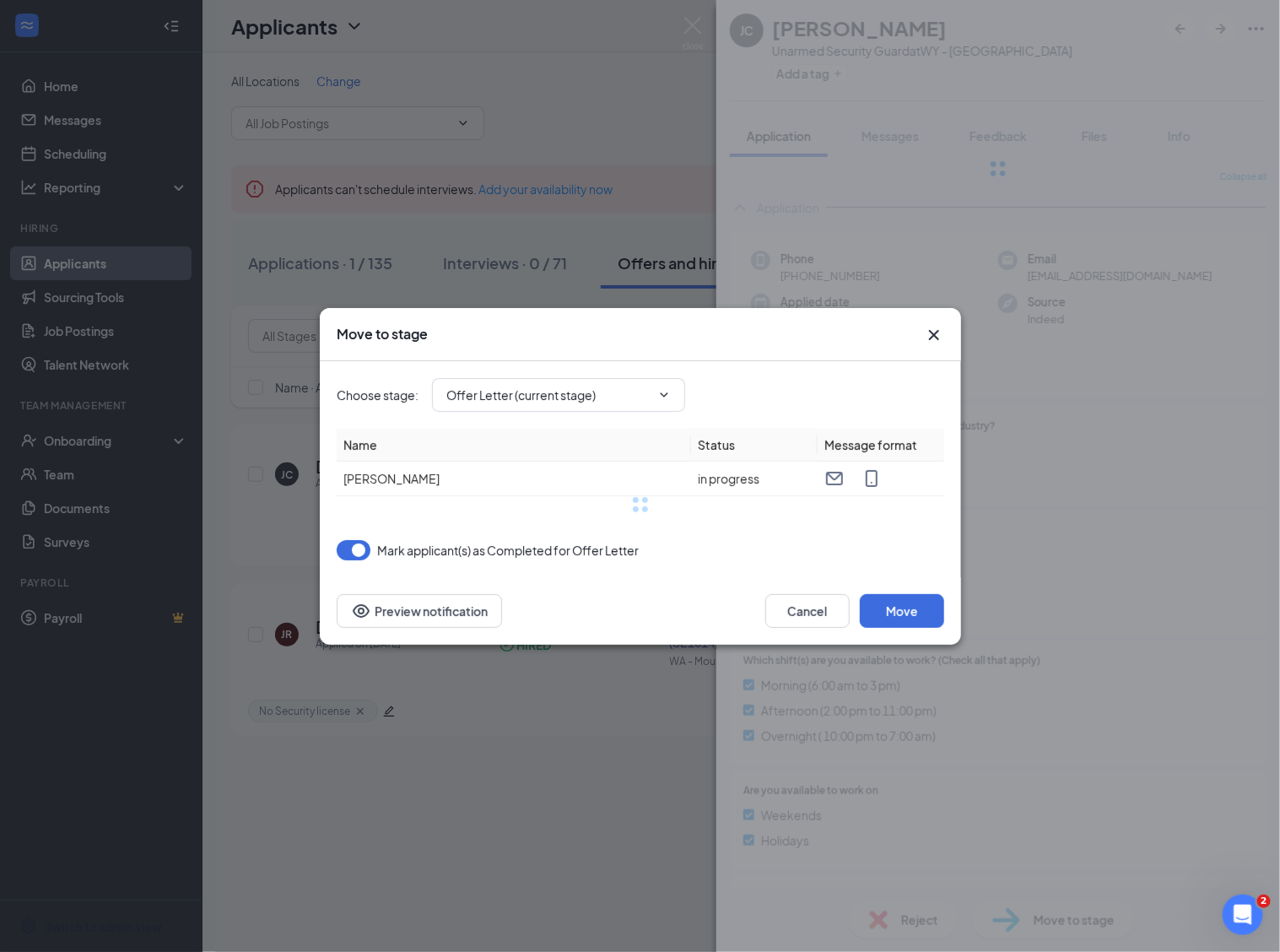
type input "Background Check (next stage)"
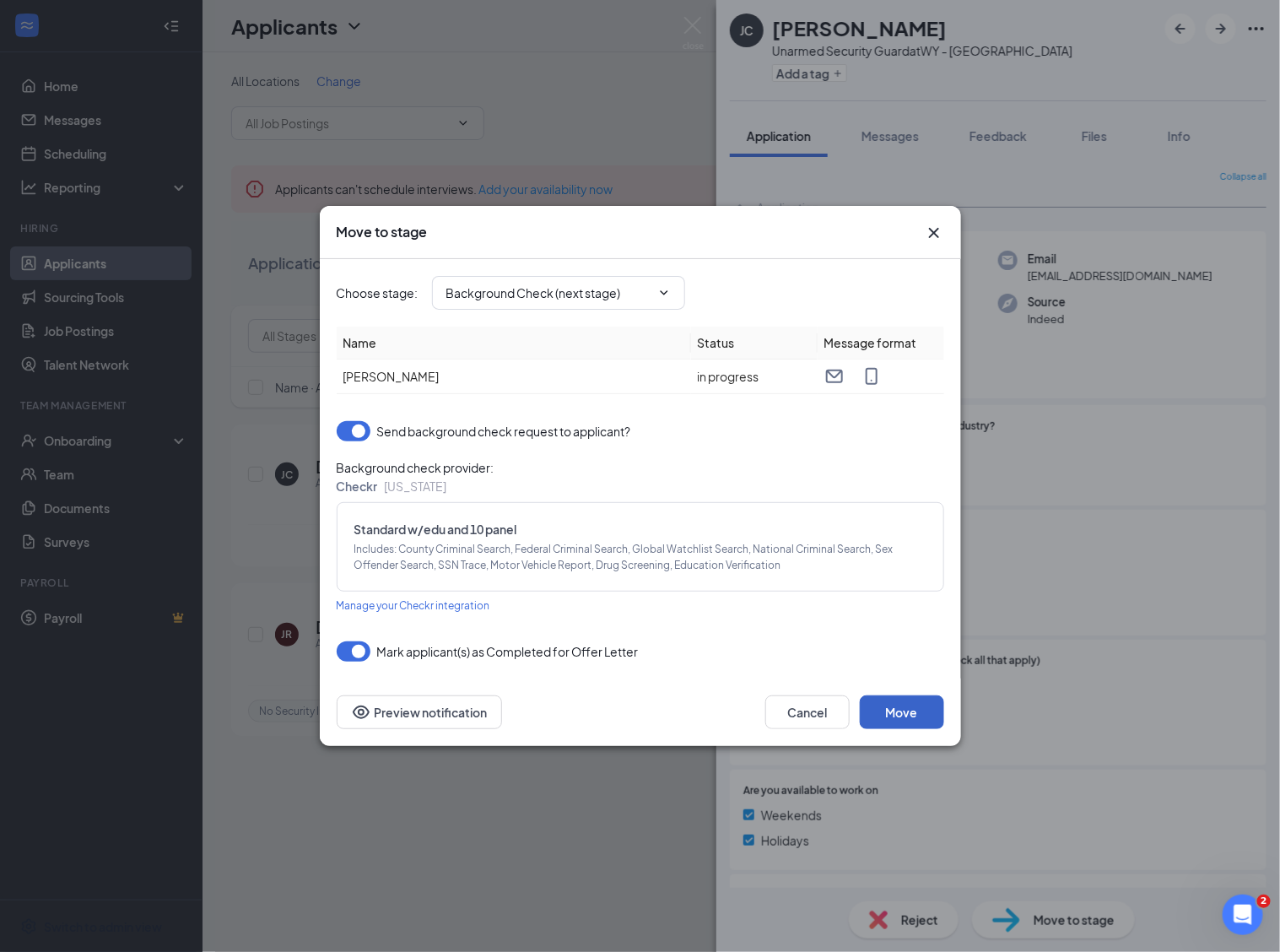
click at [901, 714] on button "Move" at bounding box center [902, 713] width 85 height 34
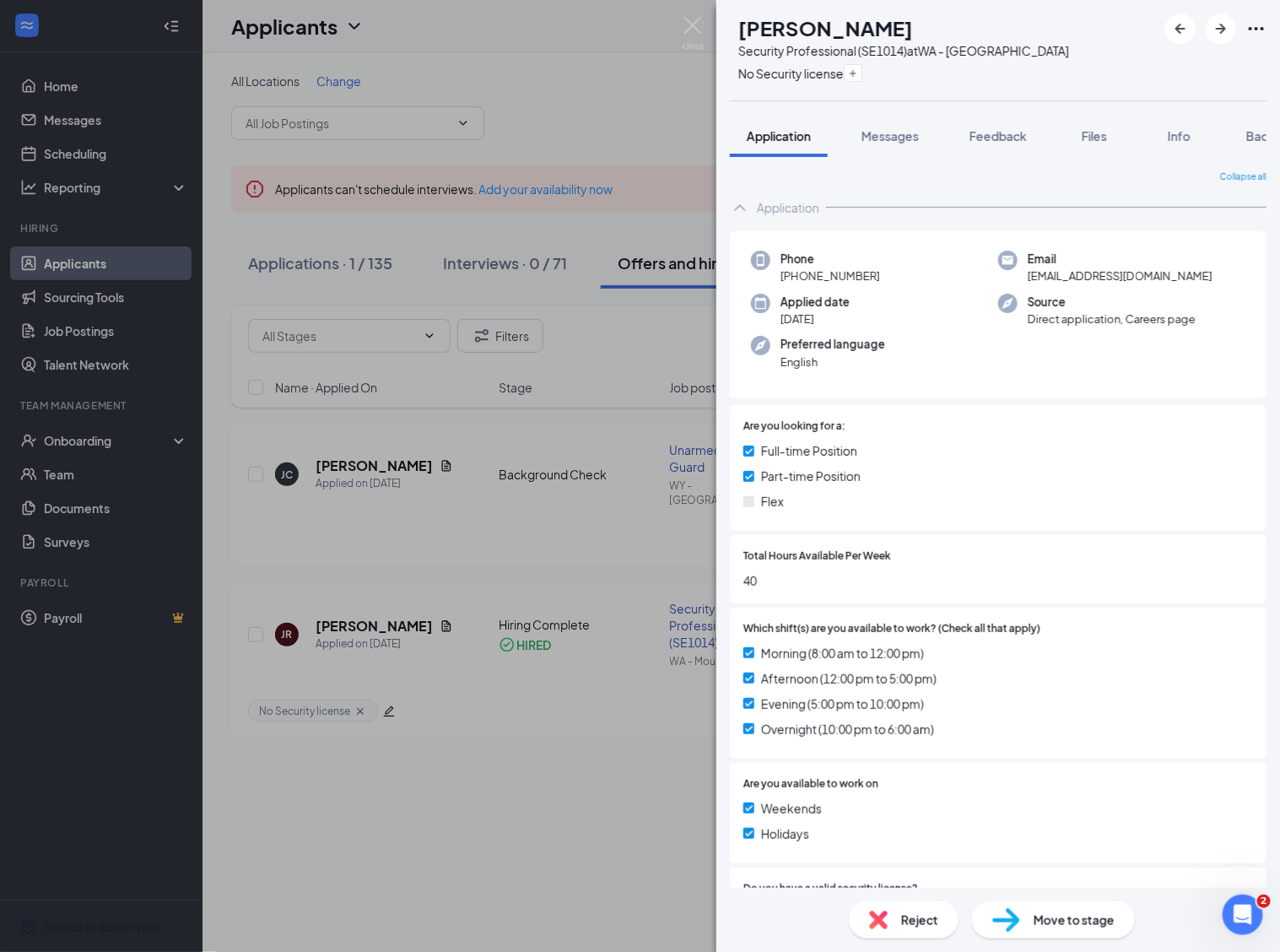
click at [608, 93] on div "JR [PERSON_NAME] Security Professional (SE1014) at [GEOGRAPHIC_DATA] - Mountlak…" at bounding box center [640, 476] width 1280 height 952
